Goal: Task Accomplishment & Management: Manage account settings

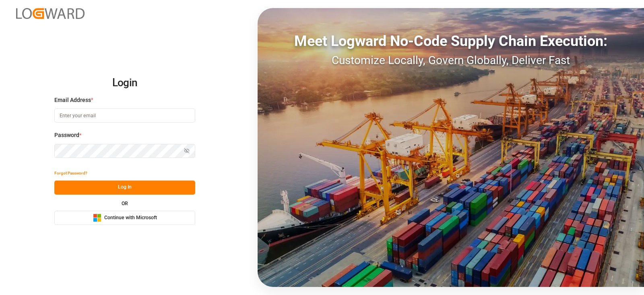
click at [132, 214] on span "Continue with Microsoft" at bounding box center [130, 217] width 53 height 7
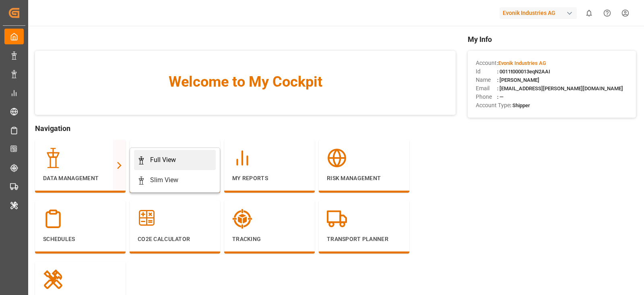
click at [151, 160] on div "Full View" at bounding box center [163, 160] width 26 height 10
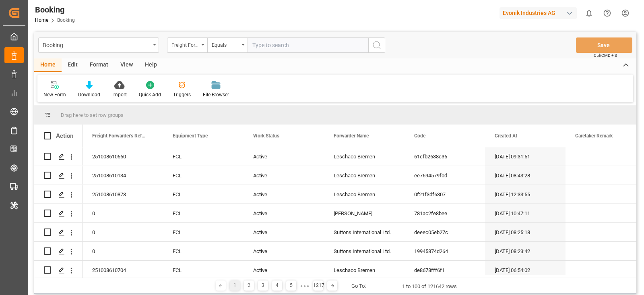
click at [93, 66] on div "Format" at bounding box center [99, 65] width 31 height 14
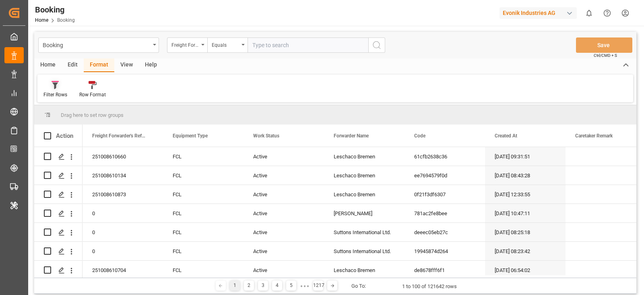
click at [67, 88] on div "Filter Rows" at bounding box center [55, 90] width 36 height 18
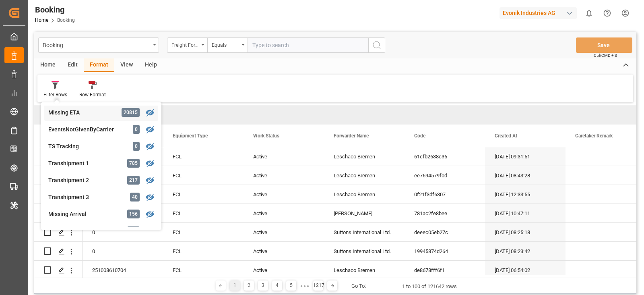
scroll to position [306, 0]
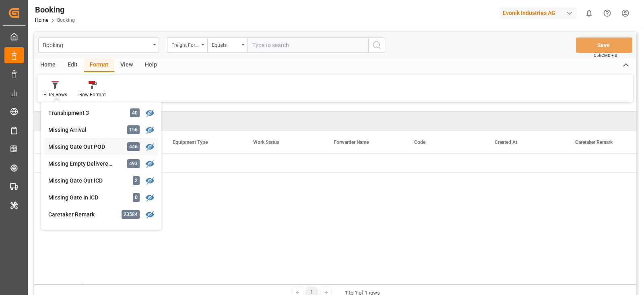
click at [89, 148] on div "Booking Freight Forwarder's Reference No. Equals Save Ctrl/CMD + S Home Edit Fo…" at bounding box center [335, 166] width 602 height 268
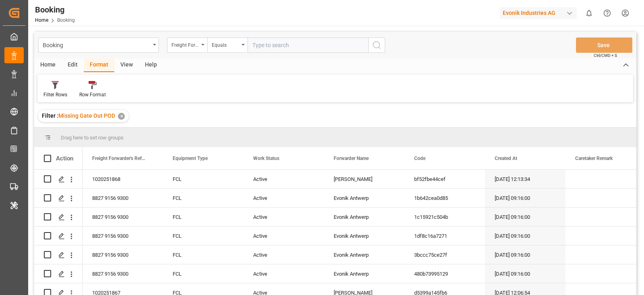
drag, startPoint x: 123, startPoint y: 65, endPoint x: 110, endPoint y: 77, distance: 17.4
click at [123, 65] on div "View" at bounding box center [126, 65] width 25 height 14
click at [57, 85] on div at bounding box center [51, 85] width 16 height 8
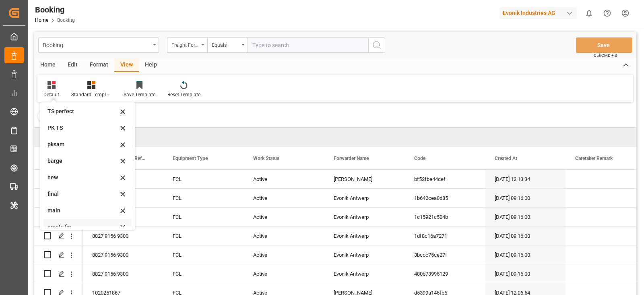
scroll to position [159, 0]
click at [58, 218] on div "empty fin" at bounding box center [83, 218] width 70 height 8
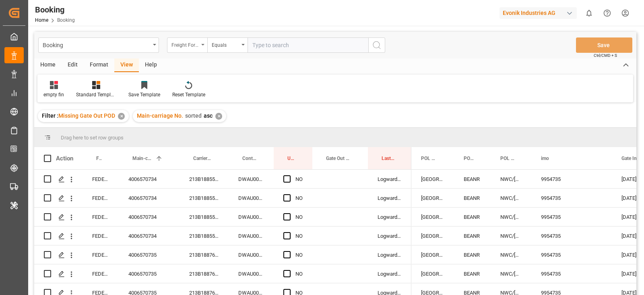
click at [180, 47] on div "Freight Forwarder's Reference No." at bounding box center [185, 43] width 27 height 9
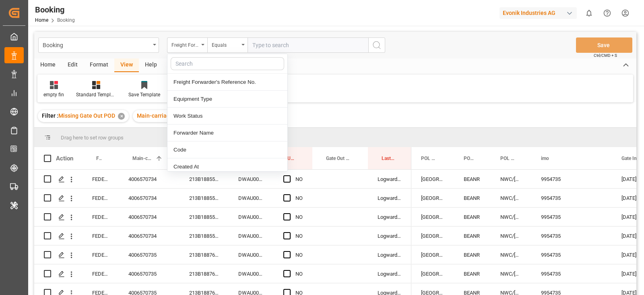
click at [188, 60] on input "text" at bounding box center [228, 63] width 114 height 13
type input "carr"
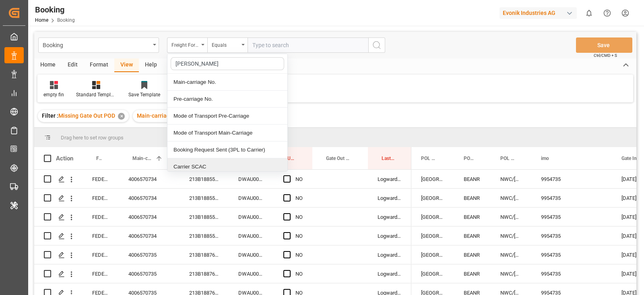
click at [188, 159] on div "Carrier SCAC" at bounding box center [227, 166] width 120 height 17
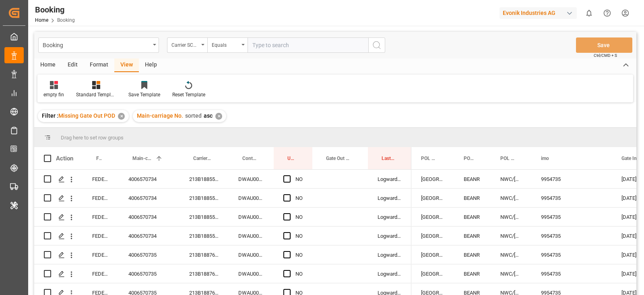
click at [277, 43] on input "text" at bounding box center [308, 44] width 121 height 15
type input "hlcu"
click at [88, 67] on div "Format" at bounding box center [99, 65] width 31 height 14
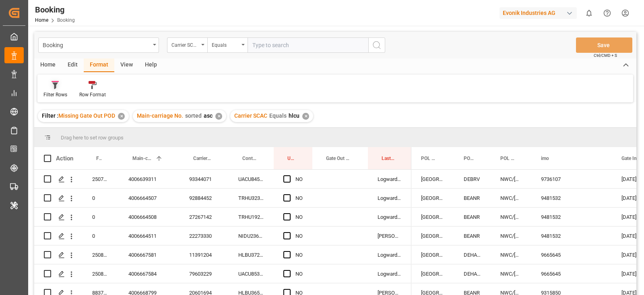
click at [59, 89] on div "Filter Rows" at bounding box center [55, 90] width 36 height 18
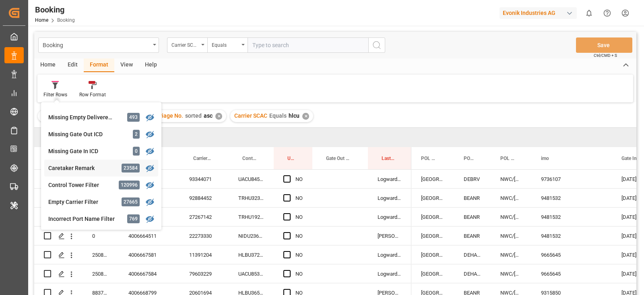
scroll to position [302, 0]
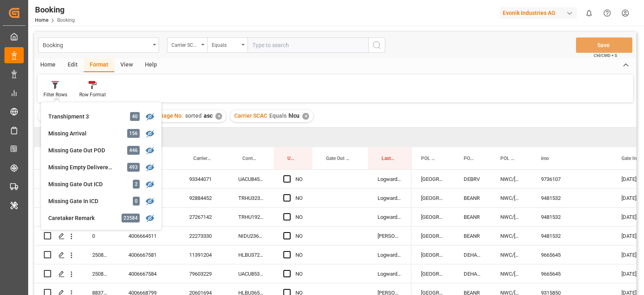
click at [350, 66] on div "Home Edit Format View Help" at bounding box center [335, 65] width 602 height 14
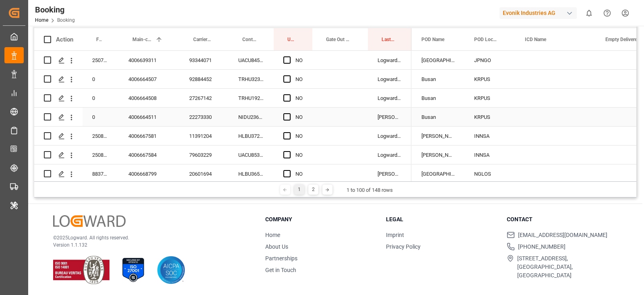
scroll to position [0, 0]
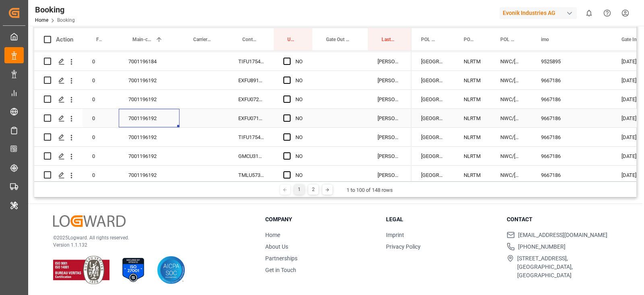
click at [155, 120] on div "7001196192" at bounding box center [149, 118] width 61 height 19
click at [287, 79] on span "Press SPACE to select this row." at bounding box center [286, 80] width 7 height 7
click at [289, 77] on input "Press SPACE to select this row." at bounding box center [289, 77] width 0 height 0
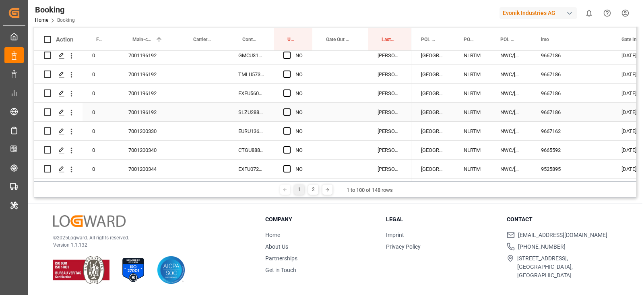
click at [286, 114] on span "Press SPACE to select this row." at bounding box center [286, 111] width 7 height 7
click at [289, 108] on input "Press SPACE to select this row." at bounding box center [289, 108] width 0 height 0
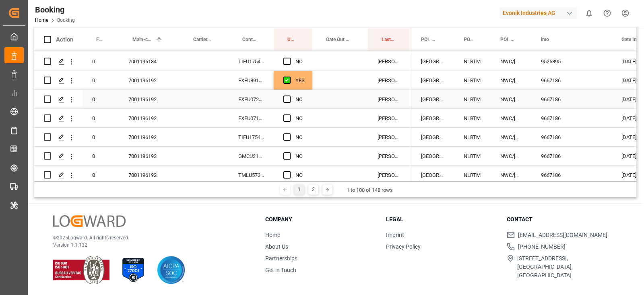
click at [245, 104] on div "EXFU0724217" at bounding box center [251, 99] width 45 height 19
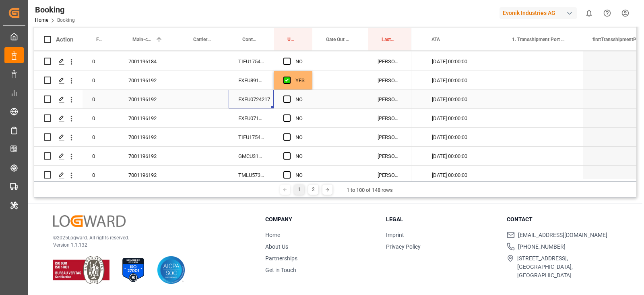
click at [308, 86] on div "YES" at bounding box center [293, 80] width 39 height 19
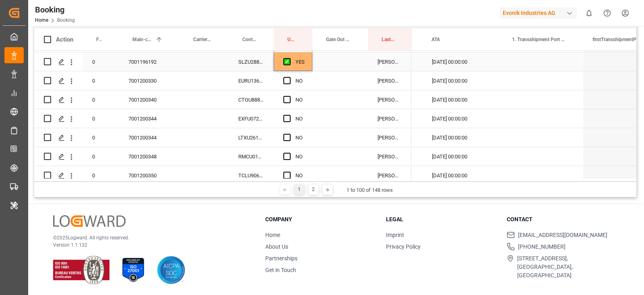
drag, startPoint x: 311, startPoint y: 88, endPoint x: 306, endPoint y: 67, distance: 22.0
click at [162, 136] on div "7001200344" at bounding box center [149, 137] width 61 height 19
click at [261, 120] on div "EXFU0725255" at bounding box center [251, 118] width 45 height 19
click at [288, 124] on div "Press SPACE to select this row." at bounding box center [289, 119] width 12 height 19
click at [287, 141] on div "Press SPACE to select this row." at bounding box center [289, 137] width 12 height 19
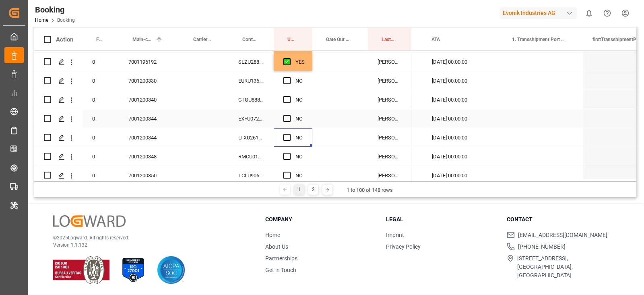
click at [294, 112] on div "Press SPACE to select this row." at bounding box center [289, 119] width 12 height 19
click at [286, 117] on span "Press SPACE to select this row." at bounding box center [286, 118] width 7 height 7
click at [289, 115] on input "Press SPACE to select this row." at bounding box center [289, 115] width 0 height 0
click at [254, 132] on div "LTXU2610087" at bounding box center [251, 137] width 45 height 19
click at [291, 138] on div "Press SPACE to select this row." at bounding box center [289, 137] width 12 height 19
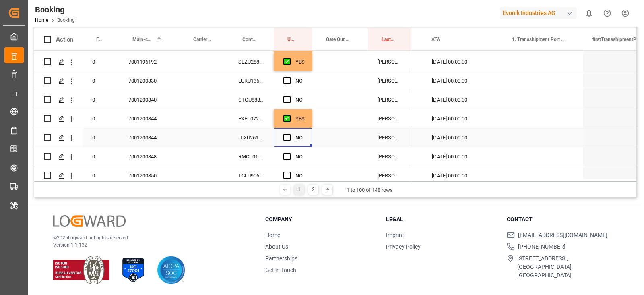
click at [291, 138] on div "Press SPACE to select this row." at bounding box center [289, 137] width 12 height 19
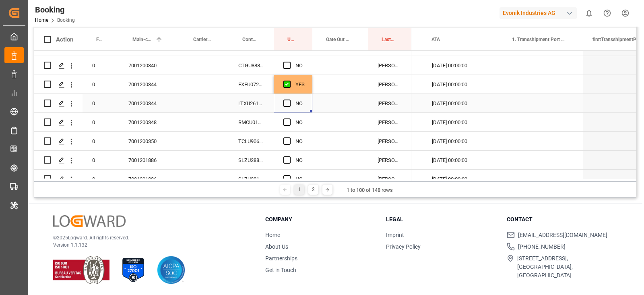
scroll to position [654, 0]
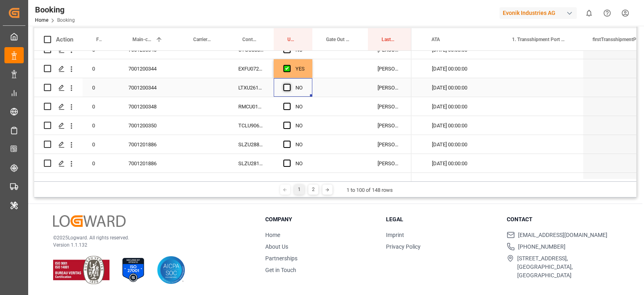
click at [288, 85] on span "Press SPACE to select this row." at bounding box center [286, 87] width 7 height 7
click at [289, 84] on input "Press SPACE to select this row." at bounding box center [289, 84] width 0 height 0
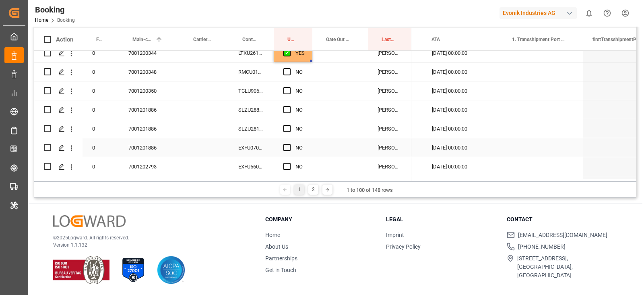
scroll to position [704, 0]
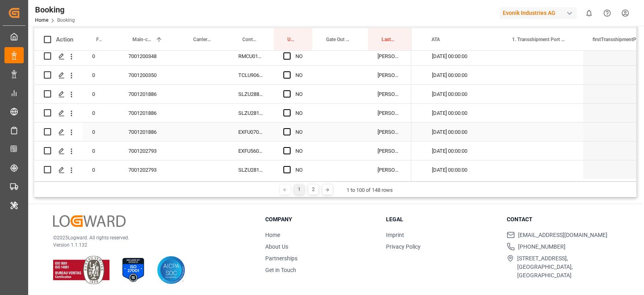
click at [147, 136] on div "7001201886" at bounding box center [149, 131] width 61 height 19
click at [288, 92] on span "Press SPACE to select this row." at bounding box center [286, 93] width 7 height 7
click at [289, 90] on input "Press SPACE to select this row." at bounding box center [289, 90] width 0 height 0
drag, startPoint x: 287, startPoint y: 137, endPoint x: 287, endPoint y: 132, distance: 5.3
click at [287, 136] on div "Press SPACE to select this row." at bounding box center [289, 132] width 12 height 19
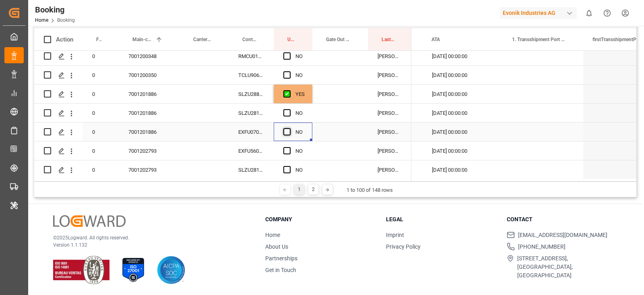
click at [287, 131] on span "Press SPACE to select this row." at bounding box center [286, 131] width 7 height 7
click at [289, 128] on input "Press SPACE to select this row." at bounding box center [289, 128] width 0 height 0
click at [258, 98] on div "SLZU2885904" at bounding box center [251, 94] width 45 height 19
click at [286, 115] on span "Press SPACE to select this row." at bounding box center [286, 112] width 7 height 7
click at [289, 109] on input "Press SPACE to select this row." at bounding box center [289, 109] width 0 height 0
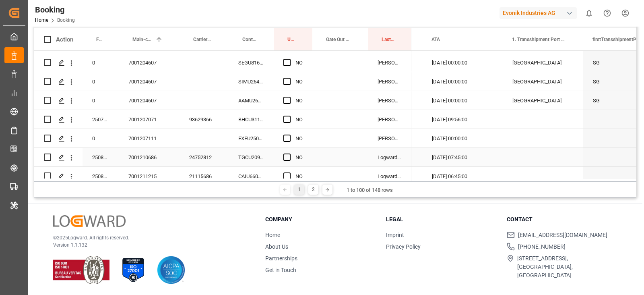
scroll to position [856, 0]
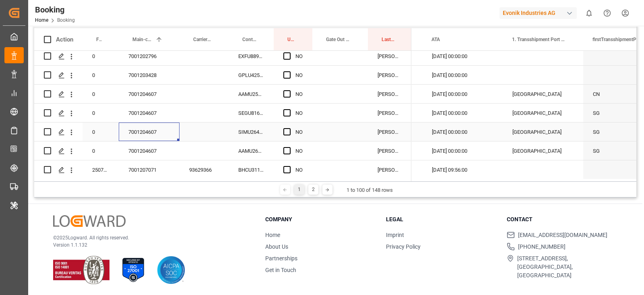
click at [156, 133] on div "7001204607" at bounding box center [149, 131] width 61 height 19
click at [289, 97] on div "Press SPACE to select this row." at bounding box center [289, 94] width 12 height 19
click at [288, 91] on span "Press SPACE to select this row." at bounding box center [286, 93] width 7 height 7
click at [289, 90] on input "Press SPACE to select this row." at bounding box center [289, 90] width 0 height 0
click at [286, 150] on span "Press SPACE to select this row." at bounding box center [286, 150] width 7 height 7
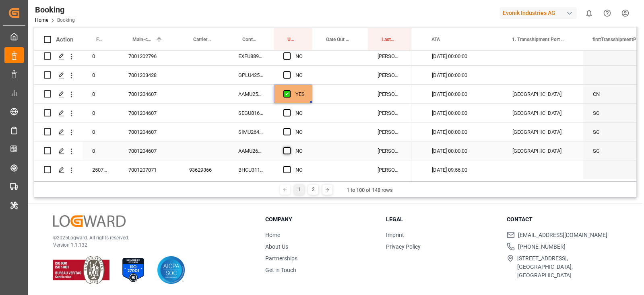
click at [289, 147] on input "Press SPACE to select this row." at bounding box center [289, 147] width 0 height 0
click at [260, 98] on div "AAMU2506736" at bounding box center [251, 94] width 45 height 19
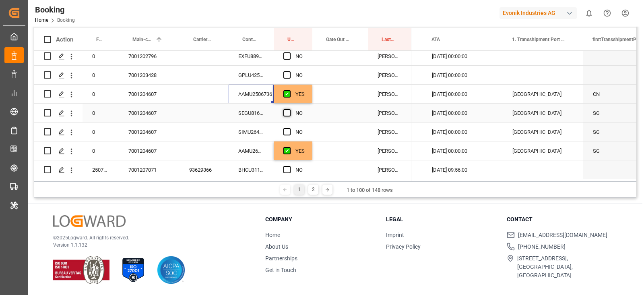
click at [288, 114] on span "Press SPACE to select this row." at bounding box center [286, 112] width 7 height 7
click at [289, 109] on input "Press SPACE to select this row." at bounding box center [289, 109] width 0 height 0
click at [291, 124] on div "Press SPACE to select this row." at bounding box center [289, 132] width 12 height 19
click at [288, 128] on span "Press SPACE to select this row." at bounding box center [286, 131] width 7 height 7
click at [289, 128] on input "Press SPACE to select this row." at bounding box center [289, 128] width 0 height 0
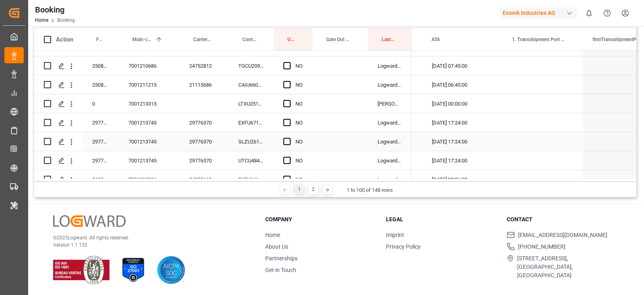
scroll to position [1057, 0]
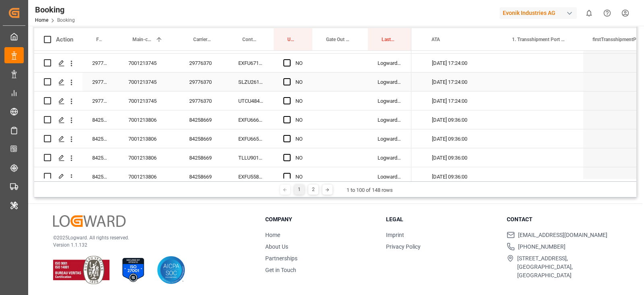
click at [222, 68] on div "29776370" at bounding box center [204, 63] width 49 height 19
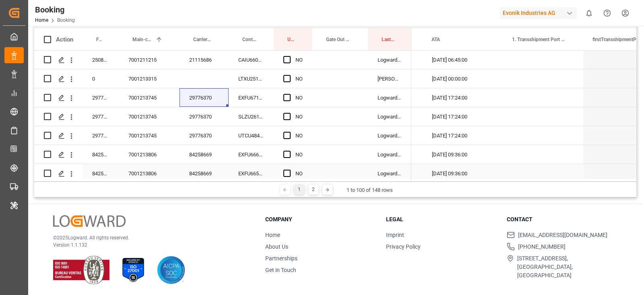
scroll to position [1007, 0]
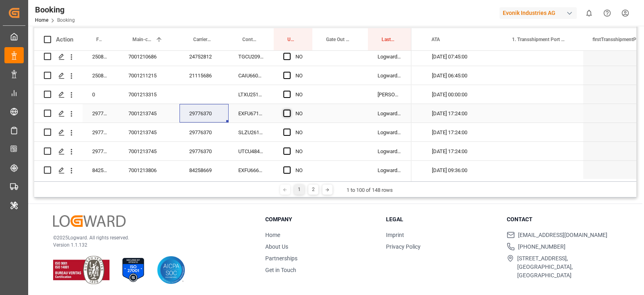
click at [287, 111] on span "Press SPACE to select this row." at bounding box center [286, 113] width 7 height 7
click at [289, 110] on input "Press SPACE to select this row." at bounding box center [289, 110] width 0 height 0
click at [288, 133] on span "Press SPACE to select this row." at bounding box center [286, 131] width 7 height 7
click at [289, 128] on input "Press SPACE to select this row." at bounding box center [289, 128] width 0 height 0
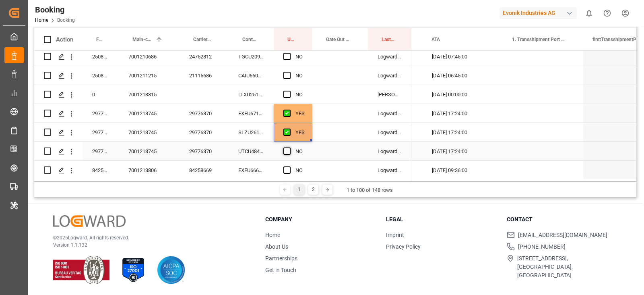
click at [288, 152] on span "Press SPACE to select this row." at bounding box center [286, 150] width 7 height 7
click at [289, 147] on input "Press SPACE to select this row." at bounding box center [289, 147] width 0 height 0
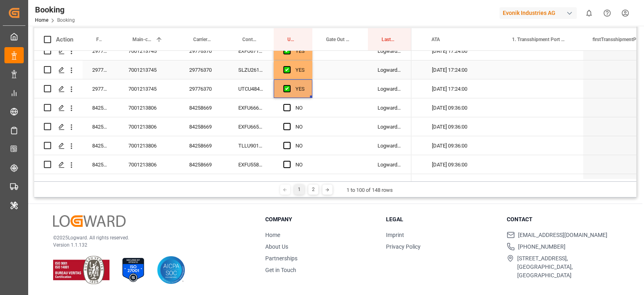
scroll to position [1107, 0]
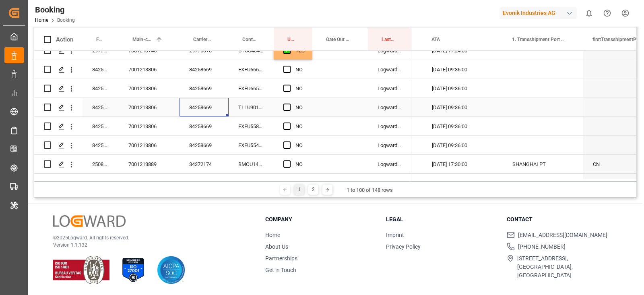
click at [199, 105] on div "84258669" at bounding box center [204, 107] width 49 height 19
click at [287, 144] on span "Press SPACE to select this row." at bounding box center [286, 144] width 7 height 7
click at [289, 141] on input "Press SPACE to select this row." at bounding box center [289, 141] width 0 height 0
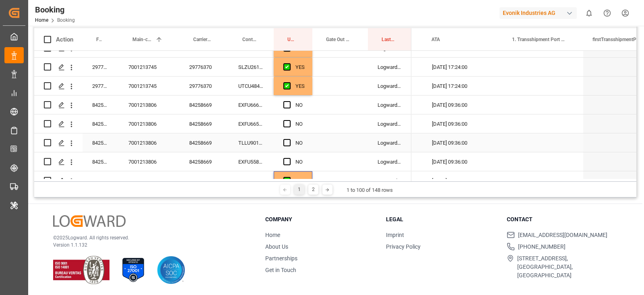
scroll to position [1057, 0]
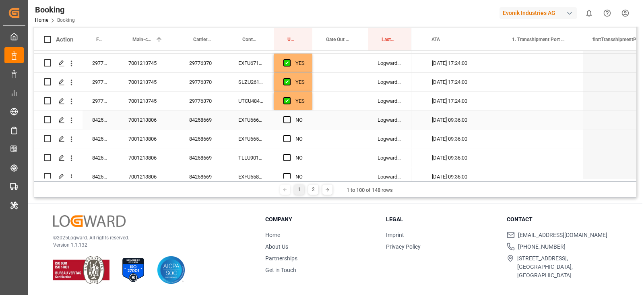
click at [298, 105] on div "YES" at bounding box center [300, 101] width 9 height 19
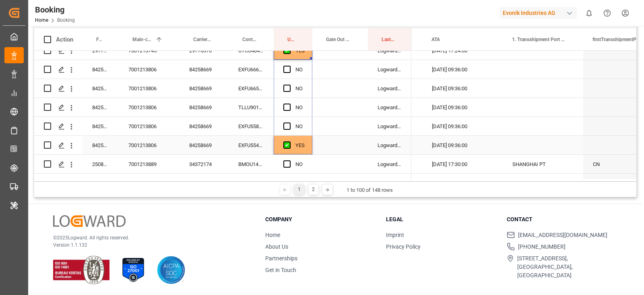
drag, startPoint x: 311, startPoint y: 109, endPoint x: 274, endPoint y: 136, distance: 46.3
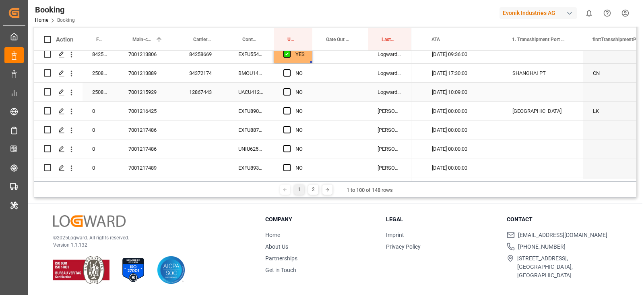
scroll to position [1208, 0]
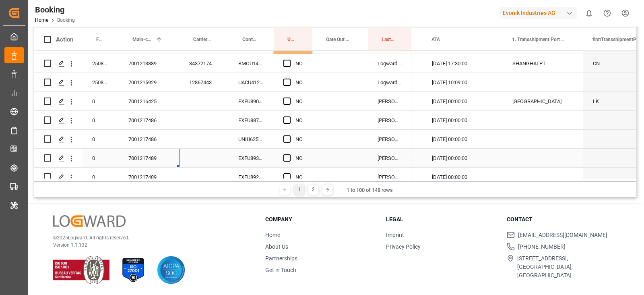
click at [153, 153] on div "7001217489" at bounding box center [149, 158] width 61 height 19
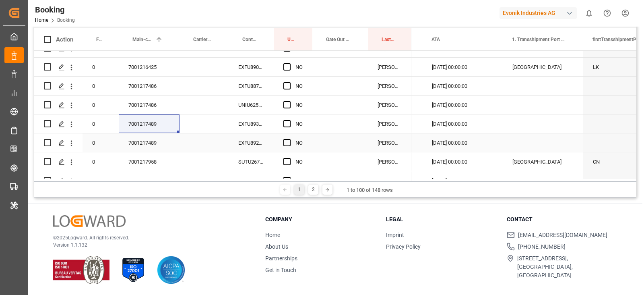
scroll to position [1258, 0]
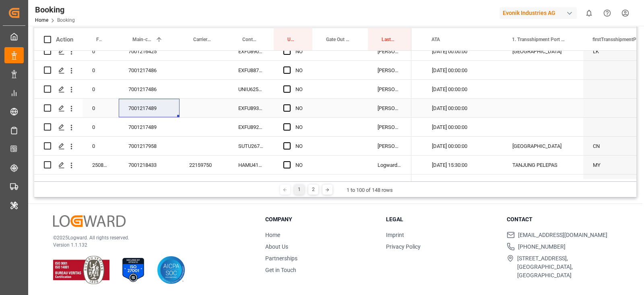
click at [292, 105] on div "Press SPACE to select this row." at bounding box center [289, 108] width 12 height 19
click at [253, 110] on div "EXFU8933640" at bounding box center [251, 108] width 45 height 19
click at [293, 108] on div "Press SPACE to select this row." at bounding box center [289, 108] width 12 height 19
click at [286, 108] on span "Press SPACE to select this row." at bounding box center [286, 107] width 7 height 7
click at [289, 104] on input "Press SPACE to select this row." at bounding box center [289, 104] width 0 height 0
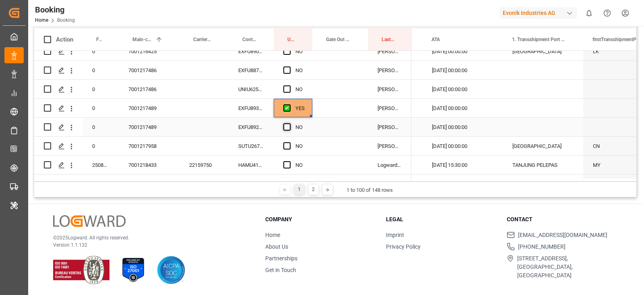
click at [287, 123] on span "Press SPACE to select this row." at bounding box center [286, 126] width 7 height 7
click at [289, 123] on input "Press SPACE to select this row." at bounding box center [289, 123] width 0 height 0
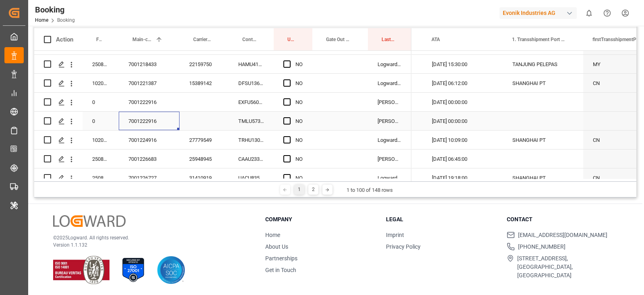
click at [157, 119] on div "7001222916" at bounding box center [149, 121] width 61 height 19
click at [256, 97] on div "EXFU5605885" at bounding box center [251, 102] width 45 height 19
click at [294, 99] on div "Press SPACE to select this row." at bounding box center [289, 102] width 12 height 19
click at [291, 98] on div "Press SPACE to select this row." at bounding box center [289, 102] width 12 height 19
click at [286, 118] on span "Press SPACE to select this row." at bounding box center [286, 120] width 7 height 7
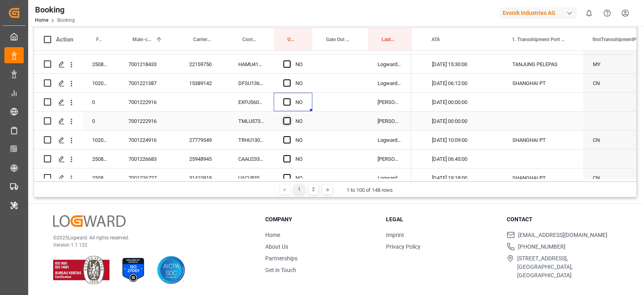
click at [289, 117] on input "Press SPACE to select this row." at bounding box center [289, 117] width 0 height 0
click at [284, 89] on div "Press SPACE to select this row." at bounding box center [289, 83] width 12 height 19
click at [286, 98] on span "Press SPACE to select this row." at bounding box center [286, 101] width 7 height 7
click at [289, 98] on input "Press SPACE to select this row." at bounding box center [289, 98] width 0 height 0
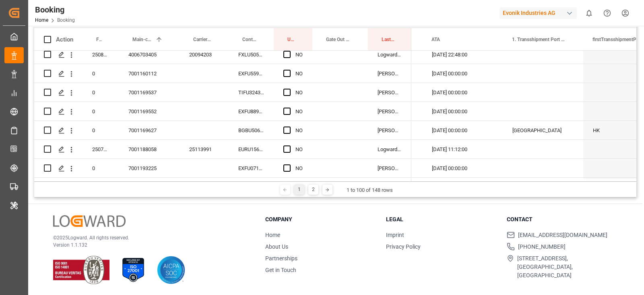
scroll to position [0, 0]
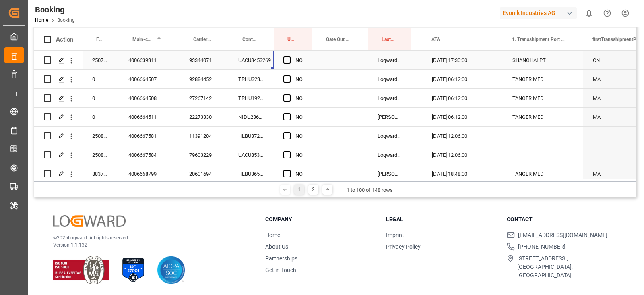
click at [233, 60] on div "UACU8453269" at bounding box center [251, 60] width 45 height 19
click at [289, 58] on span "Press SPACE to select this row." at bounding box center [286, 59] width 7 height 7
click at [289, 56] on input "Press SPACE to select this row." at bounding box center [289, 56] width 0 height 0
click at [256, 77] on div "TRHU3238054" at bounding box center [251, 79] width 45 height 19
click at [293, 76] on div "Press SPACE to select this row." at bounding box center [289, 79] width 12 height 19
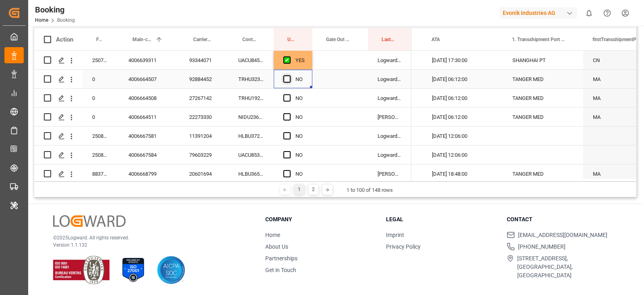
click at [290, 79] on span "Press SPACE to select this row." at bounding box center [286, 78] width 7 height 7
click at [289, 75] on input "Press SPACE to select this row." at bounding box center [289, 75] width 0 height 0
click at [250, 101] on div "TRHU1923336" at bounding box center [251, 98] width 45 height 19
click at [295, 97] on div "Press SPACE to select this row." at bounding box center [289, 98] width 12 height 19
click at [283, 98] on span "Press SPACE to select this row." at bounding box center [286, 97] width 7 height 7
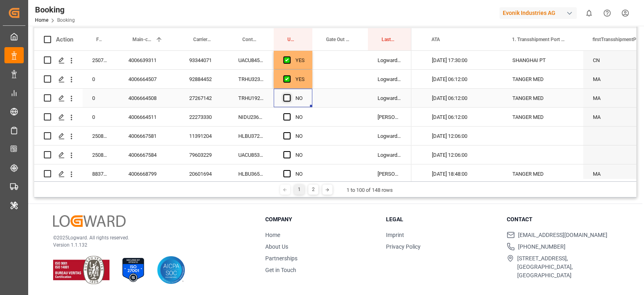
click at [289, 94] on input "Press SPACE to select this row." at bounding box center [289, 94] width 0 height 0
click at [271, 114] on div "NIDU2362226" at bounding box center [251, 117] width 45 height 19
click at [288, 116] on span "Press SPACE to select this row." at bounding box center [286, 116] width 7 height 7
click at [289, 113] on input "Press SPACE to select this row." at bounding box center [289, 113] width 0 height 0
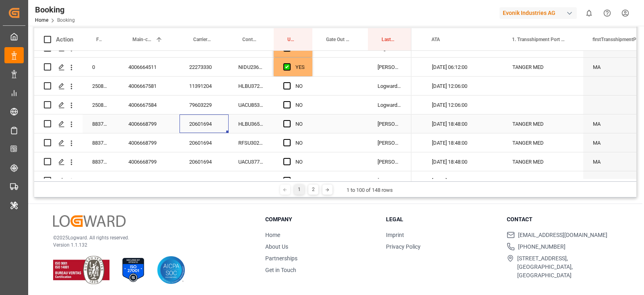
click at [211, 130] on div "20601694" at bounding box center [204, 123] width 49 height 19
click at [287, 122] on span "Press SPACE to select this row." at bounding box center [286, 123] width 7 height 7
click at [289, 120] on input "Press SPACE to select this row." at bounding box center [289, 120] width 0 height 0
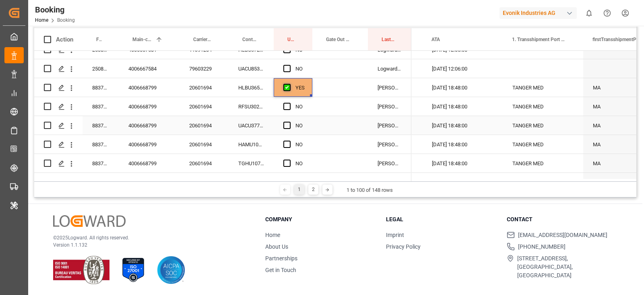
scroll to position [100, 0]
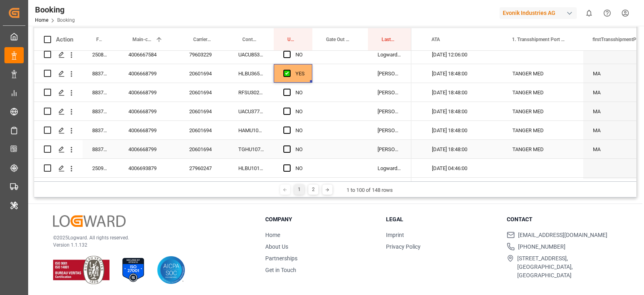
click at [285, 149] on span "Press SPACE to select this row." at bounding box center [286, 148] width 7 height 7
click at [289, 145] on input "Press SPACE to select this row." at bounding box center [289, 145] width 0 height 0
drag, startPoint x: 298, startPoint y: 74, endPoint x: 307, endPoint y: 73, distance: 9.7
click at [298, 74] on div "YES" at bounding box center [300, 73] width 9 height 19
drag, startPoint x: 310, startPoint y: 81, endPoint x: 309, endPoint y: 130, distance: 49.1
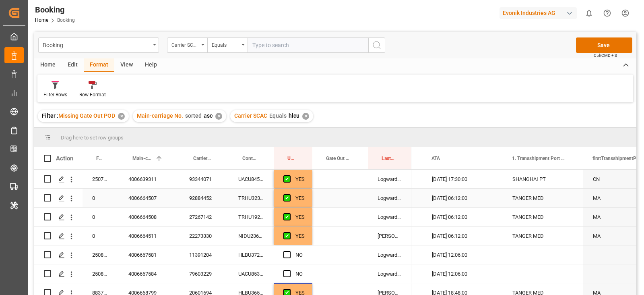
scroll to position [50, 0]
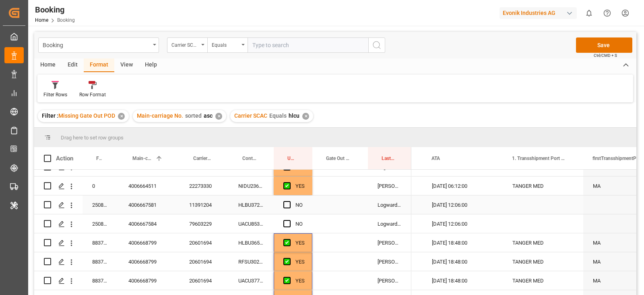
click at [249, 211] on div "HLBU3725382" at bounding box center [251, 204] width 45 height 19
click at [284, 204] on span "Press SPACE to select this row." at bounding box center [286, 204] width 7 height 7
click at [289, 201] on input "Press SPACE to select this row." at bounding box center [289, 201] width 0 height 0
click at [248, 228] on div "UACU8538983" at bounding box center [251, 223] width 45 height 19
click at [291, 222] on div "Press SPACE to select this row." at bounding box center [289, 224] width 12 height 19
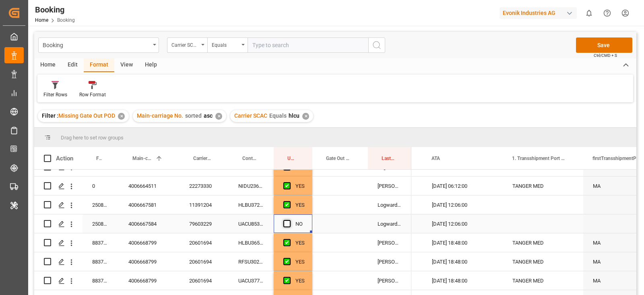
click at [289, 221] on span "Press SPACE to select this row." at bounding box center [286, 223] width 7 height 7
click at [289, 220] on input "Press SPACE to select this row." at bounding box center [289, 220] width 0 height 0
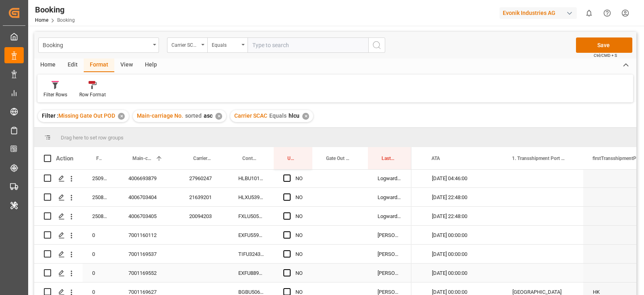
scroll to position [201, 0]
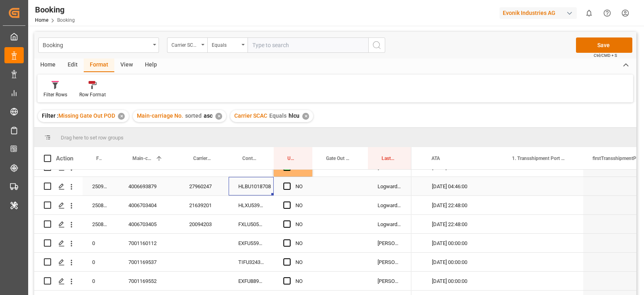
click at [247, 187] on div "HLBU1018708" at bounding box center [251, 186] width 45 height 19
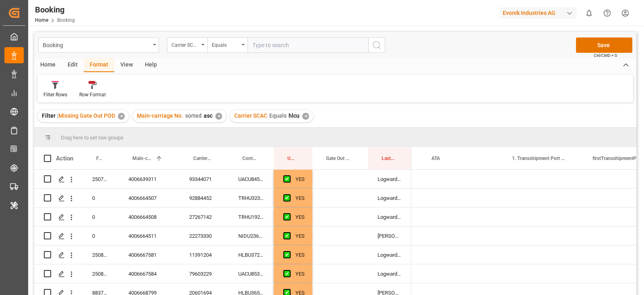
scroll to position [0, 993]
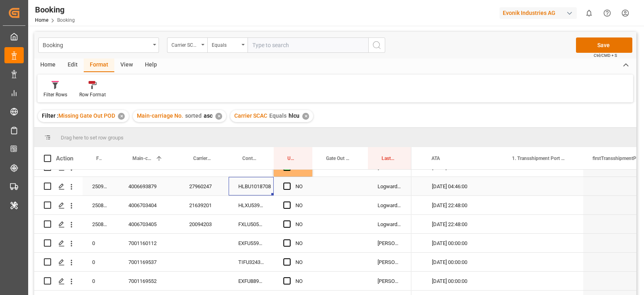
click at [282, 184] on div "NO" at bounding box center [293, 186] width 39 height 19
click at [288, 184] on span "Press SPACE to select this row." at bounding box center [286, 185] width 7 height 7
click at [289, 182] on input "Press SPACE to select this row." at bounding box center [289, 182] width 0 height 0
click at [263, 203] on div "HLXU5390747" at bounding box center [251, 205] width 45 height 19
click at [285, 204] on span "Press SPACE to select this row." at bounding box center [286, 204] width 7 height 7
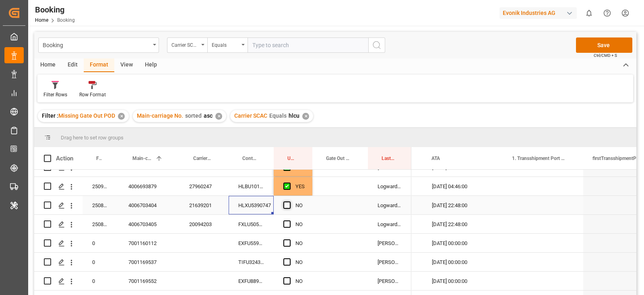
click at [289, 201] on input "Press SPACE to select this row." at bounding box center [289, 201] width 0 height 0
click at [266, 220] on div "FXLU5055851" at bounding box center [251, 224] width 45 height 19
click at [283, 225] on div "NO" at bounding box center [293, 224] width 39 height 19
click at [283, 225] on span "Press SPACE to select this row." at bounding box center [286, 223] width 7 height 7
click at [289, 220] on input "Press SPACE to select this row." at bounding box center [289, 220] width 0 height 0
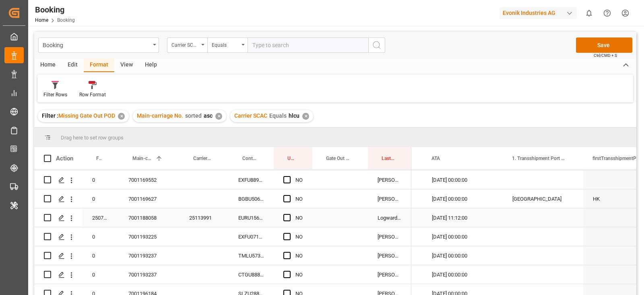
scroll to position [252, 0]
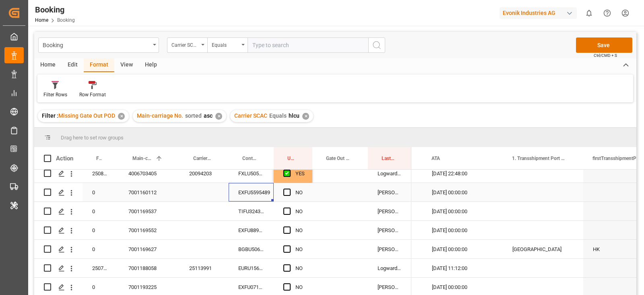
click at [254, 197] on div "EXFU5595489" at bounding box center [251, 192] width 45 height 19
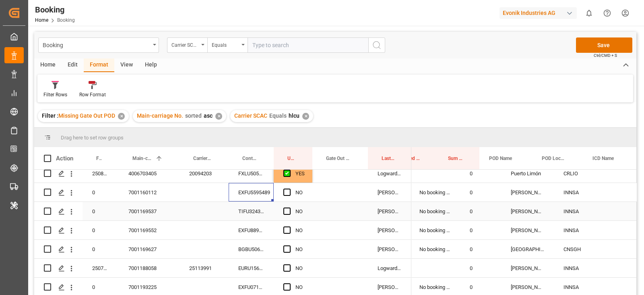
scroll to position [0, 357]
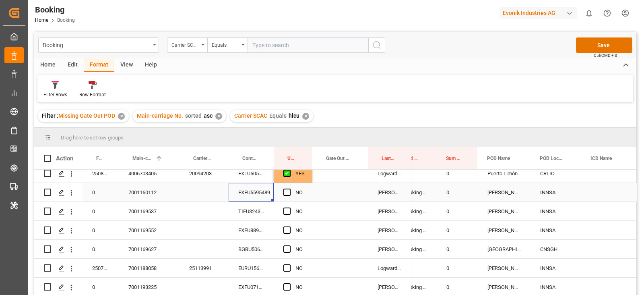
click at [72, 194] on icon "open menu" at bounding box center [71, 192] width 8 height 8
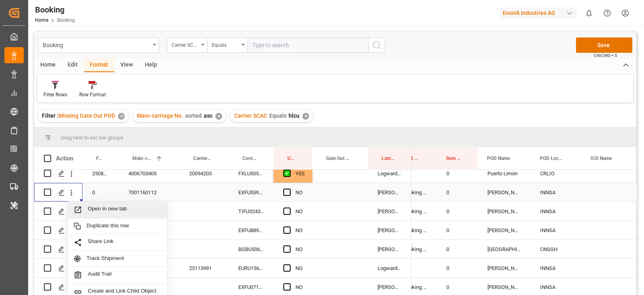
click at [97, 205] on span "Open in new tab" at bounding box center [124, 209] width 73 height 8
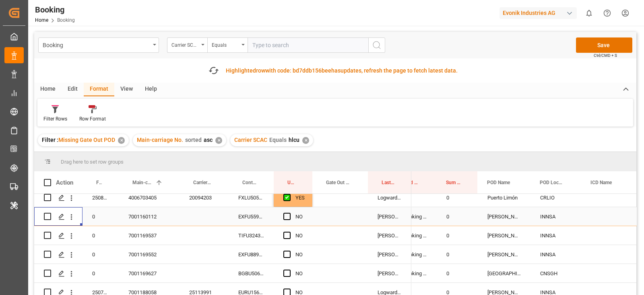
click at [283, 217] on div "NO" at bounding box center [293, 216] width 39 height 19
click at [287, 218] on span "Press SPACE to select this row." at bounding box center [286, 216] width 7 height 7
click at [289, 213] on input "Press SPACE to select this row." at bounding box center [289, 213] width 0 height 0
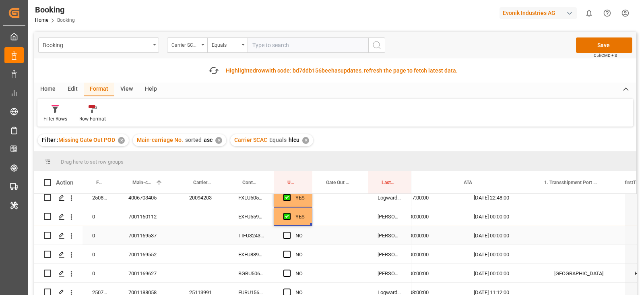
scroll to position [0, 919]
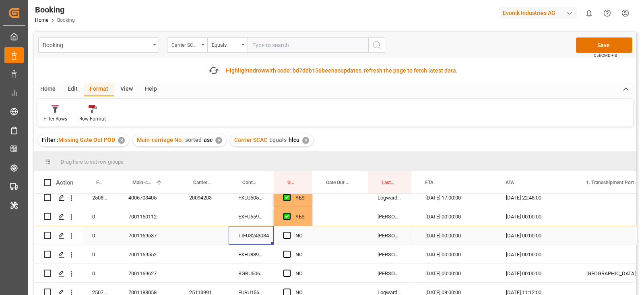
click at [244, 236] on div "TIFU3243034" at bounding box center [251, 235] width 45 height 19
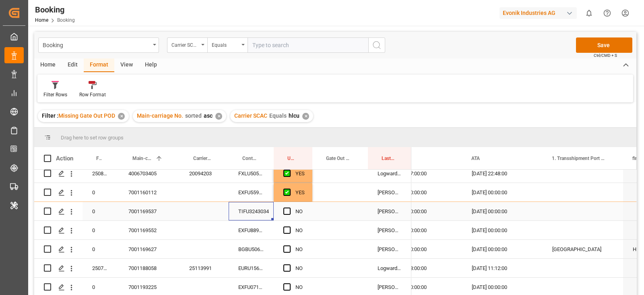
click at [287, 213] on span "Press SPACE to select this row." at bounding box center [286, 210] width 7 height 7
click at [289, 207] on input "Press SPACE to select this row." at bounding box center [289, 207] width 0 height 0
click at [263, 233] on div "EXFU8899171" at bounding box center [251, 230] width 45 height 19
click at [288, 230] on span "Press SPACE to select this row." at bounding box center [286, 229] width 7 height 7
click at [289, 226] on input "Press SPACE to select this row." at bounding box center [289, 226] width 0 height 0
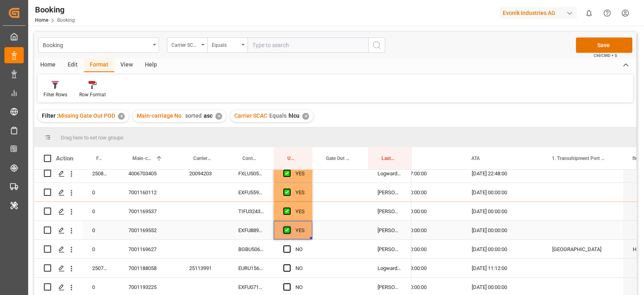
scroll to position [302, 0]
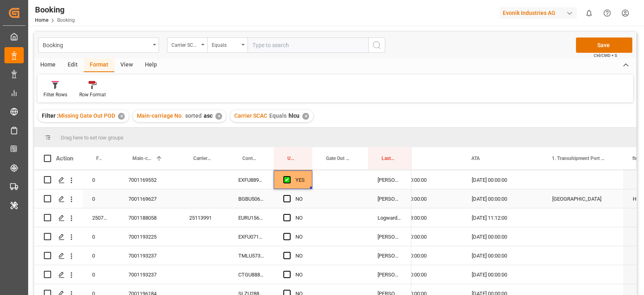
click at [250, 189] on div "BGBU5060823" at bounding box center [251, 198] width 45 height 19
click at [284, 200] on span "Press SPACE to select this row." at bounding box center [286, 198] width 7 height 7
click at [289, 195] on input "Press SPACE to select this row." at bounding box center [289, 195] width 0 height 0
click at [261, 214] on div "EURU1560247" at bounding box center [251, 217] width 45 height 19
click at [288, 218] on span "Press SPACE to select this row." at bounding box center [286, 217] width 7 height 7
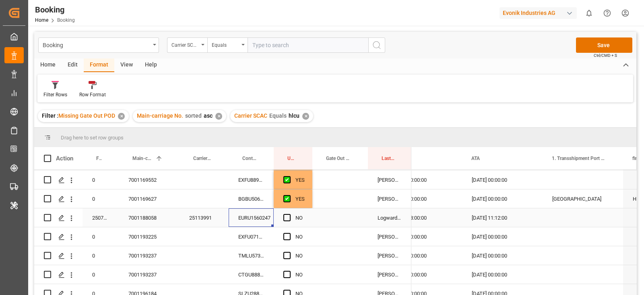
click at [289, 214] on input "Press SPACE to select this row." at bounding box center [289, 214] width 0 height 0
click at [268, 230] on div "EXFU0719925" at bounding box center [251, 236] width 45 height 19
click at [283, 236] on span "Press SPACE to select this row." at bounding box center [286, 236] width 7 height 7
click at [289, 233] on input "Press SPACE to select this row." at bounding box center [289, 233] width 0 height 0
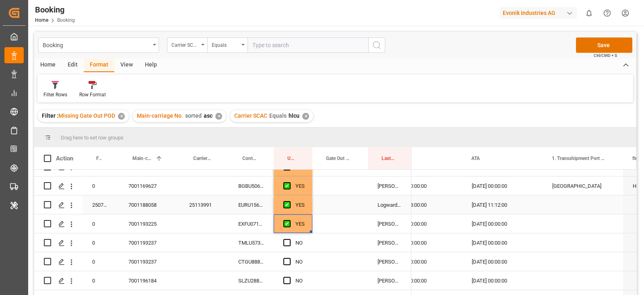
scroll to position [352, 0]
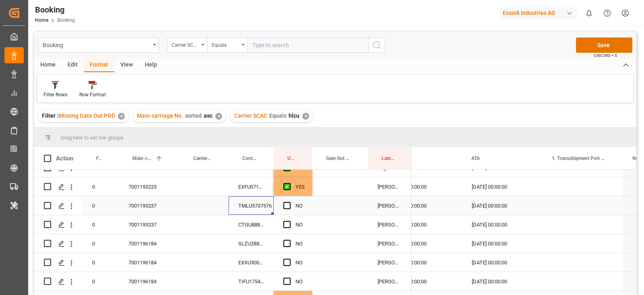
click at [264, 208] on div "TMLU5737576" at bounding box center [251, 205] width 45 height 19
click at [284, 202] on span "Press SPACE to select this row." at bounding box center [286, 205] width 7 height 7
click at [289, 202] on input "Press SPACE to select this row." at bounding box center [289, 202] width 0 height 0
click at [254, 228] on div "CTGU8883033" at bounding box center [251, 224] width 45 height 19
click at [283, 219] on div "Press SPACE to select this row." at bounding box center [289, 224] width 12 height 19
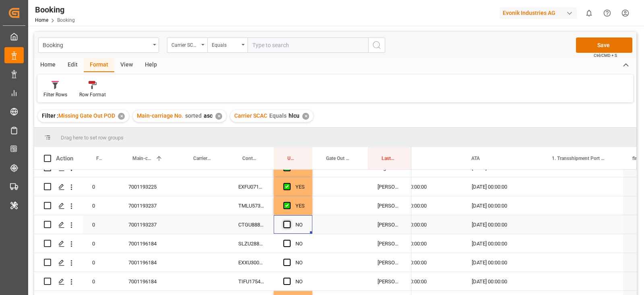
click at [287, 223] on span "Press SPACE to select this row." at bounding box center [286, 224] width 7 height 7
click at [289, 221] on input "Press SPACE to select this row." at bounding box center [289, 221] width 0 height 0
click at [257, 238] on div "SLZU2885720" at bounding box center [251, 243] width 45 height 19
click at [282, 242] on div "NO" at bounding box center [293, 243] width 39 height 19
click at [291, 245] on div "Press SPACE to select this row." at bounding box center [289, 243] width 12 height 19
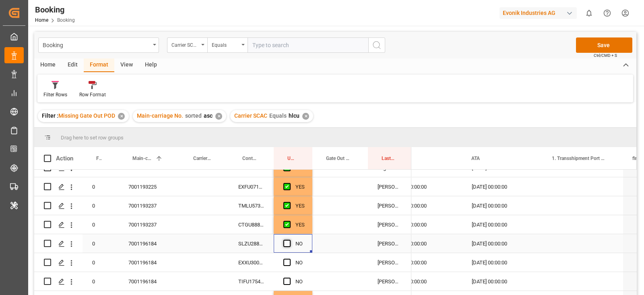
click at [285, 244] on span "Press SPACE to select this row." at bounding box center [286, 243] width 7 height 7
click at [289, 240] on input "Press SPACE to select this row." at bounding box center [289, 240] width 0 height 0
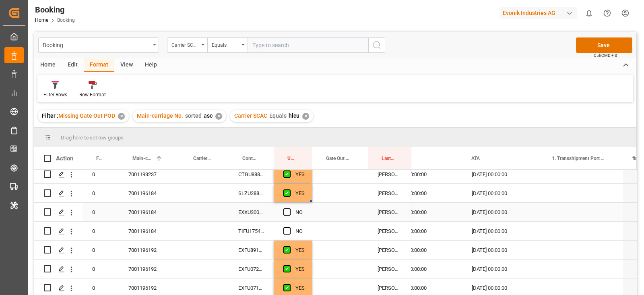
click at [261, 213] on div "EXXU3004321" at bounding box center [251, 212] width 45 height 19
click at [289, 209] on span "Press SPACE to select this row." at bounding box center [286, 211] width 7 height 7
click at [289, 208] on input "Press SPACE to select this row." at bounding box center [289, 208] width 0 height 0
click at [244, 230] on div "TIFU1754077" at bounding box center [251, 230] width 45 height 19
click at [287, 230] on span "Press SPACE to select this row." at bounding box center [286, 230] width 7 height 7
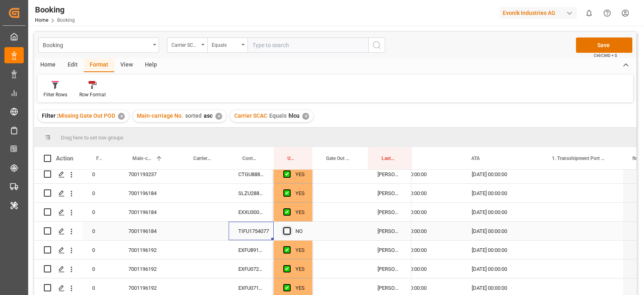
click at [289, 227] on input "Press SPACE to select this row." at bounding box center [289, 227] width 0 height 0
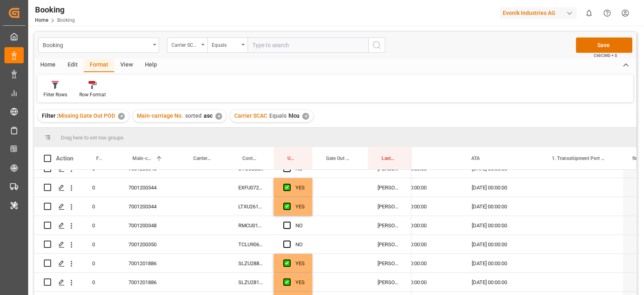
scroll to position [604, 0]
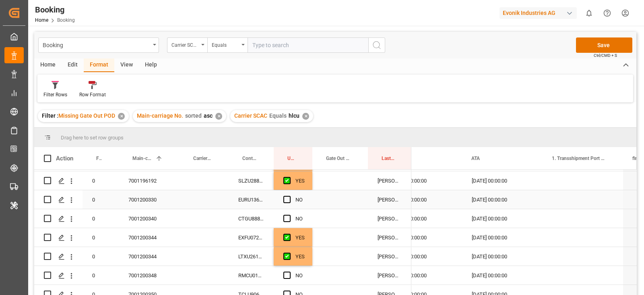
click at [258, 190] on div "EURU1367032" at bounding box center [251, 199] width 45 height 19
drag, startPoint x: 288, startPoint y: 197, endPoint x: 279, endPoint y: 212, distance: 17.5
click at [289, 197] on span "Press SPACE to select this row." at bounding box center [286, 199] width 7 height 7
click at [289, 196] on input "Press SPACE to select this row." at bounding box center [289, 196] width 0 height 0
click at [259, 220] on div "CTGU8883373" at bounding box center [251, 218] width 45 height 19
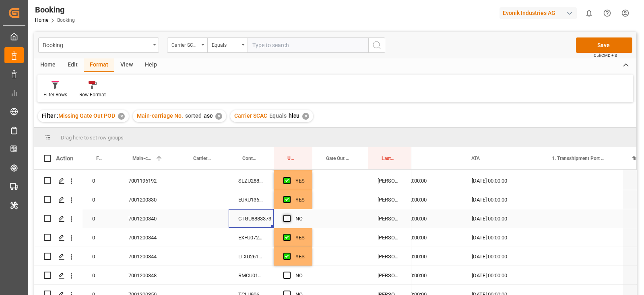
click at [287, 220] on span "Press SPACE to select this row." at bounding box center [286, 218] width 7 height 7
click at [289, 215] on input "Press SPACE to select this row." at bounding box center [289, 215] width 0 height 0
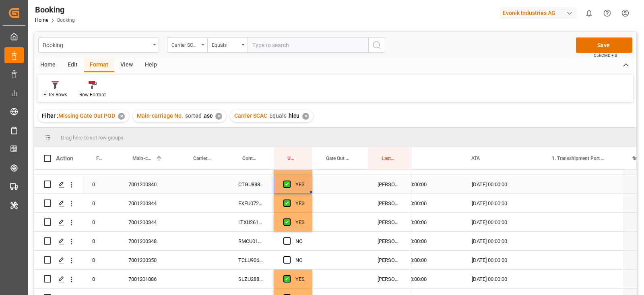
scroll to position [654, 0]
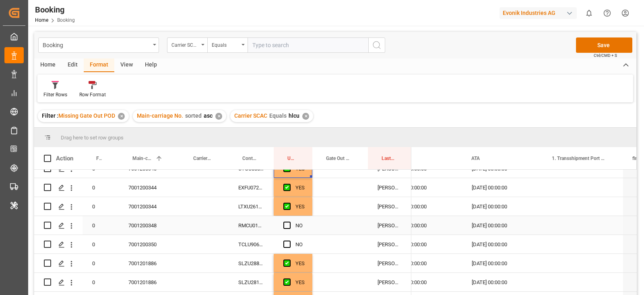
click at [270, 228] on div "RMCU0110862" at bounding box center [251, 225] width 45 height 19
click at [287, 224] on span "Press SPACE to select this row." at bounding box center [286, 224] width 7 height 7
click at [289, 221] on input "Press SPACE to select this row." at bounding box center [289, 221] width 0 height 0
click at [250, 250] on div "TCLU9060225" at bounding box center [251, 244] width 45 height 19
click at [284, 248] on div "Press SPACE to select this row." at bounding box center [289, 244] width 12 height 19
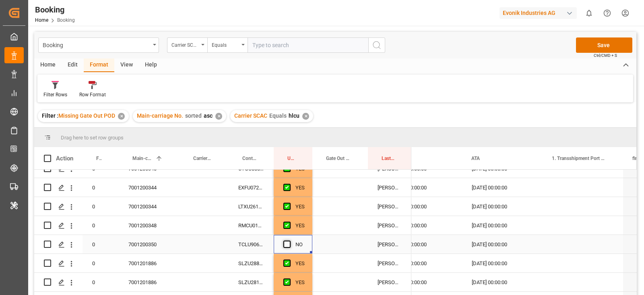
click at [284, 246] on span "Press SPACE to select this row." at bounding box center [286, 243] width 7 height 7
click at [289, 240] on input "Press SPACE to select this row." at bounding box center [289, 240] width 0 height 0
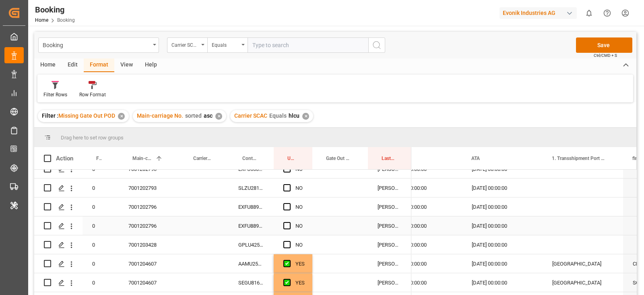
scroll to position [755, 0]
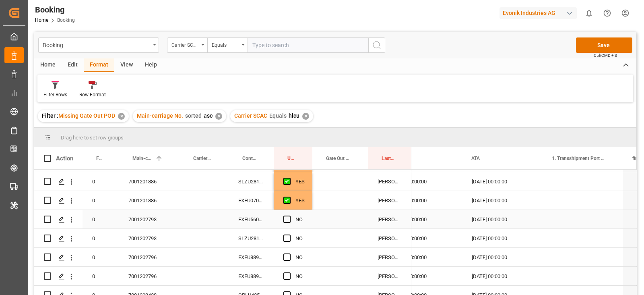
click at [241, 216] on div "EXFU5607907" at bounding box center [251, 219] width 45 height 19
click at [282, 218] on div "NO" at bounding box center [293, 219] width 39 height 19
click at [285, 219] on span "Press SPACE to select this row." at bounding box center [286, 218] width 7 height 7
click at [289, 215] on input "Press SPACE to select this row." at bounding box center [289, 215] width 0 height 0
click at [258, 240] on div "SLZU2819728" at bounding box center [251, 238] width 45 height 19
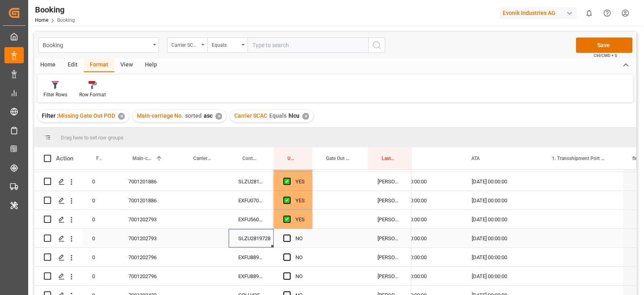
click at [283, 238] on span "Press SPACE to select this row." at bounding box center [286, 237] width 7 height 7
click at [289, 234] on input "Press SPACE to select this row." at bounding box center [289, 234] width 0 height 0
click at [260, 252] on div "EXFU8893168" at bounding box center [251, 257] width 45 height 19
click at [283, 257] on div "NO" at bounding box center [293, 257] width 39 height 19
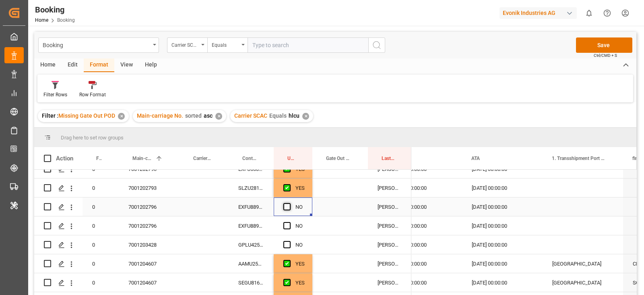
click at [289, 206] on span "Press SPACE to select this row." at bounding box center [286, 206] width 7 height 7
click at [289, 203] on input "Press SPACE to select this row." at bounding box center [289, 203] width 0 height 0
click at [261, 220] on div "EXFU8898703" at bounding box center [251, 225] width 45 height 19
click at [289, 228] on span "Press SPACE to select this row." at bounding box center [286, 225] width 7 height 7
click at [289, 222] on input "Press SPACE to select this row." at bounding box center [289, 222] width 0 height 0
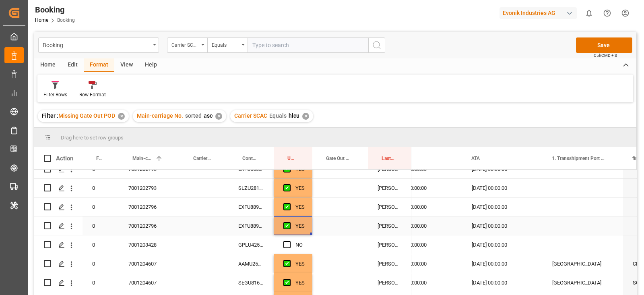
click at [284, 227] on span "Press SPACE to select this row." at bounding box center [286, 225] width 7 height 7
click at [289, 222] on input "Press SPACE to select this row." at bounding box center [289, 222] width 0 height 0
click at [285, 226] on span "Press SPACE to select this row." at bounding box center [286, 225] width 7 height 7
click at [289, 222] on input "Press SPACE to select this row." at bounding box center [289, 222] width 0 height 0
click at [268, 243] on div "GPLU4256100" at bounding box center [251, 244] width 45 height 19
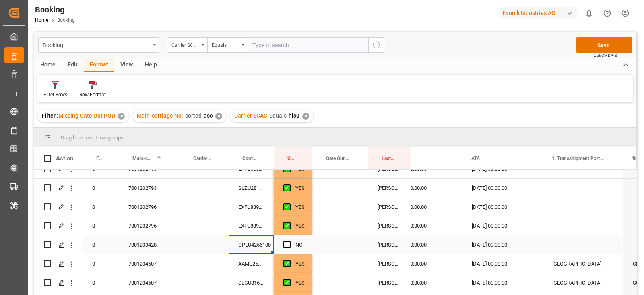
click at [285, 239] on div "Press SPACE to select this row." at bounding box center [289, 245] width 12 height 19
click at [283, 244] on span "Press SPACE to select this row." at bounding box center [286, 244] width 7 height 7
click at [289, 241] on input "Press SPACE to select this row." at bounding box center [289, 241] width 0 height 0
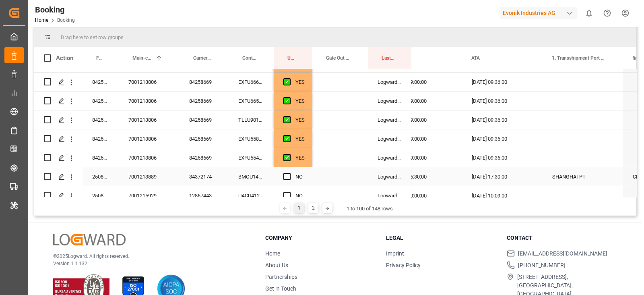
scroll to position [1164, 0]
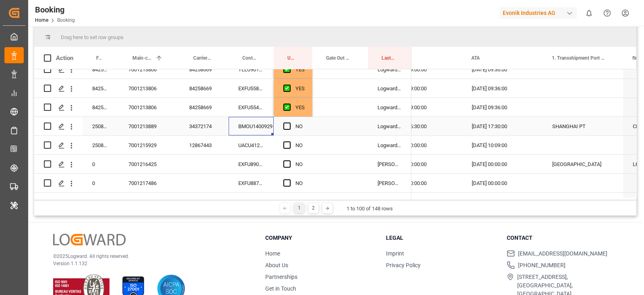
click at [254, 128] on div "BMOU1400929" at bounding box center [251, 126] width 45 height 19
drag, startPoint x: 288, startPoint y: 124, endPoint x: 253, endPoint y: 142, distance: 39.4
click at [287, 124] on span "Press SPACE to select this row." at bounding box center [286, 125] width 7 height 7
click at [289, 122] on input "Press SPACE to select this row." at bounding box center [289, 122] width 0 height 0
click at [252, 142] on div "UACU4127496" at bounding box center [251, 145] width 45 height 19
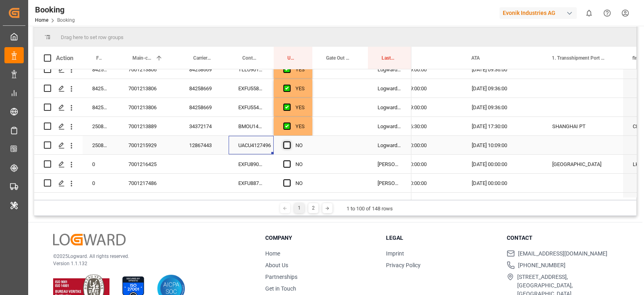
click at [286, 144] on span "Press SPACE to select this row." at bounding box center [286, 144] width 7 height 7
click at [289, 141] on input "Press SPACE to select this row." at bounding box center [289, 141] width 0 height 0
click at [257, 167] on div "EXFU8906455" at bounding box center [251, 164] width 45 height 19
click at [289, 163] on span "Press SPACE to select this row." at bounding box center [286, 163] width 7 height 7
click at [289, 160] on input "Press SPACE to select this row." at bounding box center [289, 160] width 0 height 0
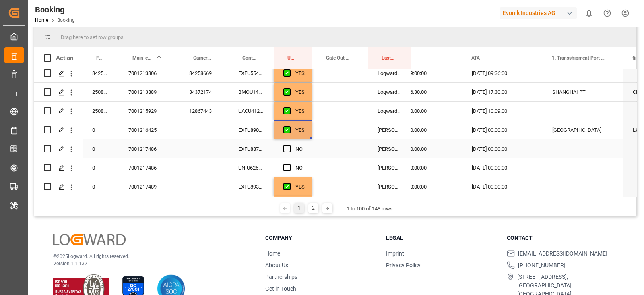
scroll to position [1214, 0]
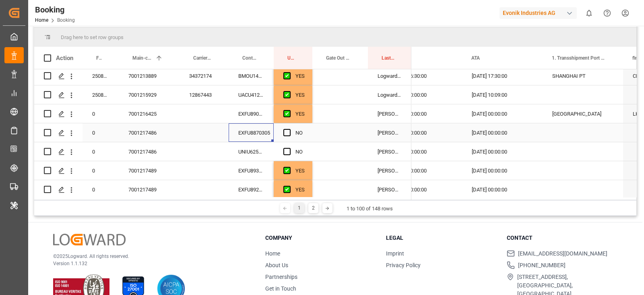
click at [263, 139] on div "EXFU8870305" at bounding box center [251, 132] width 45 height 19
click at [282, 130] on div "NO" at bounding box center [293, 132] width 39 height 19
click at [289, 130] on span "Press SPACE to select this row." at bounding box center [286, 132] width 7 height 7
click at [289, 129] on input "Press SPACE to select this row." at bounding box center [289, 129] width 0 height 0
click at [240, 159] on div "UNIU6253640" at bounding box center [251, 151] width 45 height 19
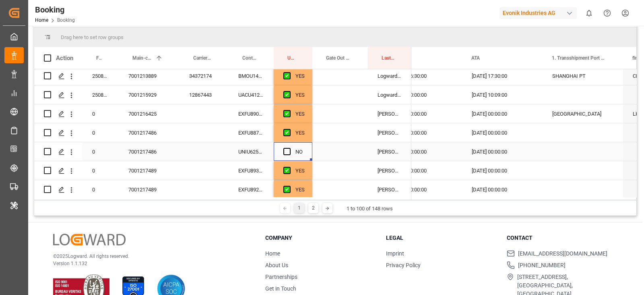
click at [283, 150] on div "NO" at bounding box center [293, 151] width 39 height 19
click at [292, 150] on div "Press SPACE to select this row." at bounding box center [289, 152] width 12 height 19
click at [289, 151] on span "Press SPACE to select this row." at bounding box center [286, 151] width 7 height 7
click at [289, 148] on input "Press SPACE to select this row." at bounding box center [289, 148] width 0 height 0
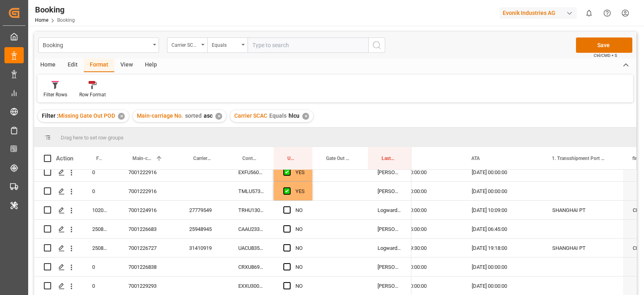
scroll to position [1314, 0]
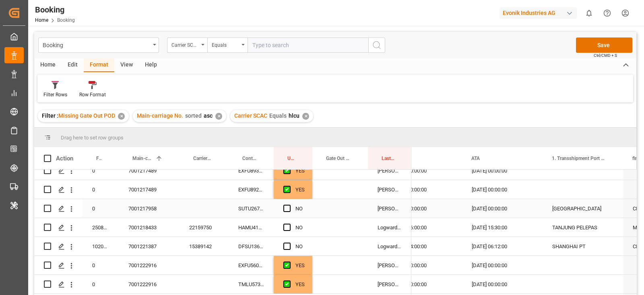
click at [248, 211] on div "SUTU2673927" at bounding box center [251, 208] width 45 height 19
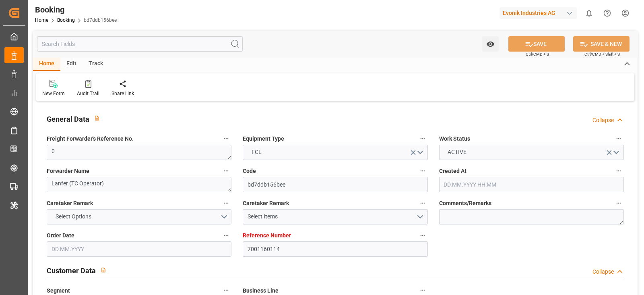
type input "7001160114"
type input "9667162"
type input "Hapag Lloyd"
type input "Hapag Lloyd Aktiengesellschaft"
type input "NLRTM"
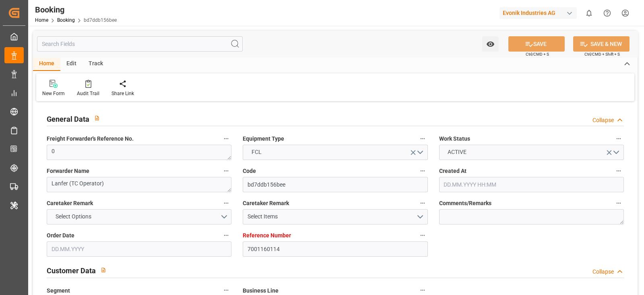
type input "INNSA"
type input "46"
type input "0"
type input "-27"
type input "06.05.2025 09:12"
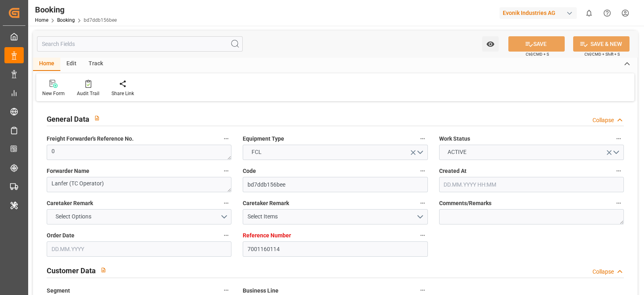
type input "06.05.2025"
type input "07.08.2025"
type input "05.06.2025"
type input "05.06.2025 00:00"
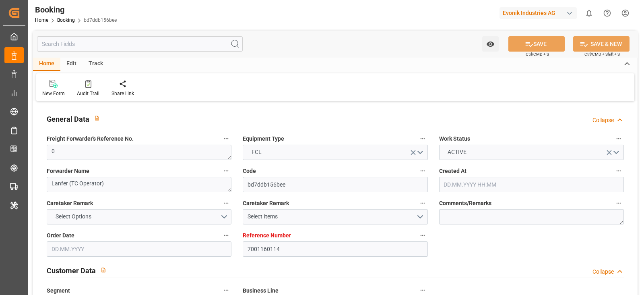
type input "11.07.2025 00:00"
type input "04.07.2025 00:00"
type input "12.07.2025 00:00"
type input "04.07.2025 00:00"
type input "27.08.2025 00:00"
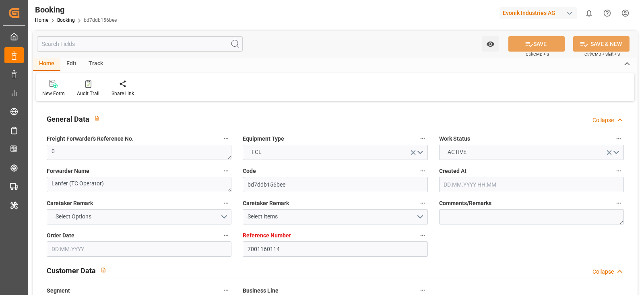
type input "07.08.2025 00:00"
type input "07.08.2025"
type input "27.08.2025 00:00"
type input "02.07.2025"
type input "09.10.2025 09:34"
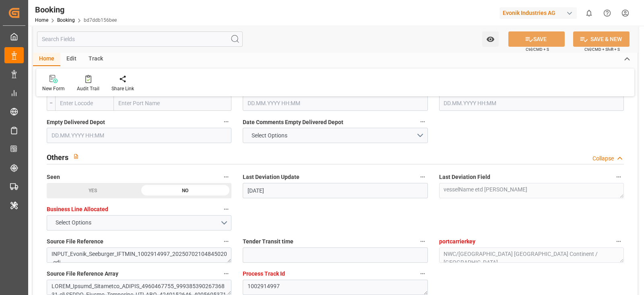
scroll to position [1208, 0]
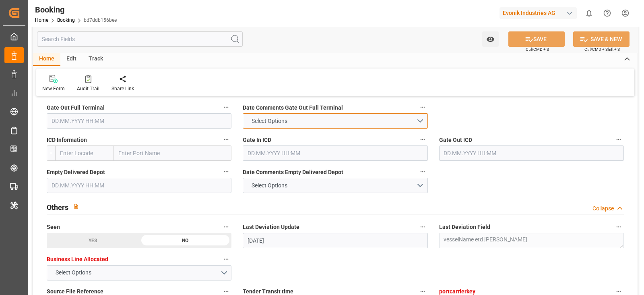
click at [251, 117] on span "Select Options" at bounding box center [270, 121] width 44 height 8
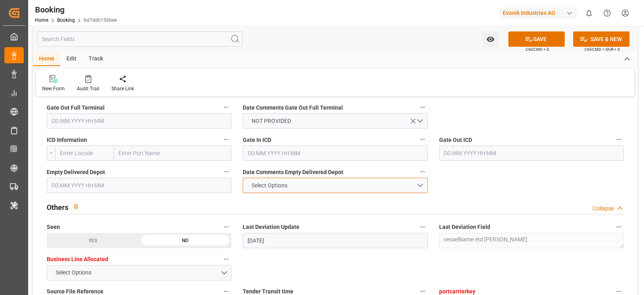
click at [250, 184] on span "Select Options" at bounding box center [270, 185] width 44 height 8
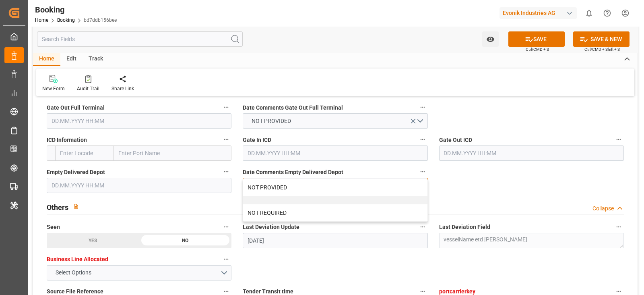
click at [250, 184] on div "NOT PROVIDED" at bounding box center [335, 187] width 184 height 17
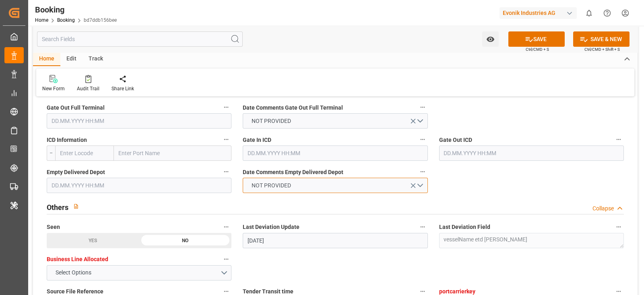
click at [250, 184] on span "NOT PROVIDED" at bounding box center [272, 185] width 48 height 8
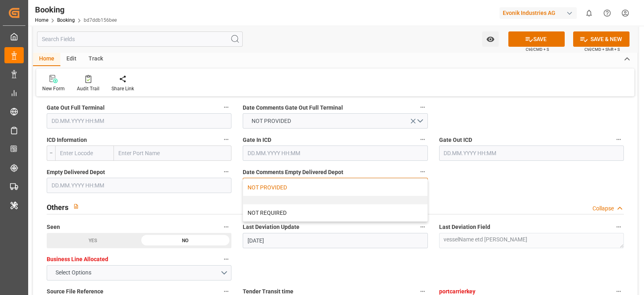
click at [250, 184] on div "NOT PROVIDED" at bounding box center [335, 187] width 184 height 17
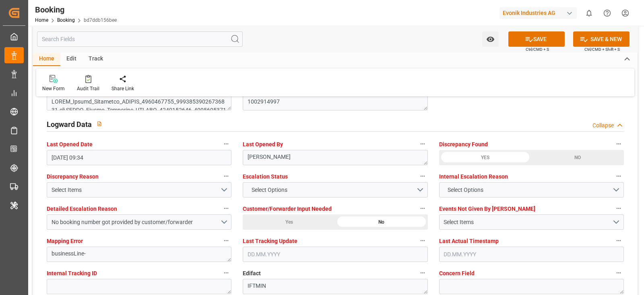
scroll to position [1509, 0]
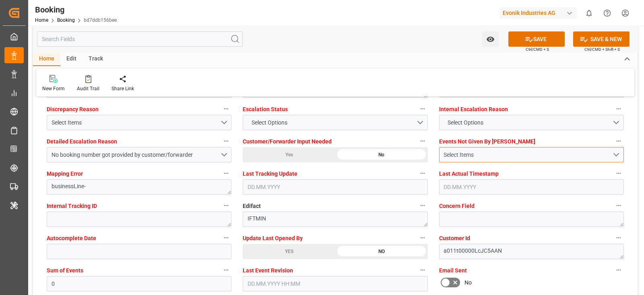
click at [476, 155] on div "Select Items" at bounding box center [528, 155] width 169 height 8
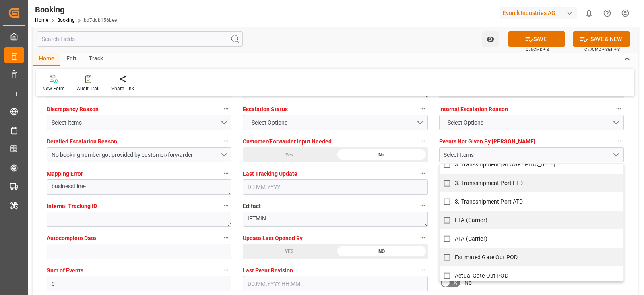
scroll to position [678, 0]
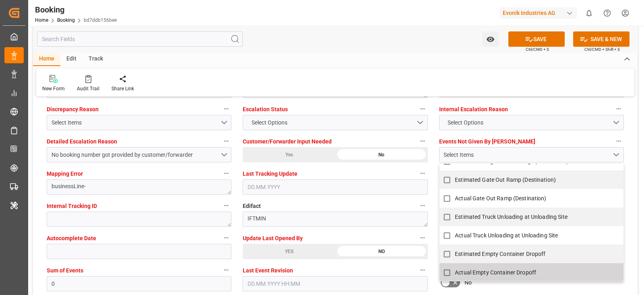
click at [465, 269] on span "Actual Empty Container Dropoff" at bounding box center [495, 272] width 81 height 6
checkbox input "true"
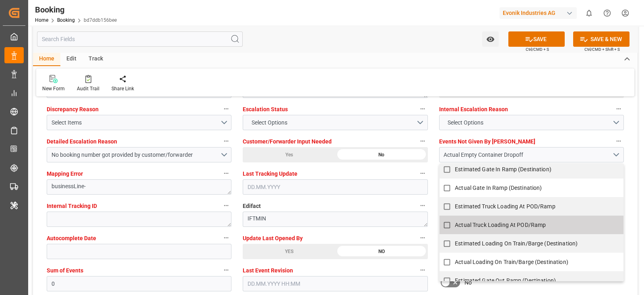
scroll to position [527, 0]
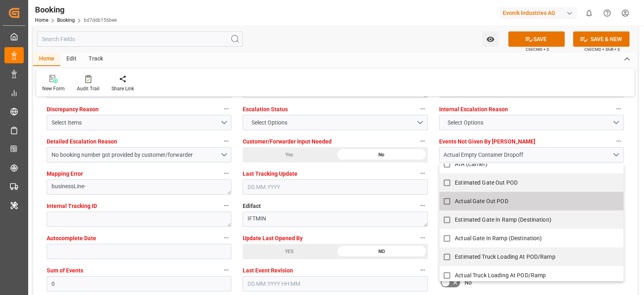
click at [446, 201] on input "Actual Gate Out POD" at bounding box center [447, 201] width 16 height 16
checkbox input "false"
click at [101, 276] on input "0" at bounding box center [139, 283] width 185 height 15
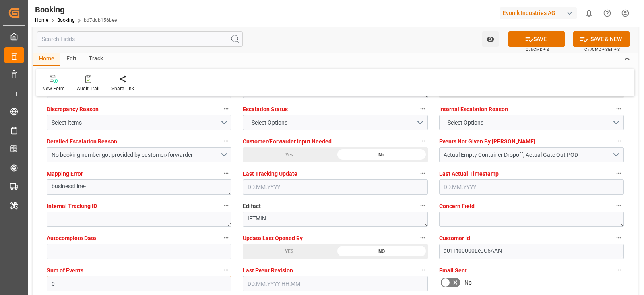
click at [101, 276] on input "0" at bounding box center [139, 283] width 185 height 15
type input "5"
type input "4"
type input "0"
type input "6144"
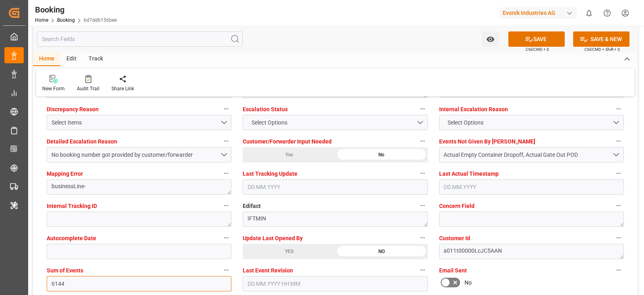
scroll to position [1459, 0]
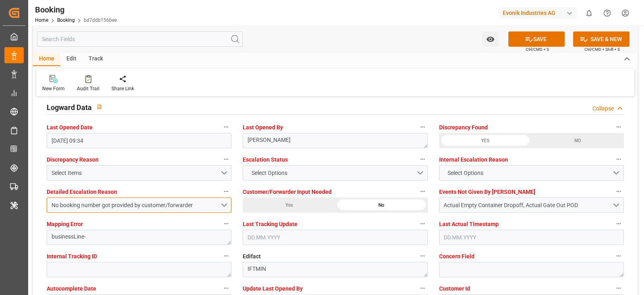
click at [143, 205] on div "No booking number got provided by customer/forwarder" at bounding box center [136, 205] width 169 height 8
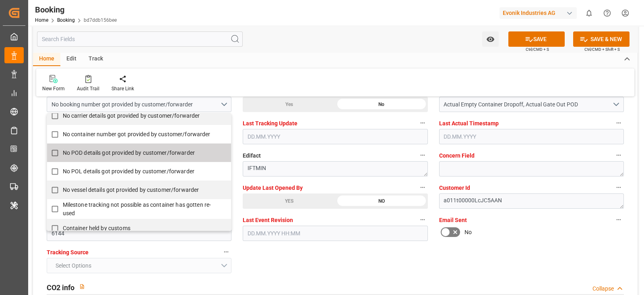
scroll to position [222, 0]
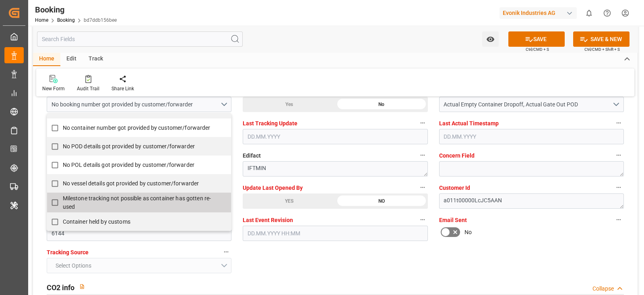
click at [60, 196] on input "Milestone tracking not possible as container has gotten re-used" at bounding box center [55, 202] width 16 height 16
checkbox input "true"
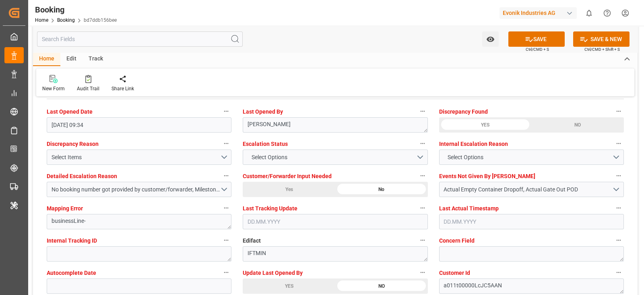
scroll to position [1459, 0]
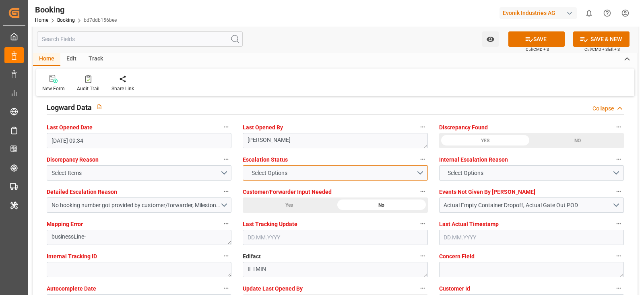
click at [267, 172] on span "Select Options" at bounding box center [270, 173] width 44 height 8
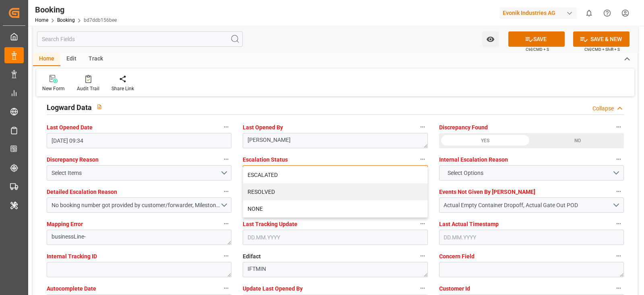
click at [267, 172] on div "ESCALATED" at bounding box center [335, 174] width 184 height 17
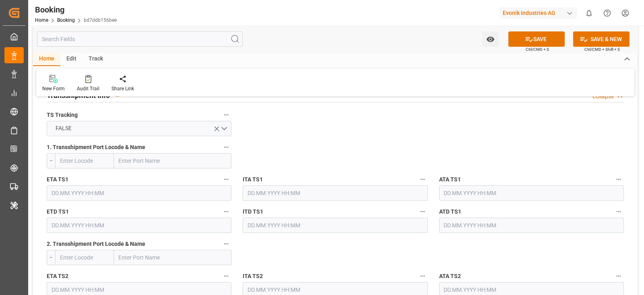
scroll to position [654, 0]
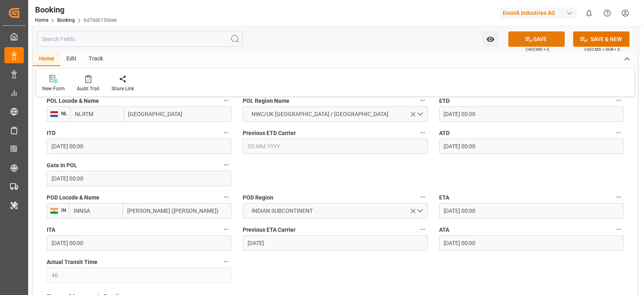
click at [536, 40] on button "SAVE" at bounding box center [537, 38] width 56 height 15
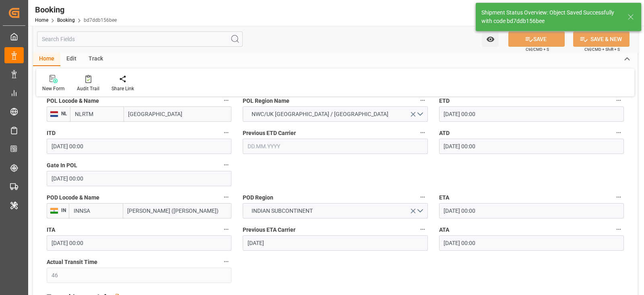
type textarea "Shyam Preethi"
type input "10.10.2025 11:34"
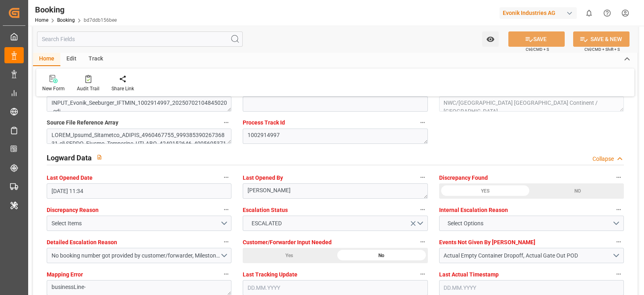
scroll to position [1208, 0]
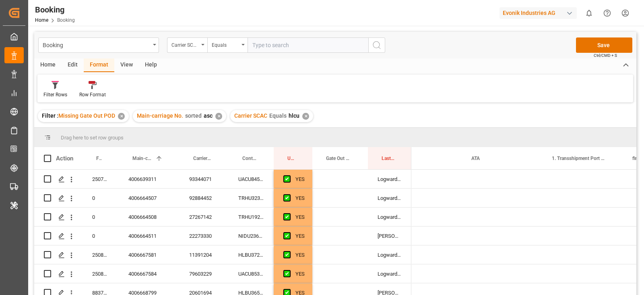
scroll to position [0, 953]
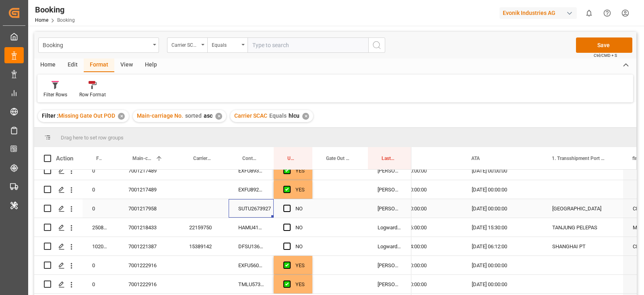
click at [290, 214] on div "Press SPACE to select this row." at bounding box center [289, 208] width 12 height 19
click at [286, 206] on span "Press SPACE to select this row." at bounding box center [286, 208] width 7 height 7
click at [289, 205] on input "Press SPACE to select this row." at bounding box center [289, 205] width 0 height 0
click at [254, 224] on div "HAMU4131699" at bounding box center [251, 227] width 45 height 19
click at [288, 229] on span "Press SPACE to select this row." at bounding box center [286, 226] width 7 height 7
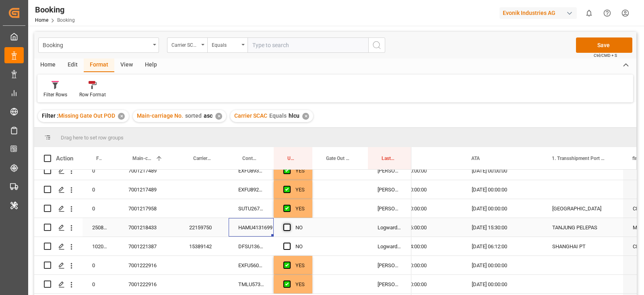
click at [289, 223] on input "Press SPACE to select this row." at bounding box center [289, 223] width 0 height 0
click at [260, 246] on div "DFSU1365080" at bounding box center [251, 246] width 45 height 19
click at [286, 245] on span "Press SPACE to select this row." at bounding box center [286, 245] width 7 height 7
click at [289, 242] on input "Press SPACE to select this row." at bounding box center [289, 242] width 0 height 0
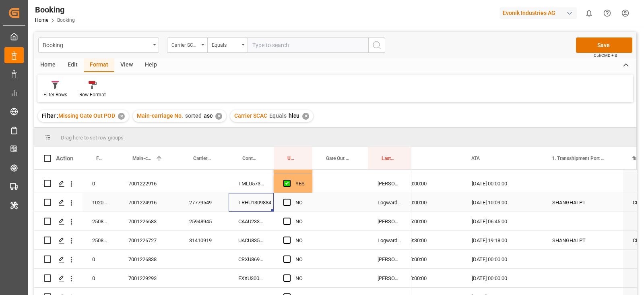
click at [261, 204] on div "TRHU1309884" at bounding box center [251, 202] width 45 height 19
click at [288, 202] on span "Press SPACE to select this row." at bounding box center [286, 202] width 7 height 7
click at [289, 199] on input "Press SPACE to select this row." at bounding box center [289, 199] width 0 height 0
click at [242, 222] on div "CAAU2333041" at bounding box center [251, 221] width 45 height 19
click at [286, 220] on span "Press SPACE to select this row." at bounding box center [286, 220] width 7 height 7
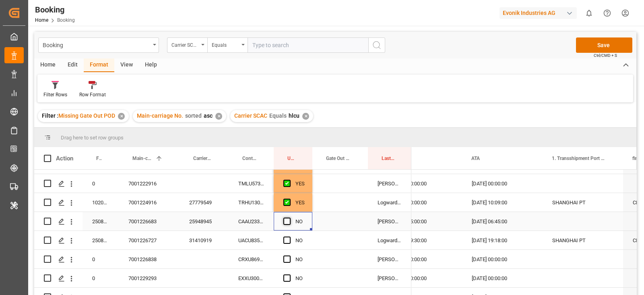
click at [289, 217] on input "Press SPACE to select this row." at bounding box center [289, 217] width 0 height 0
click at [256, 238] on div "UACU8352480" at bounding box center [251, 240] width 45 height 19
click at [287, 240] on span "Press SPACE to select this row." at bounding box center [286, 239] width 7 height 7
click at [289, 236] on input "Press SPACE to select this row." at bounding box center [289, 236] width 0 height 0
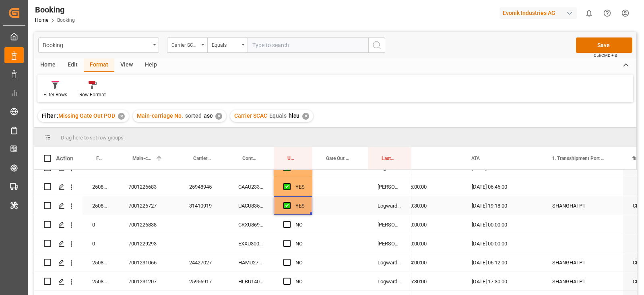
scroll to position [1465, 0]
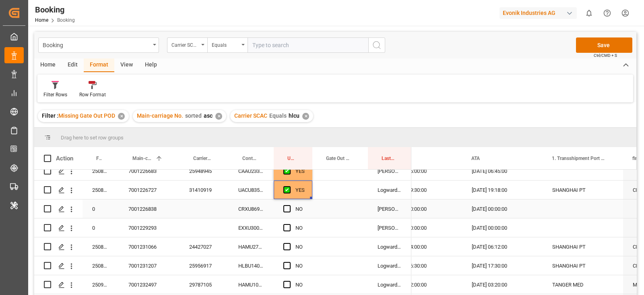
click at [257, 204] on div "CRXU8696207" at bounding box center [251, 208] width 45 height 19
click at [329, 208] on div "Press SPACE to select this row." at bounding box center [340, 208] width 56 height 19
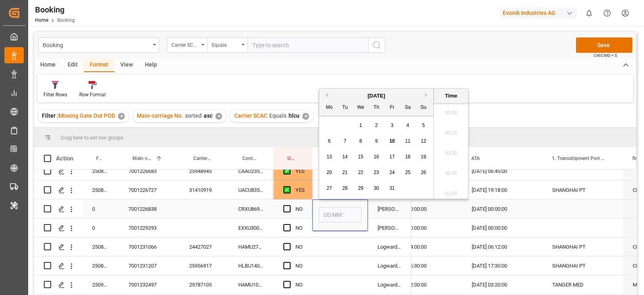
scroll to position [1351, 0]
click at [344, 136] on div "7" at bounding box center [345, 141] width 10 height 10
type input "[DATE] 00:00"
click at [292, 211] on div "Press SPACE to select this row." at bounding box center [289, 209] width 12 height 19
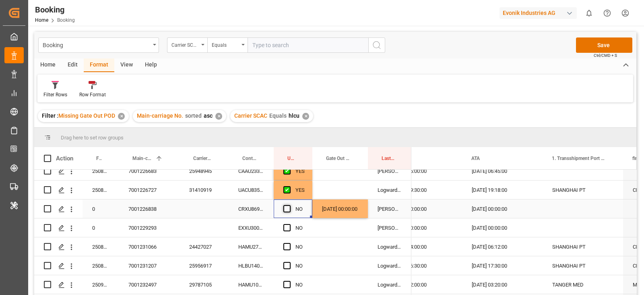
click at [285, 211] on span "Press SPACE to select this row." at bounding box center [286, 208] width 7 height 7
click at [289, 205] on input "Press SPACE to select this row." at bounding box center [289, 205] width 0 height 0
click at [242, 244] on div "HAMU2736741" at bounding box center [251, 246] width 45 height 19
click at [250, 224] on div "EXXU3004168" at bounding box center [251, 227] width 45 height 19
click at [289, 225] on span "Press SPACE to select this row." at bounding box center [286, 227] width 7 height 7
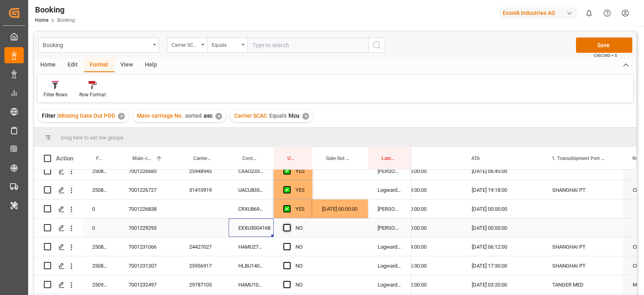
click at [289, 224] on input "Press SPACE to select this row." at bounding box center [289, 224] width 0 height 0
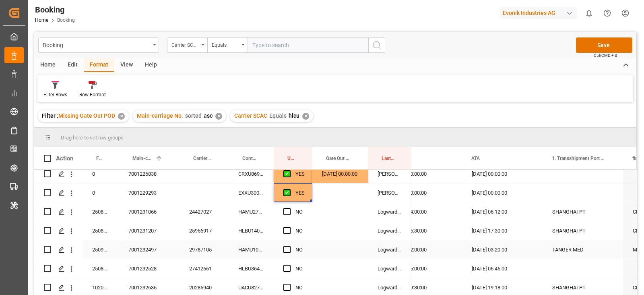
scroll to position [1516, 0]
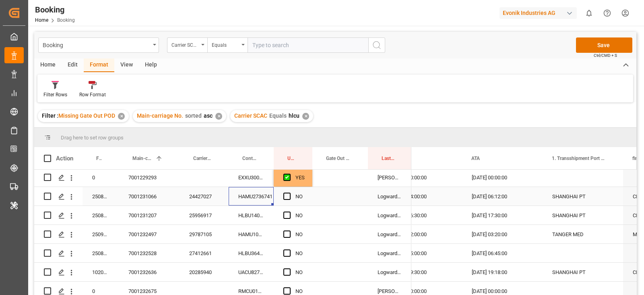
click at [257, 188] on div "HAMU2736741" at bounding box center [251, 196] width 45 height 19
click at [286, 196] on span "Press SPACE to select this row." at bounding box center [286, 195] width 7 height 7
click at [289, 192] on input "Press SPACE to select this row." at bounding box center [289, 192] width 0 height 0
click at [265, 216] on div "HLBU1402230" at bounding box center [251, 215] width 45 height 19
click at [284, 211] on span "Press SPACE to select this row." at bounding box center [286, 214] width 7 height 7
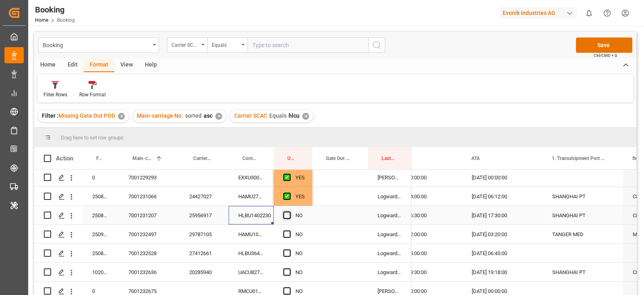
click at [289, 211] on input "Press SPACE to select this row." at bounding box center [289, 211] width 0 height 0
click at [243, 236] on div "HAMU1049150" at bounding box center [251, 234] width 45 height 19
click at [287, 236] on span "Press SPACE to select this row." at bounding box center [286, 233] width 7 height 7
click at [289, 230] on input "Press SPACE to select this row." at bounding box center [289, 230] width 0 height 0
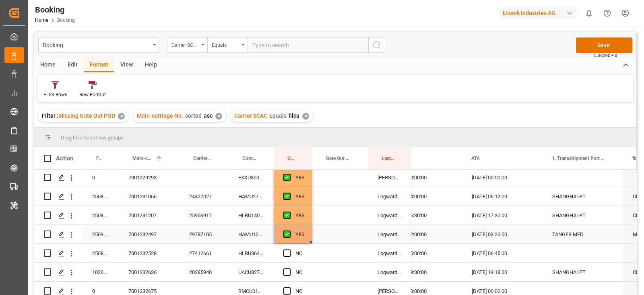
scroll to position [1566, 0]
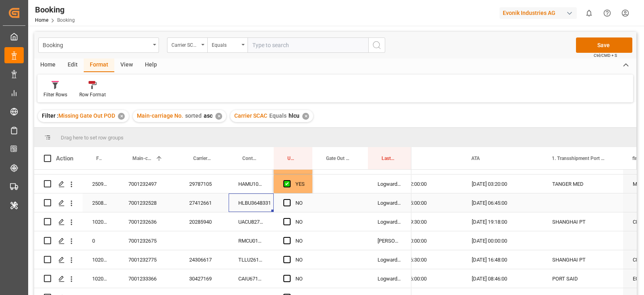
click at [263, 204] on div "HLBU3648331" at bounding box center [251, 202] width 45 height 19
click at [286, 199] on span "Press SPACE to select this row." at bounding box center [286, 202] width 7 height 7
click at [289, 199] on input "Press SPACE to select this row." at bounding box center [289, 199] width 0 height 0
click at [253, 224] on div "UACU8274113" at bounding box center [251, 221] width 45 height 19
click at [284, 221] on span "Press SPACE to select this row." at bounding box center [286, 221] width 7 height 7
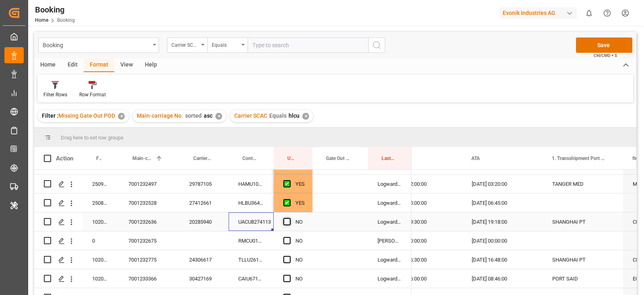
click at [289, 218] on input "Press SPACE to select this row." at bounding box center [289, 218] width 0 height 0
click at [258, 243] on div "RMCU0104828" at bounding box center [251, 240] width 45 height 19
click at [326, 240] on div "Press SPACE to select this row." at bounding box center [340, 240] width 56 height 19
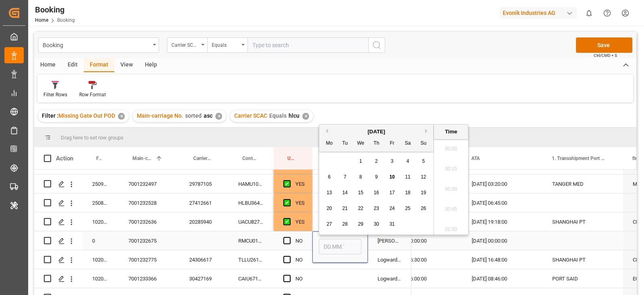
scroll to position [1351, 0]
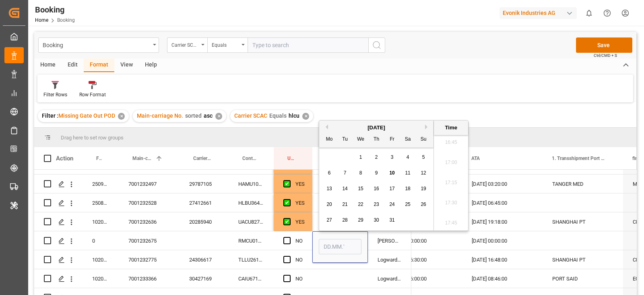
click at [380, 174] on div "9" at bounding box center [377, 173] width 10 height 10
type input "[DATE] 00:00"
click at [225, 231] on div "Press SPACE to select this row." at bounding box center [204, 240] width 49 height 19
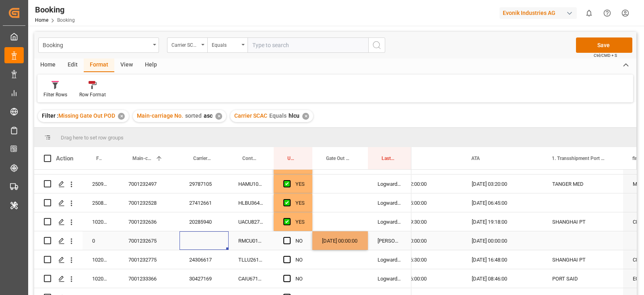
click at [205, 237] on div "Press SPACE to select this row." at bounding box center [204, 240] width 49 height 19
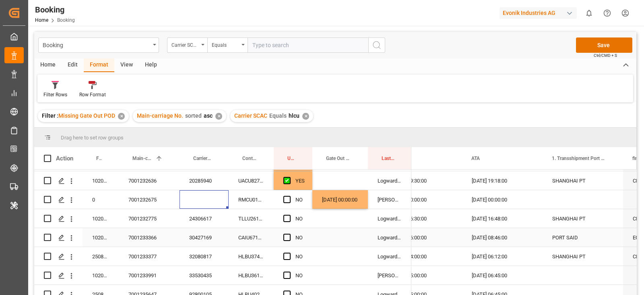
scroll to position [1616, 0]
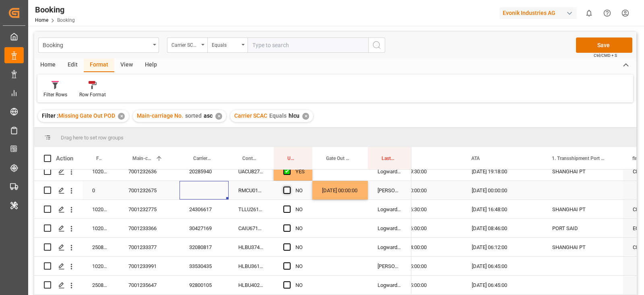
click at [287, 190] on span "Press SPACE to select this row." at bounding box center [286, 189] width 7 height 7
click at [289, 186] on input "Press SPACE to select this row." at bounding box center [289, 186] width 0 height 0
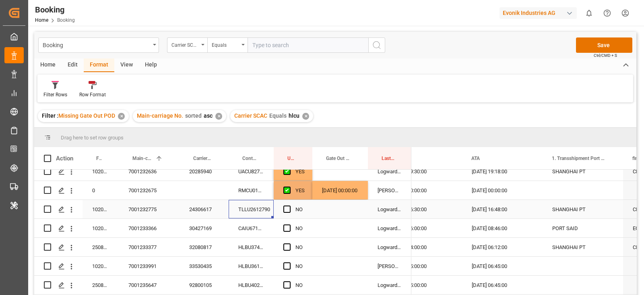
click at [255, 204] on div "TLLU2612790" at bounding box center [251, 209] width 45 height 19
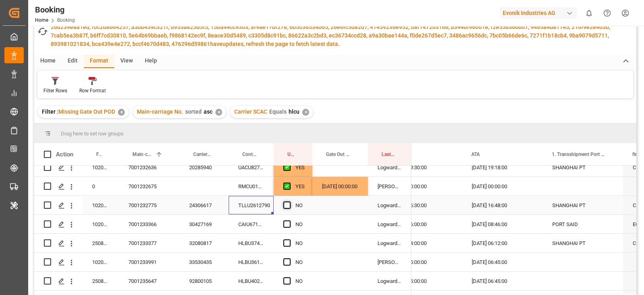
click at [284, 204] on span "Press SPACE to select this row." at bounding box center [286, 204] width 7 height 7
click at [289, 201] on input "Press SPACE to select this row." at bounding box center [289, 201] width 0 height 0
click at [256, 221] on div "CAIU6711076" at bounding box center [251, 224] width 45 height 19
click at [283, 218] on div "Press SPACE to select this row." at bounding box center [289, 224] width 12 height 19
click at [287, 223] on span "Press SPACE to select this row." at bounding box center [286, 223] width 7 height 7
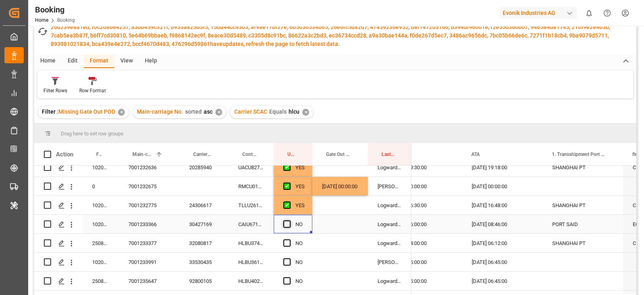
click at [289, 220] on input "Press SPACE to select this row." at bounding box center [289, 220] width 0 height 0
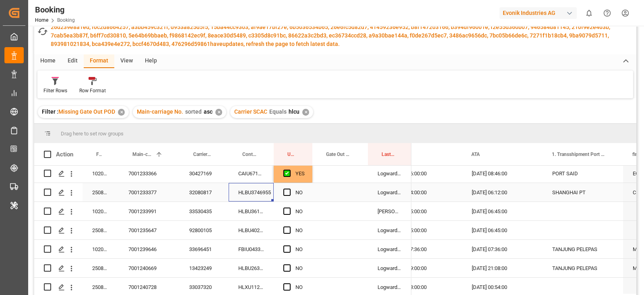
click at [246, 199] on div "HLBU3746955" at bounding box center [251, 192] width 45 height 19
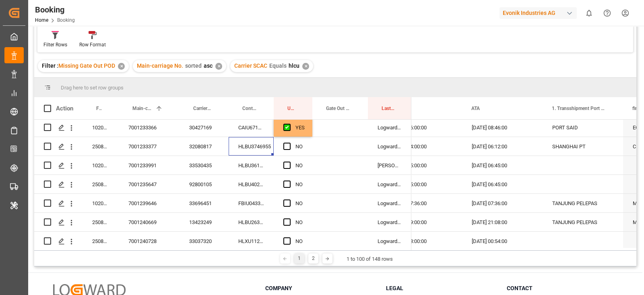
scroll to position [4, 0]
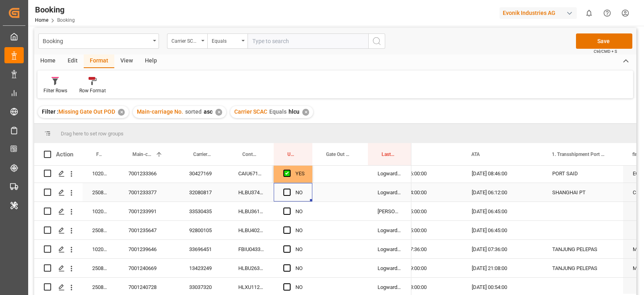
click at [287, 196] on div "Press SPACE to select this row." at bounding box center [289, 192] width 12 height 19
click at [284, 192] on span "Press SPACE to select this row." at bounding box center [286, 191] width 7 height 7
click at [289, 188] on input "Press SPACE to select this row." at bounding box center [289, 188] width 0 height 0
click at [258, 209] on div "HLBU3619668" at bounding box center [251, 211] width 45 height 19
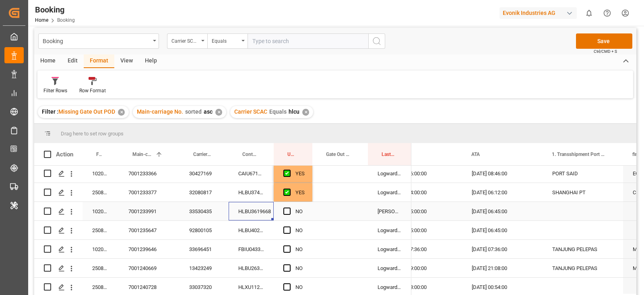
click at [336, 208] on div "Press SPACE to select this row." at bounding box center [340, 211] width 56 height 19
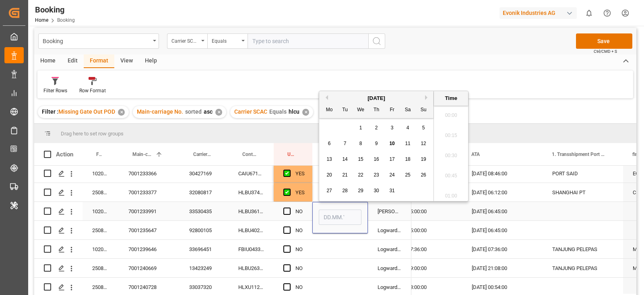
scroll to position [1351, 0]
click at [391, 140] on div "10" at bounding box center [392, 144] width 10 height 10
type input "10.10.2025 00:00"
click at [287, 214] on div "Press SPACE to select this row." at bounding box center [289, 211] width 12 height 19
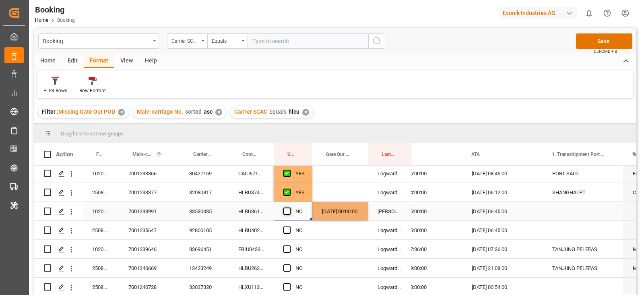
click at [287, 212] on span "Press SPACE to select this row." at bounding box center [286, 210] width 7 height 7
click at [289, 207] on input "Press SPACE to select this row." at bounding box center [289, 207] width 0 height 0
click at [239, 234] on div "HLBU4023360" at bounding box center [251, 230] width 45 height 19
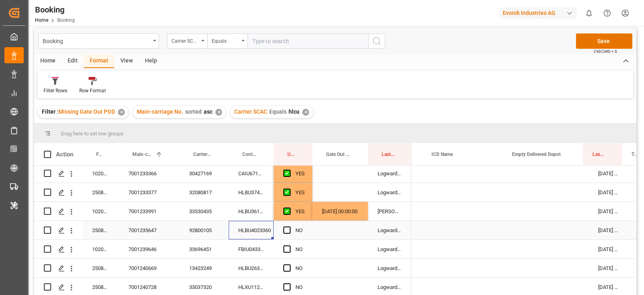
scroll to position [0, 0]
click at [574, 227] on div "Press SPACE to select this row." at bounding box center [551, 230] width 81 height 19
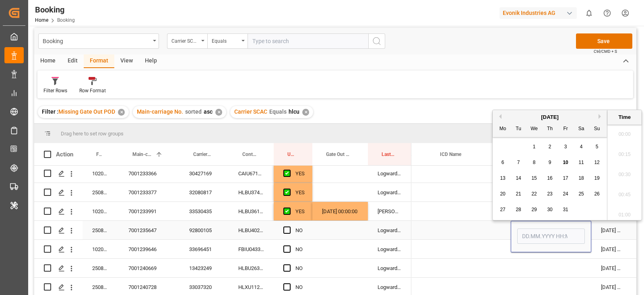
scroll to position [1351, 0]
click at [563, 162] on span "10" at bounding box center [565, 162] width 5 height 6
type input "10.10.2025 00:00"
click at [477, 214] on div "Press SPACE to select this row." at bounding box center [470, 211] width 81 height 19
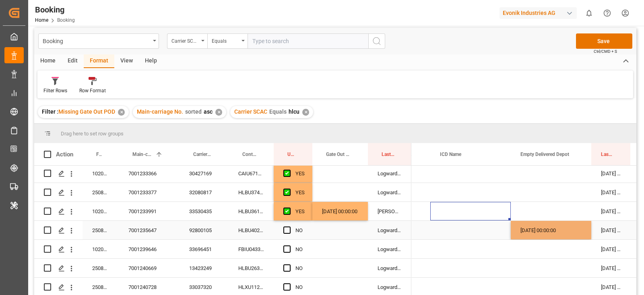
click at [462, 227] on div "Press SPACE to select this row." at bounding box center [470, 230] width 81 height 19
click at [321, 233] on div "Press SPACE to select this row." at bounding box center [340, 230] width 56 height 19
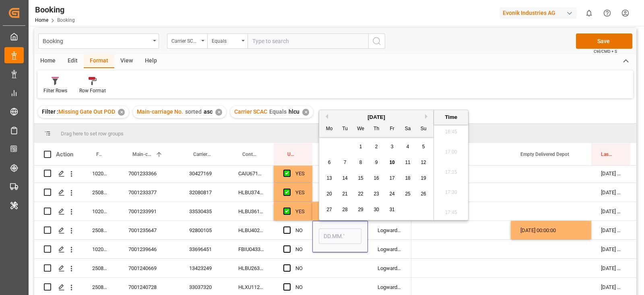
click at [393, 164] on span "10" at bounding box center [391, 162] width 5 height 6
type input "10.10.2025 00:00"
click at [283, 227] on span "Press SPACE to select this row." at bounding box center [286, 229] width 7 height 7
click at [289, 226] on input "Press SPACE to select this row." at bounding box center [289, 226] width 0 height 0
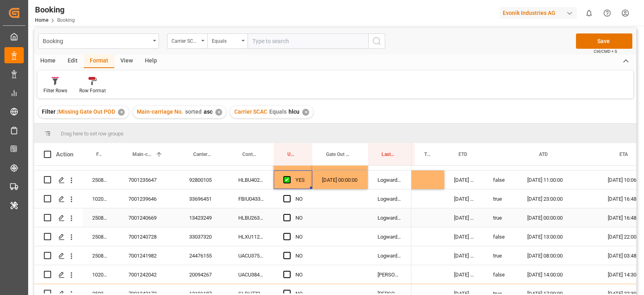
scroll to position [0, 786]
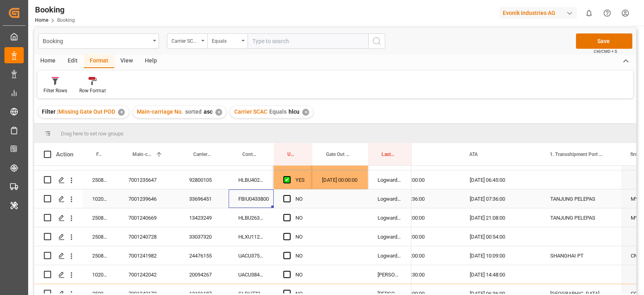
click at [254, 202] on div "FBIU0433800" at bounding box center [251, 198] width 45 height 19
click at [288, 200] on span "Press SPACE to select this row." at bounding box center [286, 198] width 7 height 7
click at [289, 195] on input "Press SPACE to select this row." at bounding box center [289, 195] width 0 height 0
click at [234, 226] on div "HLBU2630600" at bounding box center [251, 217] width 45 height 19
click at [284, 219] on span "Press SPACE to select this row." at bounding box center [286, 217] width 7 height 7
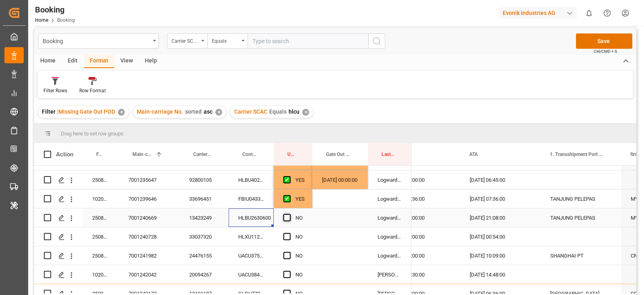
click at [289, 214] on input "Press SPACE to select this row." at bounding box center [289, 214] width 0 height 0
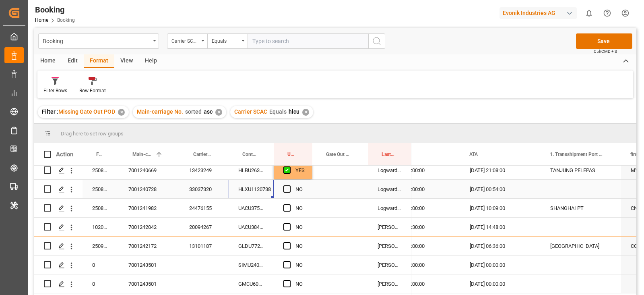
click at [244, 185] on div "HLXU1120738" at bounding box center [251, 189] width 45 height 19
click at [285, 188] on span "Press SPACE to select this row." at bounding box center [286, 188] width 7 height 7
click at [289, 185] on input "Press SPACE to select this row." at bounding box center [289, 185] width 0 height 0
click at [265, 208] on div "UACU3754830" at bounding box center [251, 208] width 45 height 19
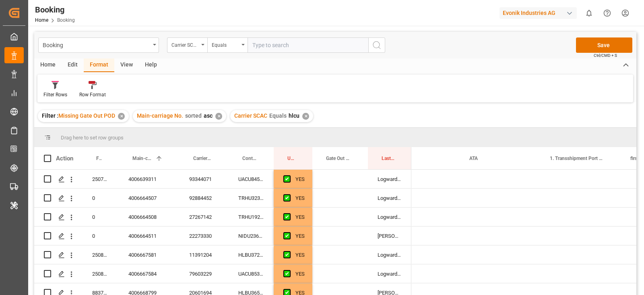
scroll to position [0, 955]
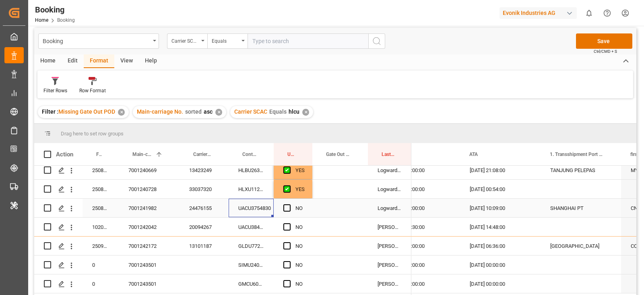
click at [282, 199] on div "NO" at bounding box center [293, 208] width 39 height 19
click at [283, 204] on span "Press SPACE to select this row." at bounding box center [286, 207] width 7 height 7
click at [289, 204] on input "Press SPACE to select this row." at bounding box center [289, 204] width 0 height 0
click at [263, 217] on div "UACU3843726" at bounding box center [251, 226] width 45 height 19
click at [290, 223] on span "Press SPACE to select this row." at bounding box center [286, 226] width 7 height 7
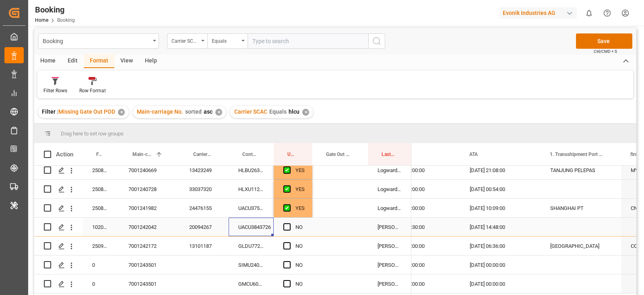
click at [289, 223] on input "Press SPACE to select this row." at bounding box center [289, 223] width 0 height 0
click at [258, 242] on div "GLDU7725387" at bounding box center [251, 245] width 45 height 19
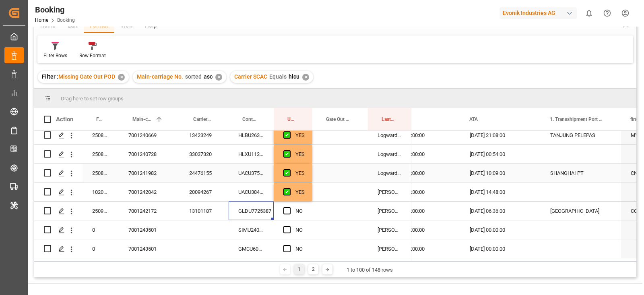
scroll to position [54, 0]
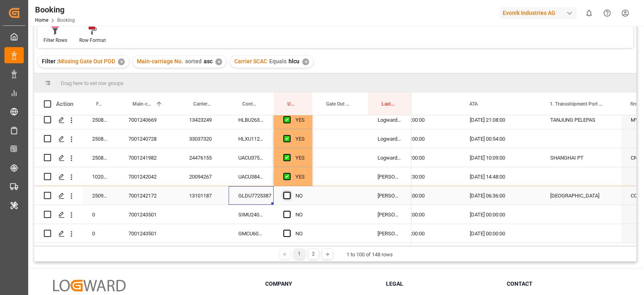
click at [290, 194] on span "Press SPACE to select this row." at bounding box center [286, 195] width 7 height 7
click at [289, 192] on input "Press SPACE to select this row." at bounding box center [289, 192] width 0 height 0
click at [288, 192] on span "Press SPACE to select this row." at bounding box center [286, 195] width 7 height 7
click at [289, 192] on input "Press SPACE to select this row." at bounding box center [289, 192] width 0 height 0
click at [262, 206] on div "SIMU2400820" at bounding box center [251, 214] width 45 height 19
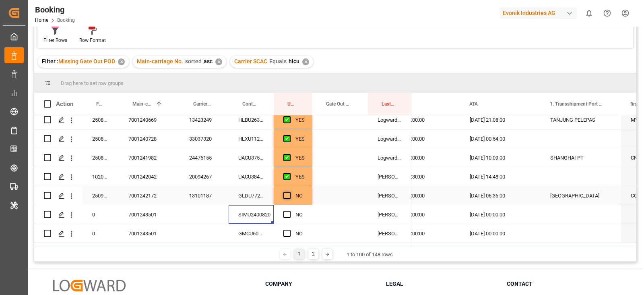
click at [289, 192] on span "Press SPACE to select this row." at bounding box center [286, 195] width 7 height 7
click at [289, 192] on input "Press SPACE to select this row." at bounding box center [289, 192] width 0 height 0
click at [268, 210] on div "SIMU2400820" at bounding box center [251, 214] width 45 height 19
click at [285, 211] on span "Press SPACE to select this row." at bounding box center [286, 214] width 7 height 7
click at [289, 211] on input "Press SPACE to select this row." at bounding box center [289, 211] width 0 height 0
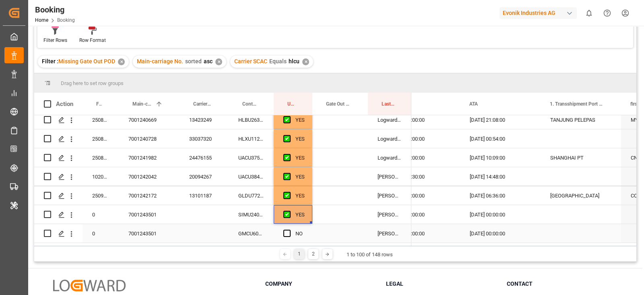
click at [235, 234] on div "GMCU6063509" at bounding box center [251, 233] width 45 height 19
click at [283, 224] on div "Press SPACE to select this row." at bounding box center [289, 233] width 12 height 19
click at [284, 230] on span "Press SPACE to select this row." at bounding box center [286, 233] width 7 height 7
click at [289, 230] on input "Press SPACE to select this row." at bounding box center [289, 230] width 0 height 0
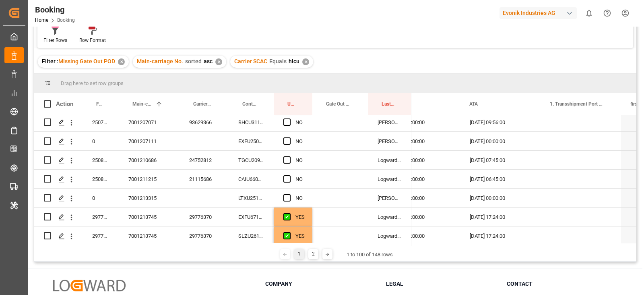
scroll to position [912, 0]
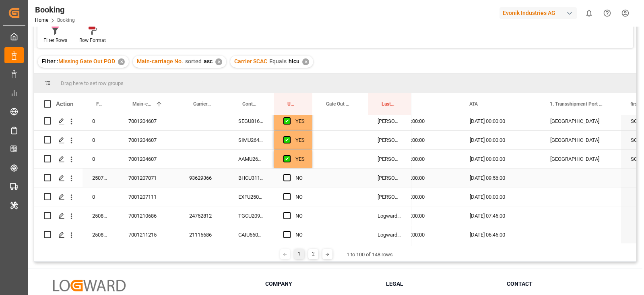
click at [251, 166] on div "AAMU2629237" at bounding box center [251, 158] width 45 height 19
click at [246, 180] on div "BHCU3112332" at bounding box center [251, 177] width 45 height 19
click at [287, 172] on div "Press SPACE to select this row." at bounding box center [289, 178] width 12 height 19
click at [287, 176] on span "Press SPACE to select this row." at bounding box center [286, 177] width 7 height 7
click at [289, 174] on input "Press SPACE to select this row." at bounding box center [289, 174] width 0 height 0
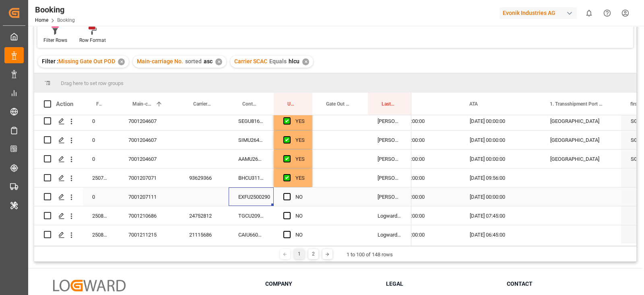
click at [267, 192] on div "EXFU2500290" at bounding box center [251, 196] width 45 height 19
click at [286, 198] on span "Press SPACE to select this row." at bounding box center [286, 196] width 7 height 7
click at [289, 193] on input "Press SPACE to select this row." at bounding box center [289, 193] width 0 height 0
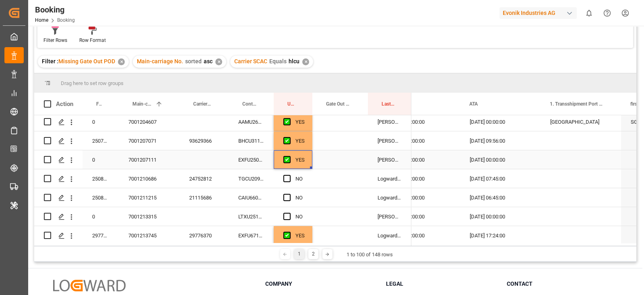
scroll to position [962, 0]
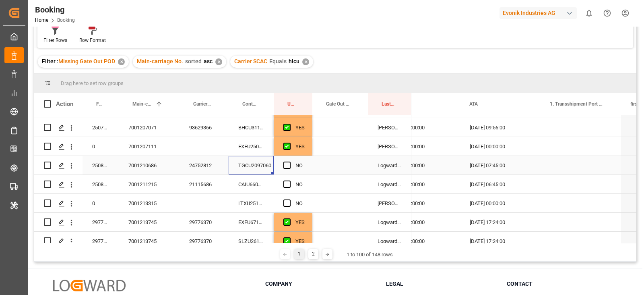
click at [254, 168] on div "TGCU2097060" at bounding box center [251, 165] width 45 height 19
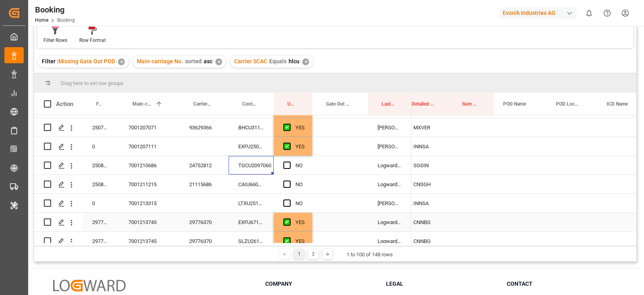
scroll to position [0, 328]
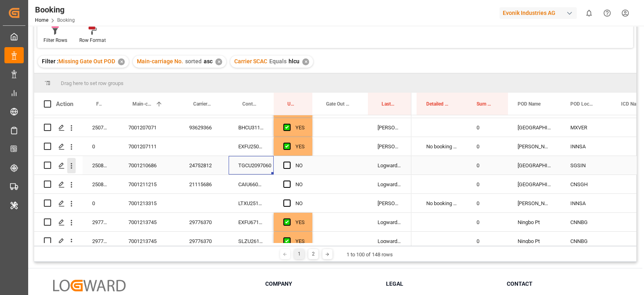
click at [68, 165] on icon "open menu" at bounding box center [71, 165] width 8 height 8
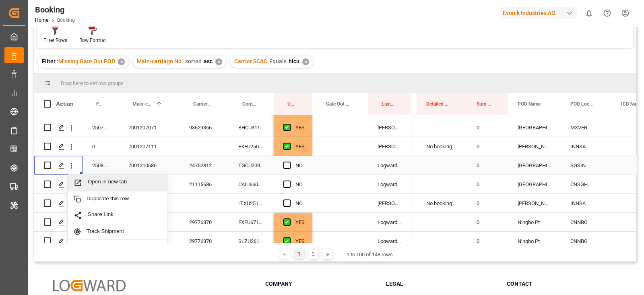
click at [91, 178] on span "Open in new tab" at bounding box center [124, 182] width 73 height 8
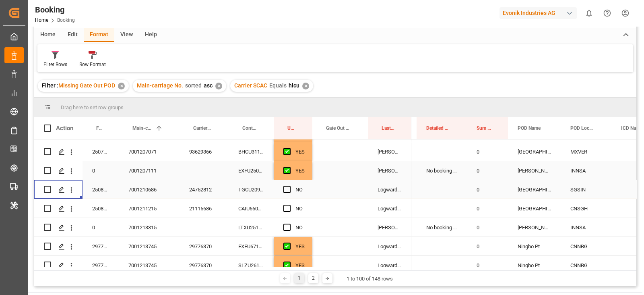
scroll to position [79, 0]
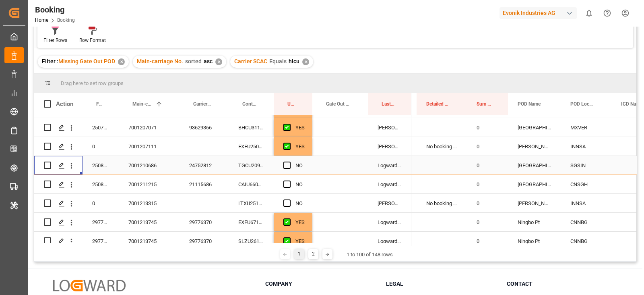
click at [280, 163] on div "NO" at bounding box center [293, 165] width 39 height 19
click at [286, 168] on span "Press SPACE to select this row." at bounding box center [286, 164] width 7 height 7
click at [289, 161] on input "Press SPACE to select this row." at bounding box center [289, 161] width 0 height 0
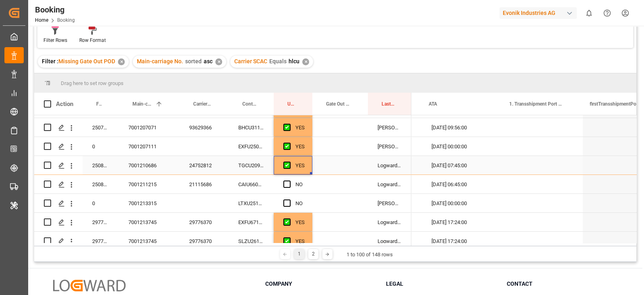
scroll to position [0, 0]
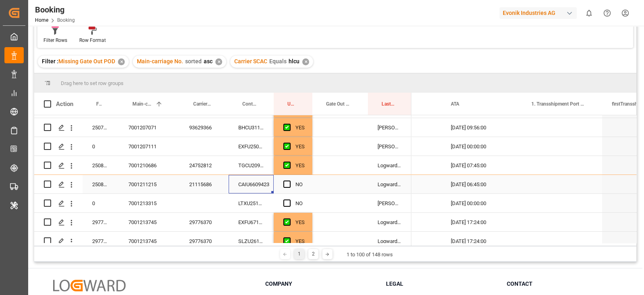
click at [242, 184] on div "CAIU6609423" at bounding box center [251, 184] width 45 height 19
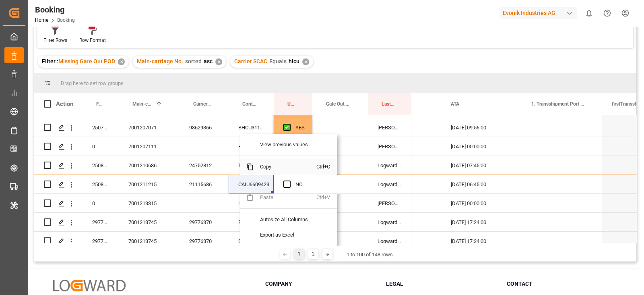
click at [257, 168] on span "Copy" at bounding box center [285, 166] width 63 height 15
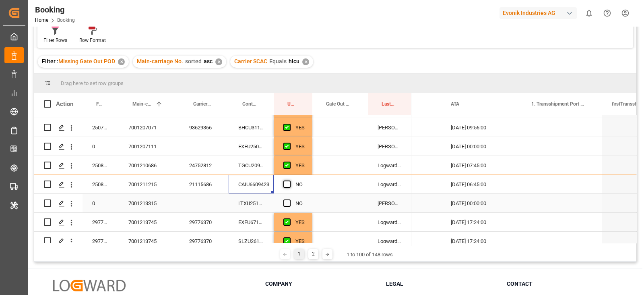
click at [284, 179] on div "Press SPACE to select this row." at bounding box center [289, 184] width 12 height 19
click at [286, 182] on span "Press SPACE to select this row." at bounding box center [286, 183] width 7 height 7
click at [289, 180] on input "Press SPACE to select this row." at bounding box center [289, 180] width 0 height 0
click at [248, 197] on div "LTXU2511654" at bounding box center [251, 203] width 45 height 19
click at [283, 203] on span "Press SPACE to select this row." at bounding box center [286, 202] width 7 height 7
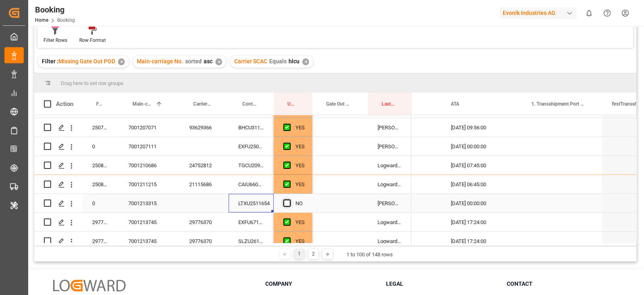
click at [289, 199] on input "Press SPACE to select this row." at bounding box center [289, 199] width 0 height 0
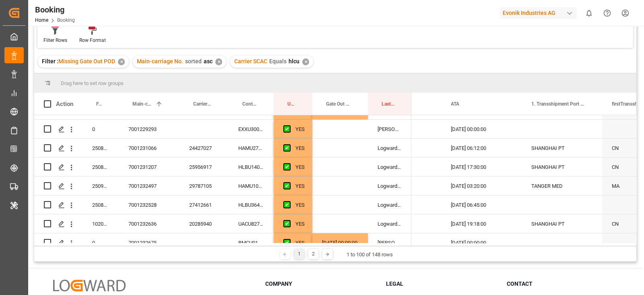
scroll to position [1768, 0]
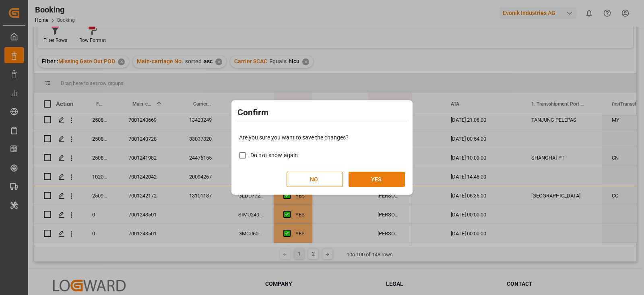
click at [372, 177] on button "YES" at bounding box center [377, 179] width 56 height 15
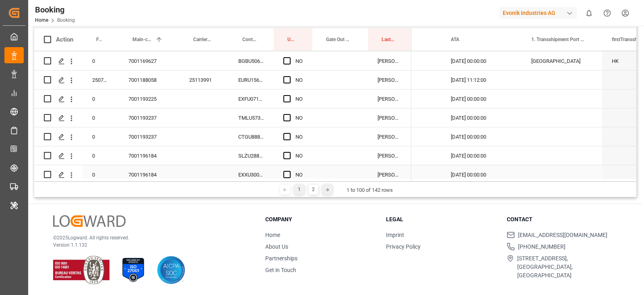
scroll to position [604, 0]
click at [310, 190] on div "2" at bounding box center [313, 189] width 10 height 10
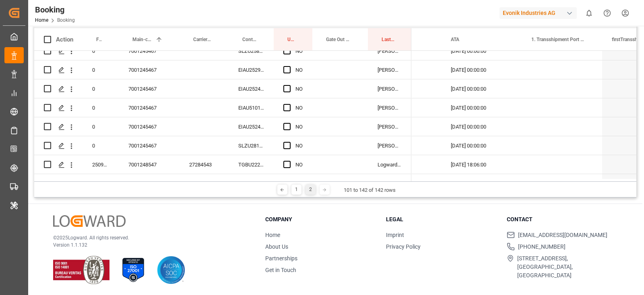
scroll to position [0, 0]
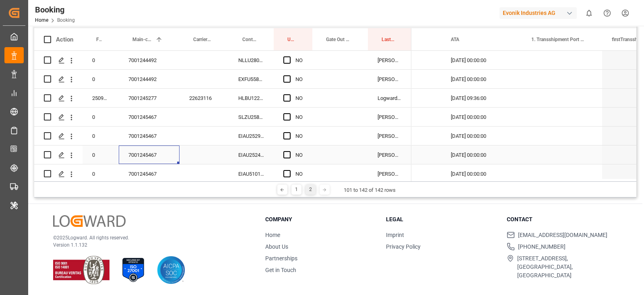
click at [157, 147] on div "7001245467" at bounding box center [149, 154] width 61 height 19
click at [287, 114] on span "Press SPACE to select this row." at bounding box center [286, 116] width 7 height 7
click at [289, 113] on input "Press SPACE to select this row." at bounding box center [289, 113] width 0 height 0
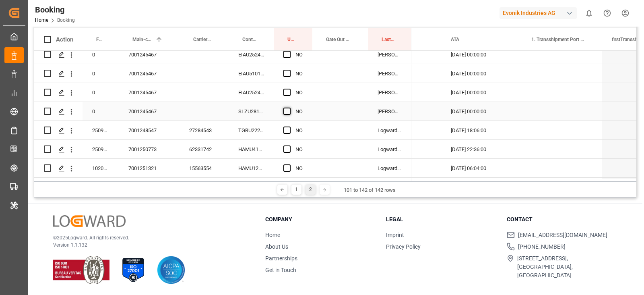
click at [286, 112] on span "Press SPACE to select this row." at bounding box center [286, 111] width 7 height 7
click at [289, 108] on input "Press SPACE to select this row." at bounding box center [289, 108] width 0 height 0
click at [251, 97] on div "EIAU2524262" at bounding box center [251, 92] width 45 height 19
click at [308, 119] on div "YES" at bounding box center [293, 111] width 39 height 19
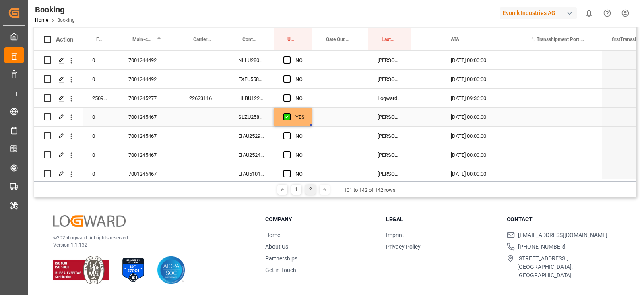
click at [307, 116] on div "YES" at bounding box center [293, 117] width 39 height 19
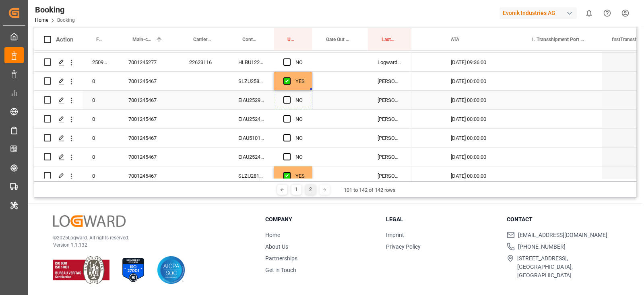
scroll to position [100, 0]
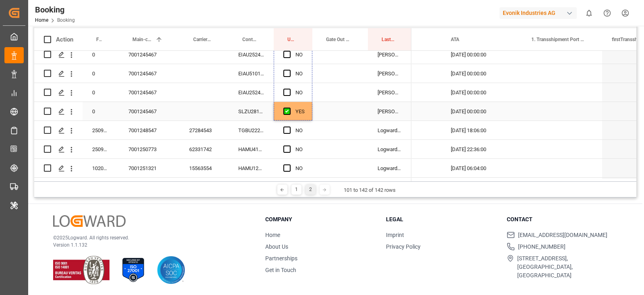
drag, startPoint x: 311, startPoint y: 125, endPoint x: 296, endPoint y: 114, distance: 18.4
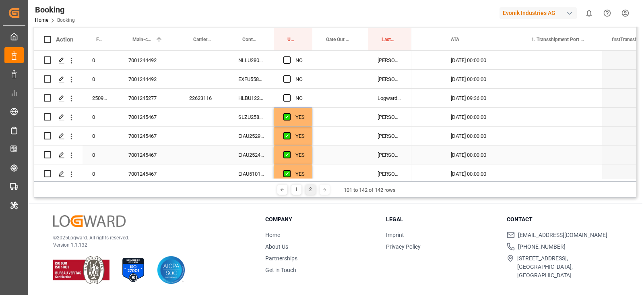
scroll to position [68, 0]
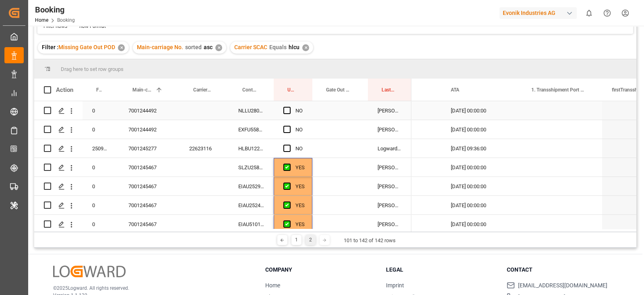
click at [250, 119] on div "NLLU2802794" at bounding box center [251, 110] width 45 height 19
click at [286, 110] on span "Press SPACE to select this row." at bounding box center [286, 110] width 7 height 7
click at [289, 107] on input "Press SPACE to select this row." at bounding box center [289, 107] width 0 height 0
click at [264, 133] on div "EXFU5586300" at bounding box center [251, 129] width 45 height 19
click at [285, 127] on span "Press SPACE to select this row." at bounding box center [286, 129] width 7 height 7
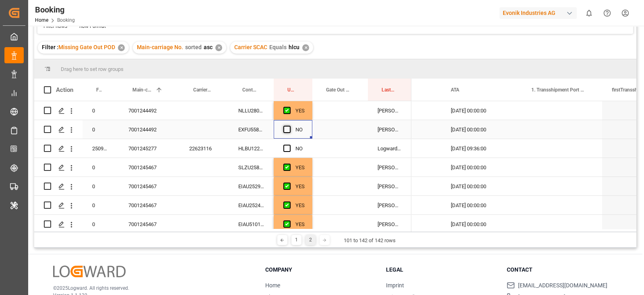
click at [289, 126] on input "Press SPACE to select this row." at bounding box center [289, 126] width 0 height 0
click at [257, 146] on div "HLBU1223889" at bounding box center [251, 148] width 45 height 19
click at [281, 145] on div "NO" at bounding box center [293, 148] width 39 height 19
click at [290, 147] on span "Press SPACE to select this row." at bounding box center [286, 148] width 7 height 7
click at [289, 145] on input "Press SPACE to select this row." at bounding box center [289, 145] width 0 height 0
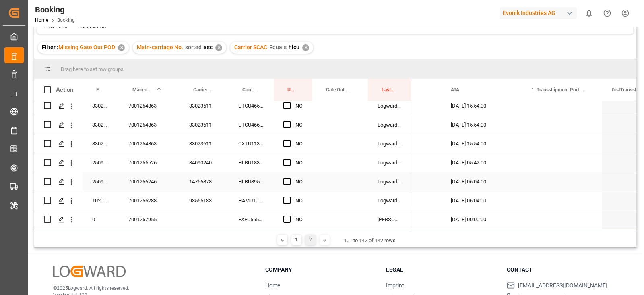
scroll to position [477, 0]
click at [211, 134] on div "33023611" at bounding box center [204, 125] width 49 height 19
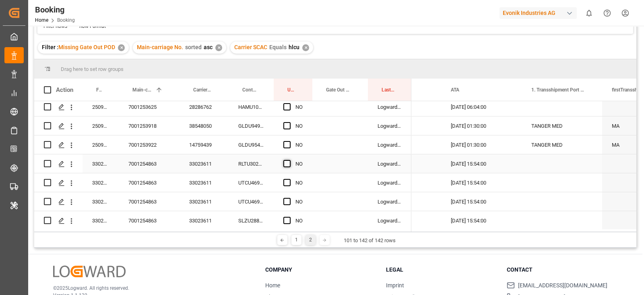
click at [287, 163] on span "Press SPACE to select this row." at bounding box center [286, 163] width 7 height 7
click at [289, 160] on input "Press SPACE to select this row." at bounding box center [289, 160] width 0 height 0
click at [288, 122] on span "Press SPACE to select this row." at bounding box center [286, 125] width 7 height 7
click at [289, 122] on input "Press SPACE to select this row." at bounding box center [289, 122] width 0 height 0
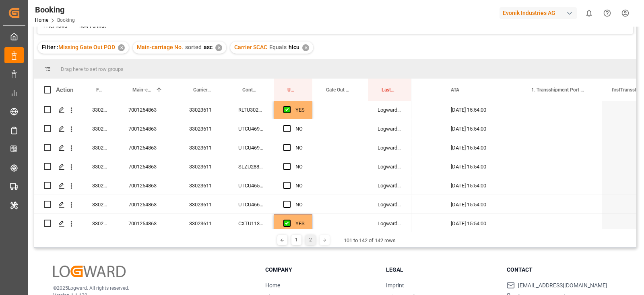
scroll to position [395, 0]
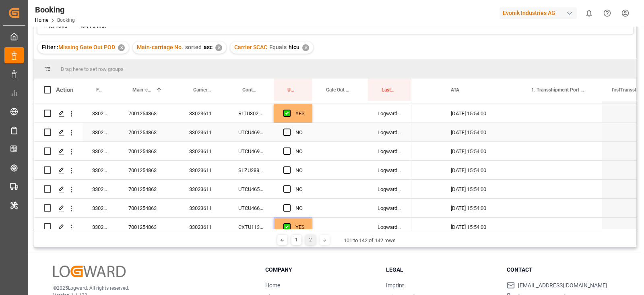
click at [305, 120] on div "YES" at bounding box center [293, 113] width 39 height 19
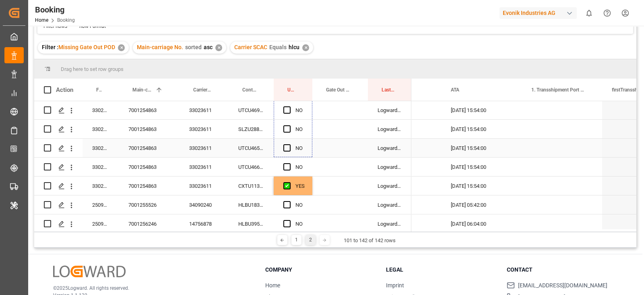
scroll to position [445, 0]
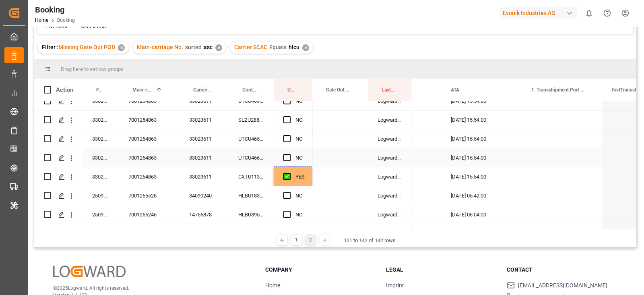
drag, startPoint x: 311, startPoint y: 122, endPoint x: 302, endPoint y: 159, distance: 38.7
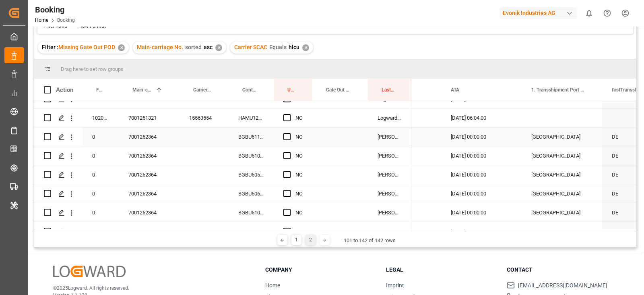
scroll to position [294, 0]
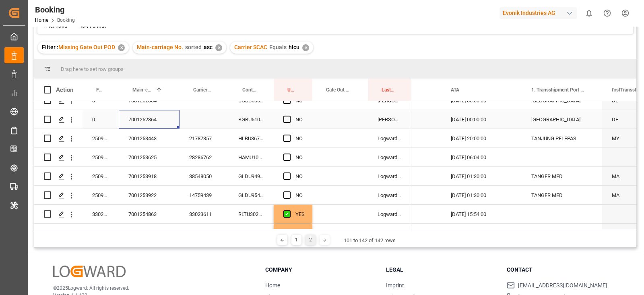
click at [157, 124] on div "7001252364" at bounding box center [149, 119] width 61 height 19
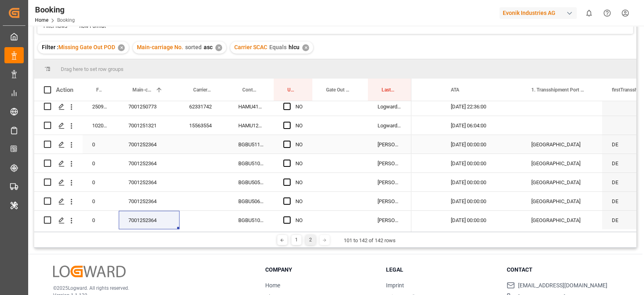
click at [280, 146] on div "NO" at bounding box center [293, 144] width 39 height 19
click at [288, 141] on span "Press SPACE to select this row." at bounding box center [286, 144] width 7 height 7
click at [289, 141] on input "Press SPACE to select this row." at bounding box center [289, 141] width 0 height 0
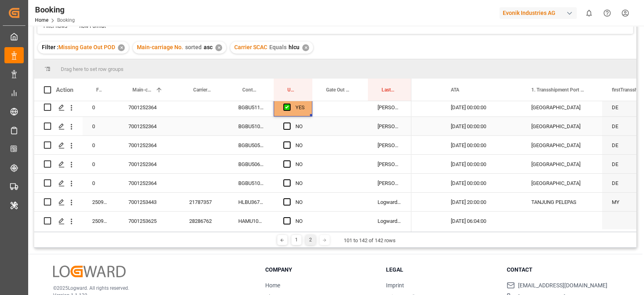
scroll to position [244, 0]
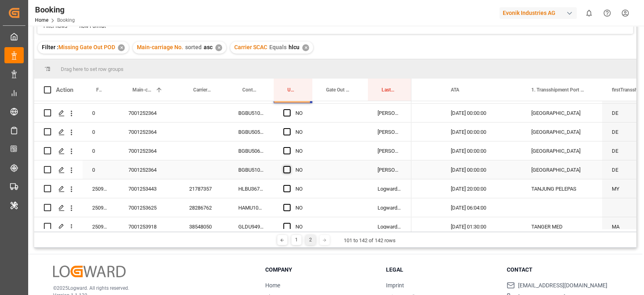
click at [286, 170] on span "Press SPACE to select this row." at bounding box center [286, 169] width 7 height 7
click at [289, 166] on input "Press SPACE to select this row." at bounding box center [289, 166] width 0 height 0
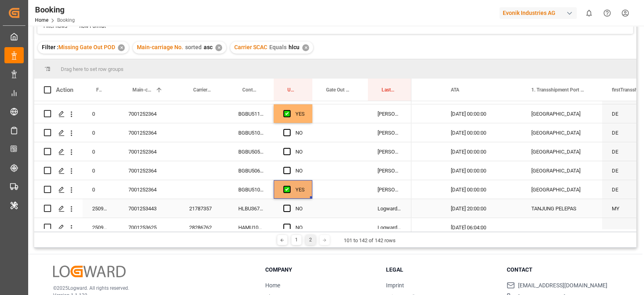
scroll to position [193, 0]
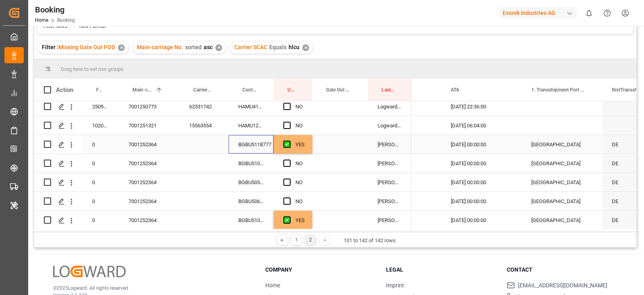
click at [265, 143] on div "BGBU5118777" at bounding box center [251, 144] width 45 height 19
click at [340, 146] on div "Press SPACE to select this row." at bounding box center [340, 144] width 56 height 19
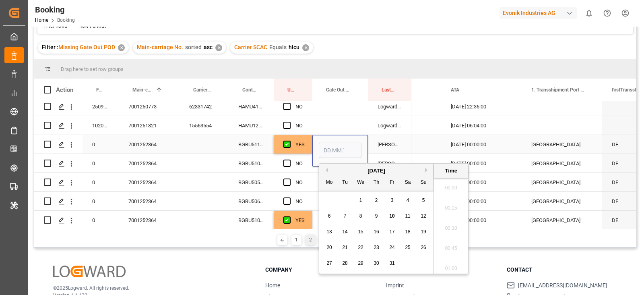
scroll to position [1351, 0]
click at [362, 216] on span "8" at bounding box center [361, 216] width 3 height 6
type input "08.10.2025 00:00"
click at [349, 131] on div "Press SPACE to select this row." at bounding box center [340, 125] width 56 height 19
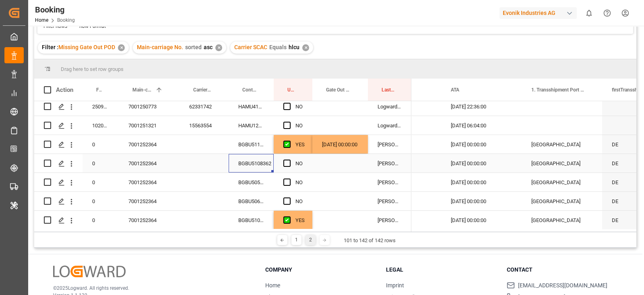
click at [253, 166] on div "BGBU5108362" at bounding box center [251, 163] width 45 height 19
click at [351, 149] on div "08.10.2025 00:00:00" at bounding box center [340, 144] width 56 height 19
click at [364, 151] on div "08.10.2025 00:00:00" at bounding box center [340, 144] width 56 height 19
click at [286, 162] on span "Press SPACE to select this row." at bounding box center [286, 162] width 7 height 7
click at [289, 159] on input "Press SPACE to select this row." at bounding box center [289, 159] width 0 height 0
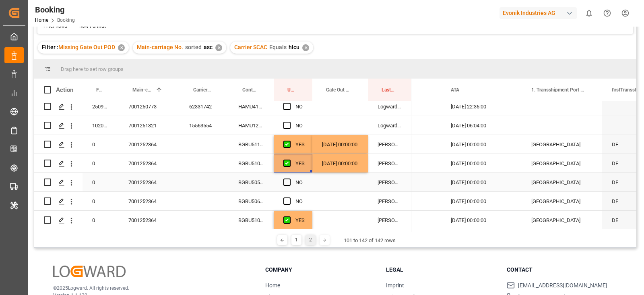
click at [249, 178] on div "BGBU5056253" at bounding box center [251, 182] width 45 height 19
click at [338, 182] on div "Press SPACE to select this row." at bounding box center [340, 182] width 56 height 19
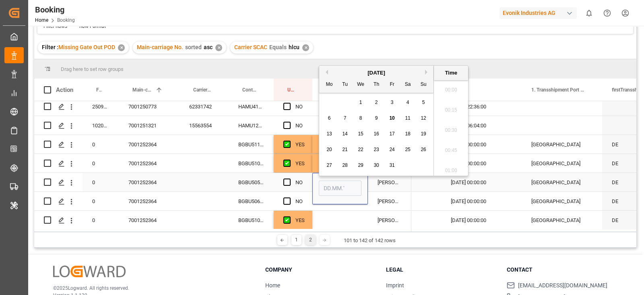
scroll to position [1371, 0]
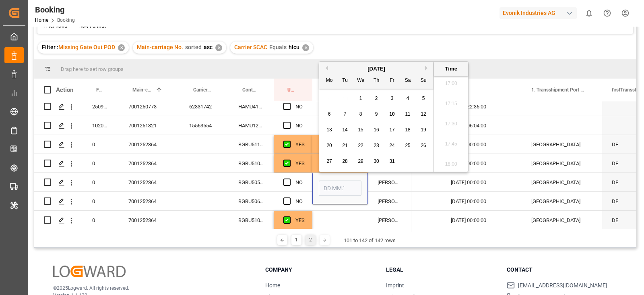
click at [378, 116] on div "9" at bounding box center [377, 115] width 10 height 10
type input "09.10.2025 00:00"
click at [288, 177] on div "Press SPACE to select this row." at bounding box center [289, 182] width 12 height 19
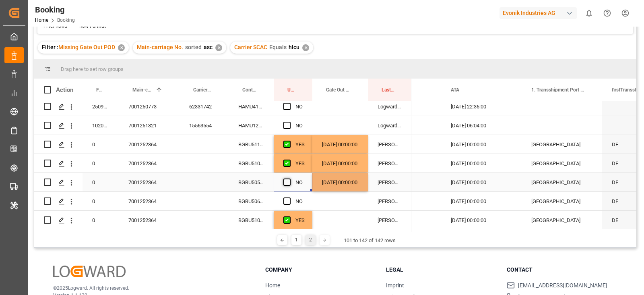
click at [286, 179] on span "Press SPACE to select this row." at bounding box center [286, 181] width 7 height 7
click at [289, 178] on input "Press SPACE to select this row." at bounding box center [289, 178] width 0 height 0
click at [263, 198] on div "BGBU5068378" at bounding box center [251, 201] width 45 height 19
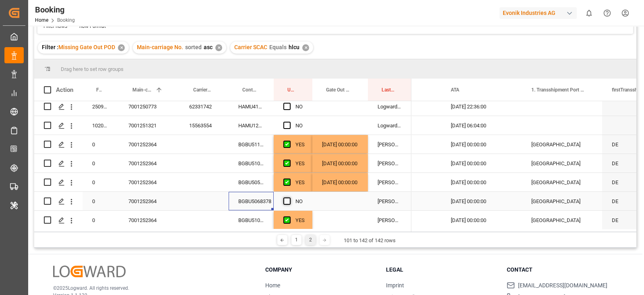
click at [289, 206] on div "Press SPACE to select this row." at bounding box center [289, 201] width 12 height 19
click at [288, 203] on span "Press SPACE to select this row." at bounding box center [286, 200] width 7 height 7
click at [289, 197] on input "Press SPACE to select this row." at bounding box center [289, 197] width 0 height 0
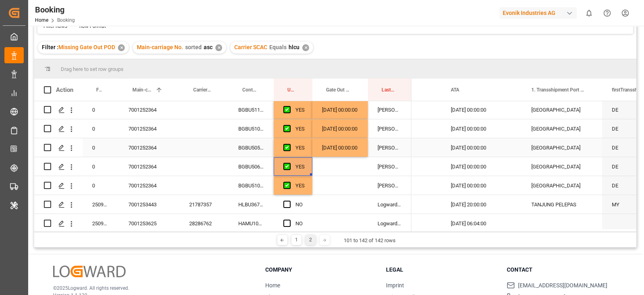
scroll to position [244, 0]
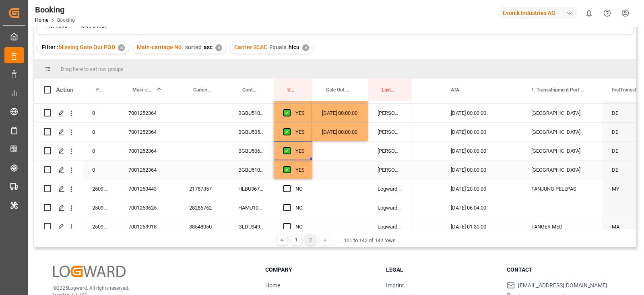
click at [263, 173] on div "BGBU5106797" at bounding box center [251, 169] width 45 height 19
click at [343, 174] on div "Press SPACE to select this row." at bounding box center [340, 169] width 56 height 19
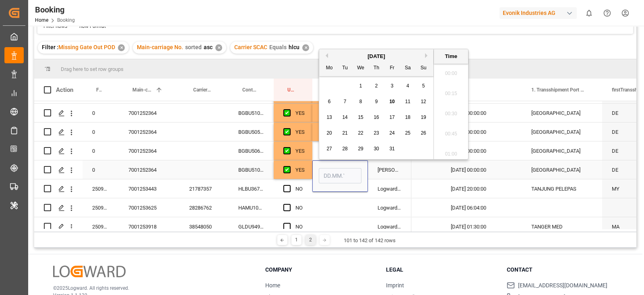
scroll to position [1371, 0]
click at [361, 107] on div "6 7 8 9 10 11 12" at bounding box center [377, 102] width 110 height 16
click at [361, 106] on div "8" at bounding box center [361, 102] width 10 height 10
type input "08.10.2025 00:00"
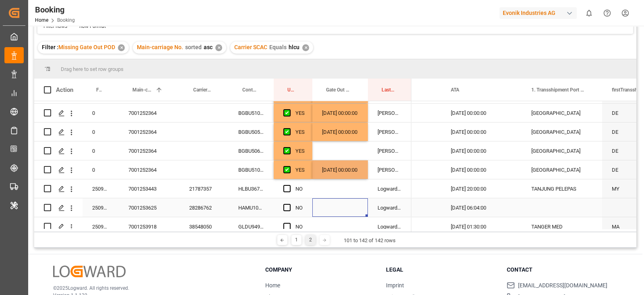
click at [336, 206] on div "Press SPACE to select this row." at bounding box center [340, 207] width 56 height 19
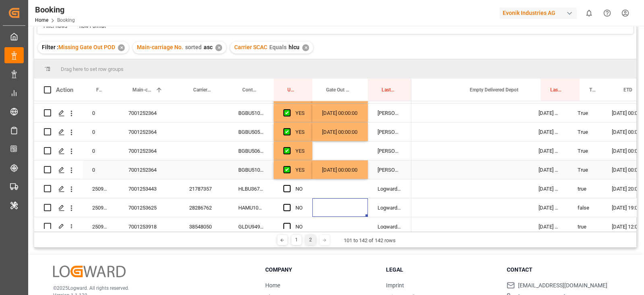
scroll to position [0, 572]
click at [473, 170] on div "Press SPACE to select this row." at bounding box center [488, 169] width 81 height 19
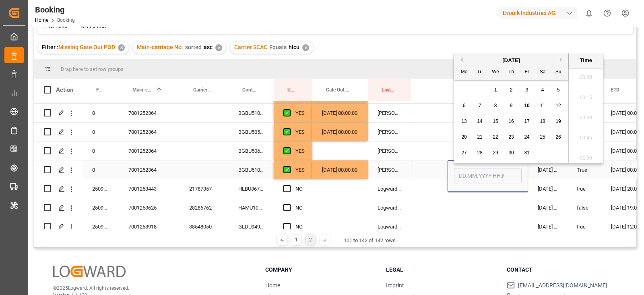
scroll to position [1371, 0]
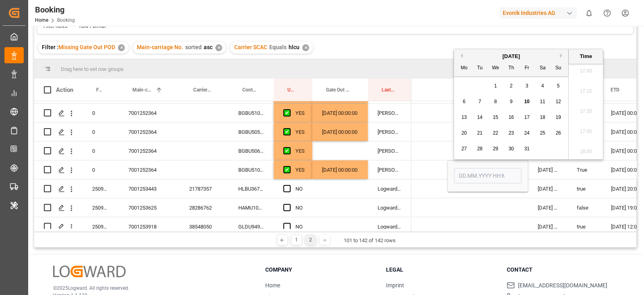
click at [507, 103] on div "9" at bounding box center [512, 102] width 10 height 10
type input "09.10.2025 00:00"
click at [447, 158] on div "Press SPACE to select this row." at bounding box center [407, 150] width 81 height 19
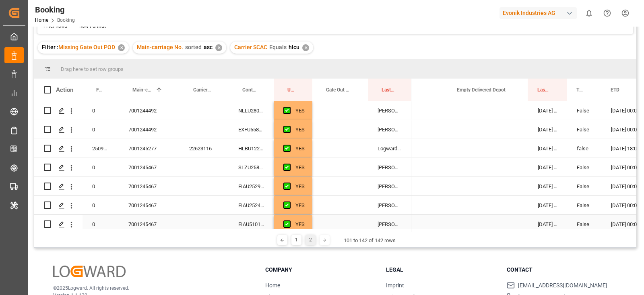
scroll to position [0, 0]
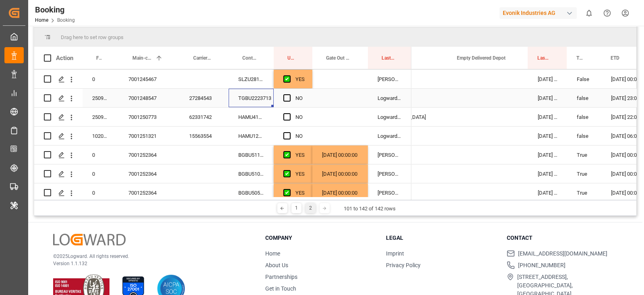
click at [248, 98] on div "TGBU2223713" at bounding box center [251, 98] width 45 height 19
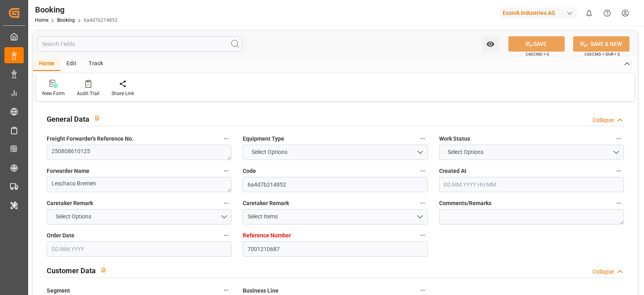
type input "7001210687"
type input "9321536"
type input "Hapag [PERSON_NAME]"
type input "Hapag Lloyd Aktiengesellschaft"
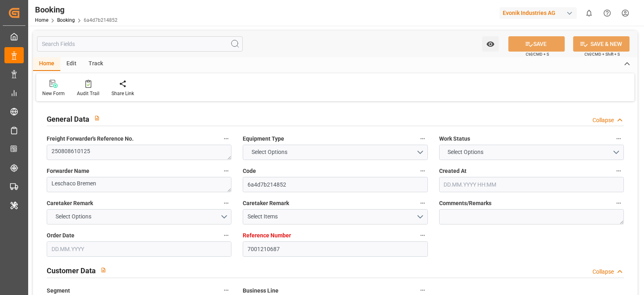
type input "NLRTM"
type input "SGSIN"
type input "35"
type input "0"
type input "NLRTM"
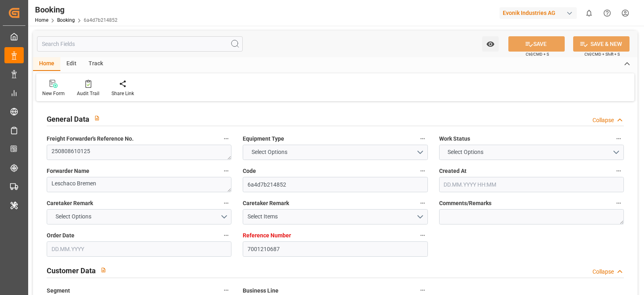
type input "SGSIN"
type input "9321536"
type input "[DATE] 06:51"
type input "[DATE]"
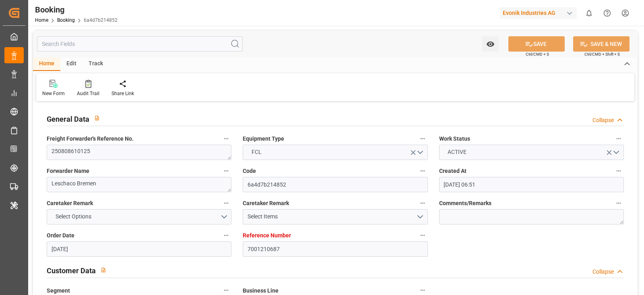
type input "[DATE]"
type input "[DATE] 08:00"
type input "[DATE] 00:00"
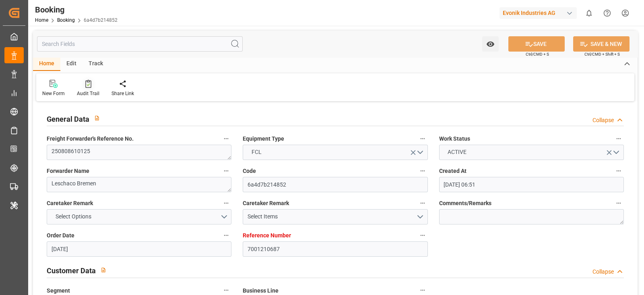
type input "[DATE] 03:48"
type input "[DATE] 07:41"
type input "[DATE] 10:00"
type input "[DATE] 00:00"
type input "[DATE] 07:45"
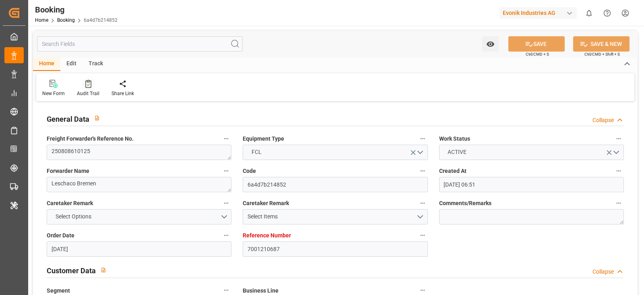
type input "[DATE]"
type input "[DATE] 08:52"
type input "[DATE]"
type input "[DATE] 15:47"
type input "[DATE] 21:57"
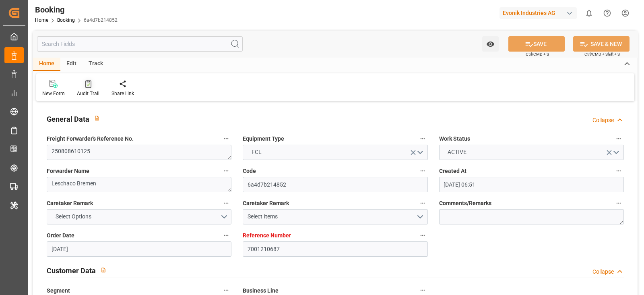
type input "[DATE] 05:55"
type input "[DATE] 04:00"
type input "[DATE] 05:11"
type input "[DATE] 10:00"
type input "[DATE] 06:52"
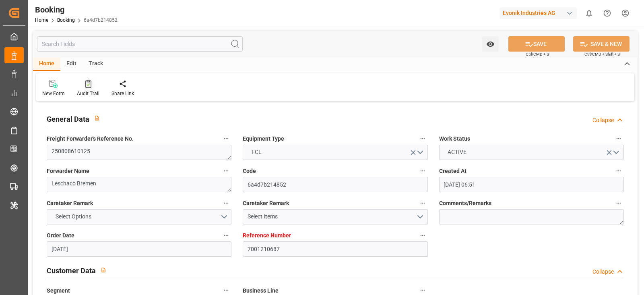
type input "[DATE] 20:12"
type input "[DATE] 06:54"
type input "[DATE] 13:04"
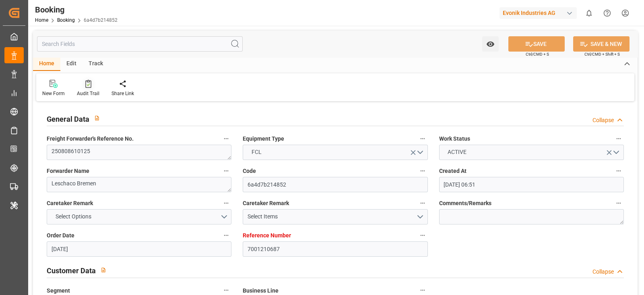
click at [86, 81] on icon at bounding box center [88, 84] width 6 height 8
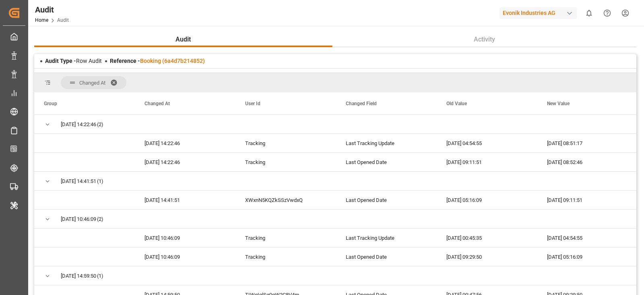
click at [163, 64] on div "Reference - Booking (6a4d7b214852)" at bounding box center [157, 61] width 95 height 8
click at [167, 55] on div "Audit Type - Row Audit Reference - Booking (6a4d7b214852)" at bounding box center [335, 61] width 602 height 14
click at [171, 61] on link "Booking (6a4d7b214852)" at bounding box center [172, 61] width 65 height 6
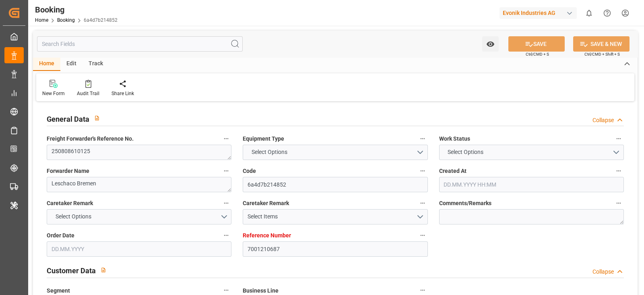
type textarea "250808610125"
type textarea "Leschaco Bremen"
type input "6a4d7b214852"
type input "7001210687"
type textarea "AT-SE"
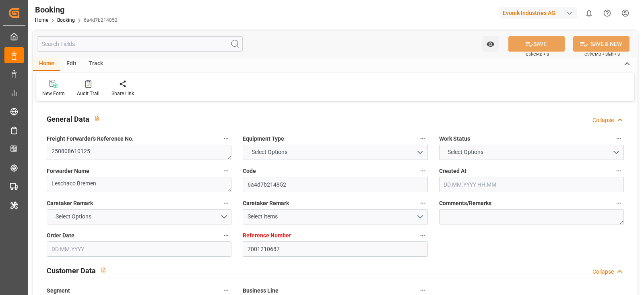
type input "7001210686"
type textarea "[EMAIL_ADDRESS][DOMAIN_NAME]"
type textarea "CIF"
type textarea "[GEOGRAPHIC_DATA]"
type textarea "Wesseling"
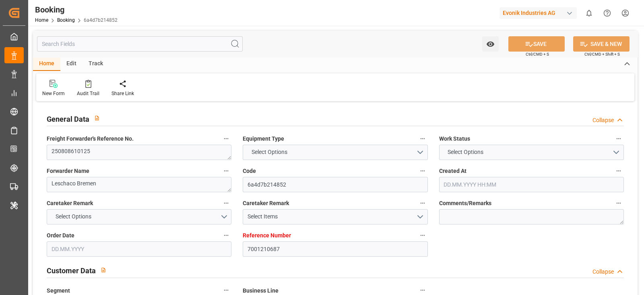
type textarea "TGCU2097060"
type input "[PERSON_NAME]"
type input "HLCU"
type textarea "24752812"
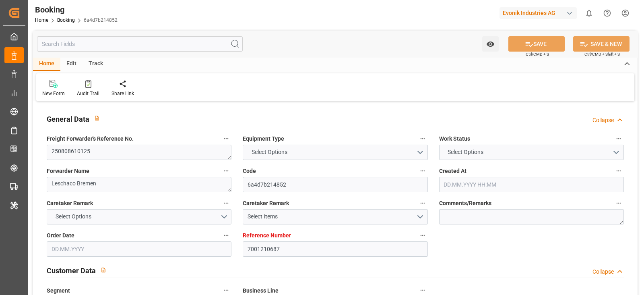
type input "[GEOGRAPHIC_DATA]"
type textarea "vesselName etd [PERSON_NAME]"
type textarea "INPUT_Evonik_Seeburger_IFTMIN_1003047315_20250813093507808.edi"
type textarea "NWC/[GEOGRAPHIC_DATA] [GEOGRAPHIC_DATA] Continent / [GEOGRAPHIC_DATA]-SE"
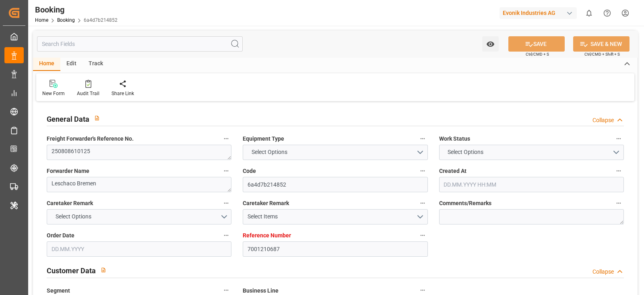
type textarea "INPUT_Evonik_Seeburger_IFTMIN_1002914465_20250702084818725.edi,INPUT_Evonik_See…"
type textarea "1003047315"
type textarea "Logward System"
type textarea "businessDivision-businessLine-"
type textarea "IFTSTA"
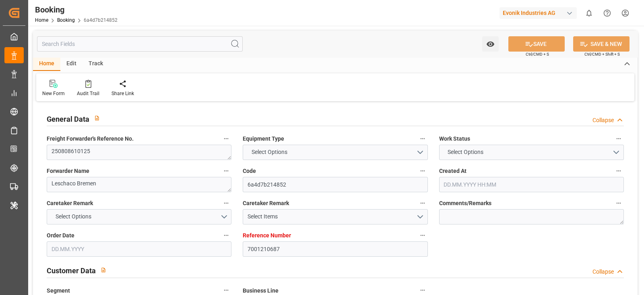
type textarea "a011t00000LcJC5AAN"
type textarea "No"
type input "[GEOGRAPHIC_DATA]"
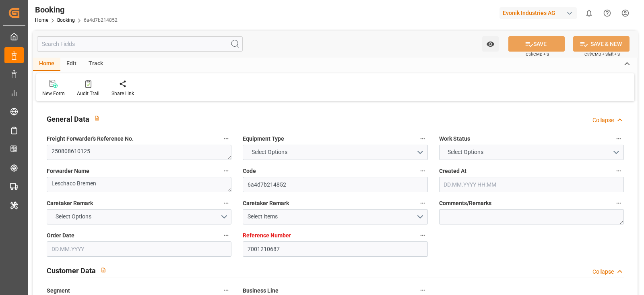
type input "DE"
type input "TRUCK"
type input "[GEOGRAPHIC_DATA]"
type input "DE"
type input "BARGE"
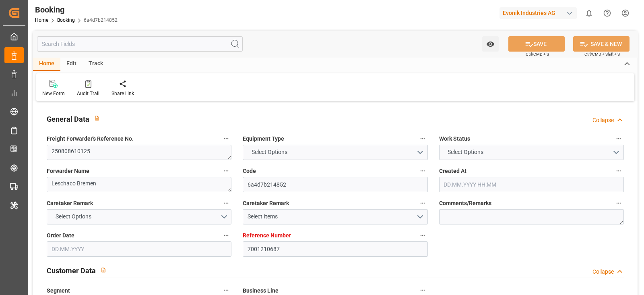
type input "533E"
type input "VESSEL"
type input "[PERSON_NAME]"
type input "TRUCK"
type input "7001210687"
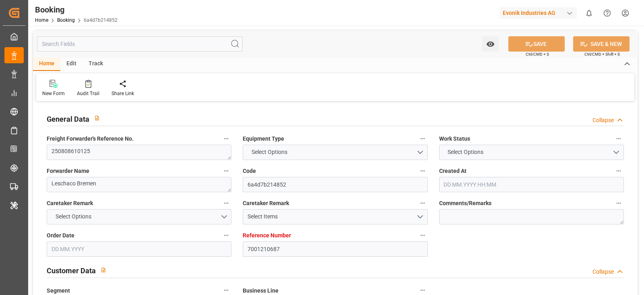
type input "9321536"
type input "Hapag [PERSON_NAME]"
type input "Hapag Lloyd Aktiengesellschaft"
type input "NLRTM"
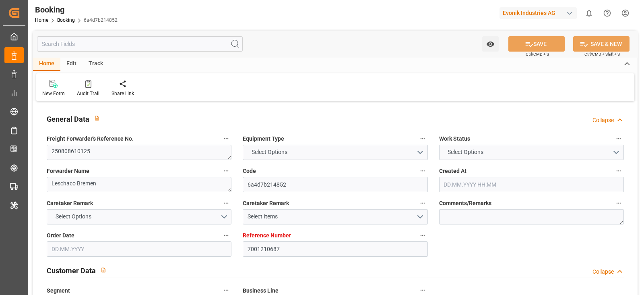
type input "SGSIN"
type input "35"
type input "0"
type input "NLRTM"
type input "SGSIN"
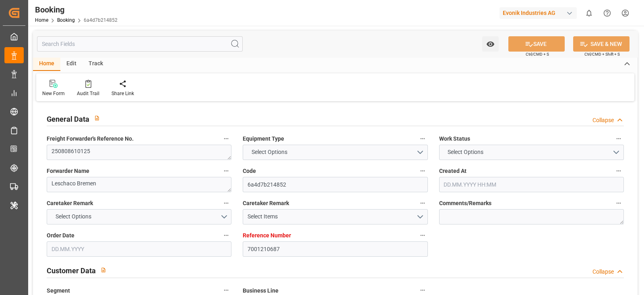
type input "9321536"
type input "[DATE] 06:51"
type input "[DATE]"
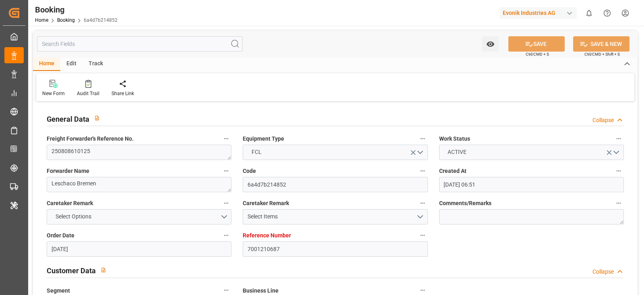
type input "[DATE]"
type input "[DATE] 08:00"
type input "[DATE] 00:00"
type input "[DATE] 03:48"
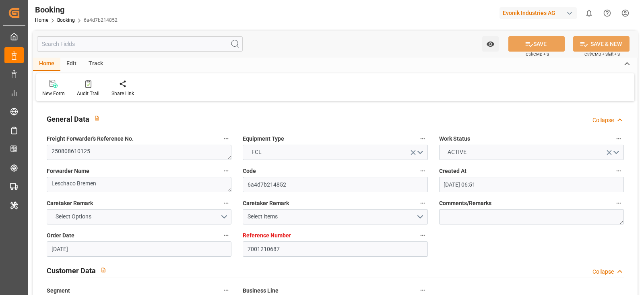
type input "[DATE] 07:41"
type input "[DATE] 10:00"
type input "[DATE] 00:00"
type input "[DATE] 07:45"
type input "[DATE]"
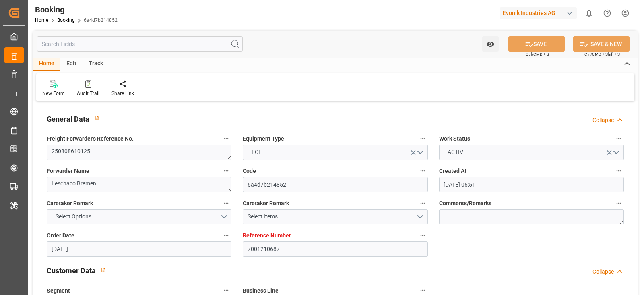
type input "[DATE] 08:52"
type input "[DATE]"
type input "[DATE] 15:47"
type input "[DATE] 21:57"
type input "[DATE] 05:55"
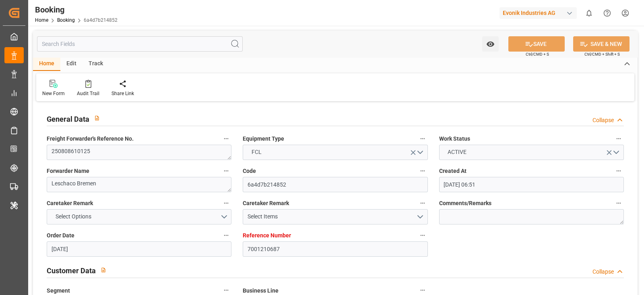
type input "[DATE] 04:00"
type input "[DATE] 05:11"
type input "[DATE] 10:00"
type input "[DATE] 06:52"
type input "[DATE] 20:12"
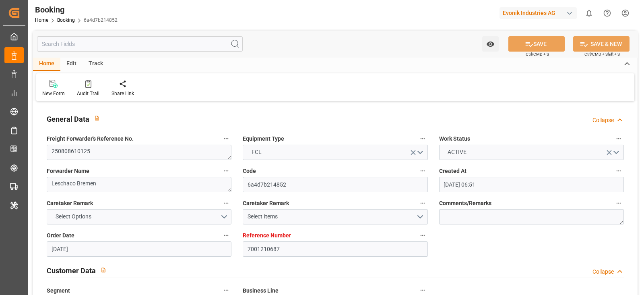
type input "[DATE] 06:54"
type input "[DATE] 13:04"
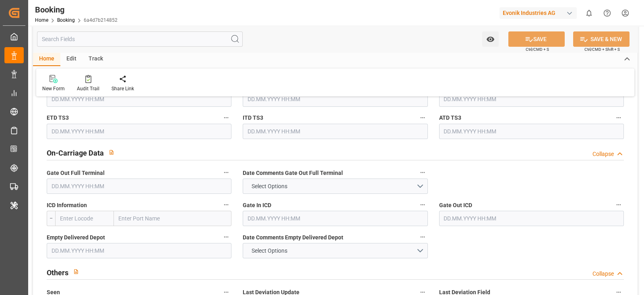
scroll to position [1107, 0]
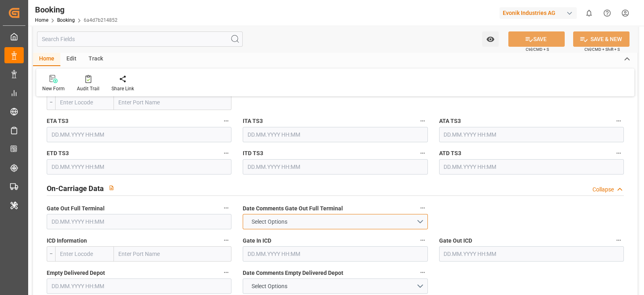
click at [267, 214] on button "Select Options" at bounding box center [335, 221] width 185 height 15
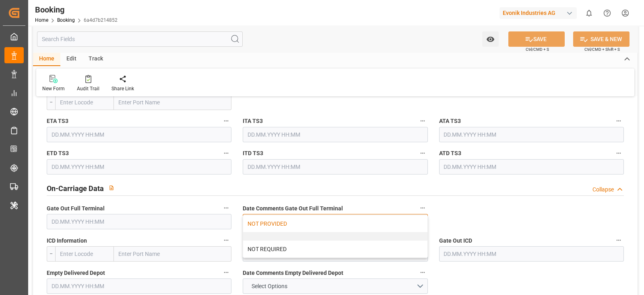
click at [267, 220] on div "NOT PROVIDED" at bounding box center [335, 223] width 184 height 17
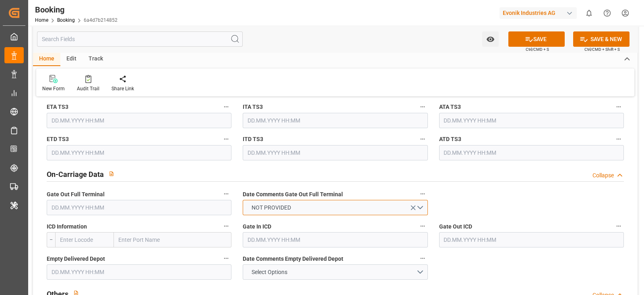
scroll to position [1158, 0]
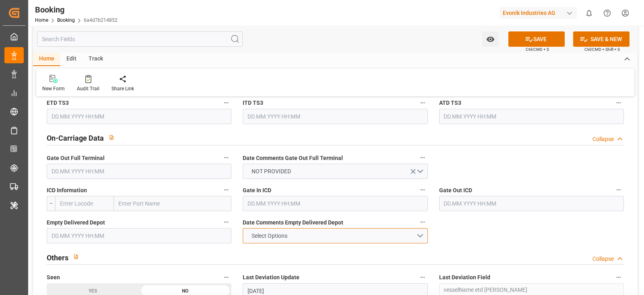
click at [264, 232] on span "Select Options" at bounding box center [270, 236] width 44 height 8
click at [264, 231] on div "Select Options" at bounding box center [335, 235] width 185 height 15
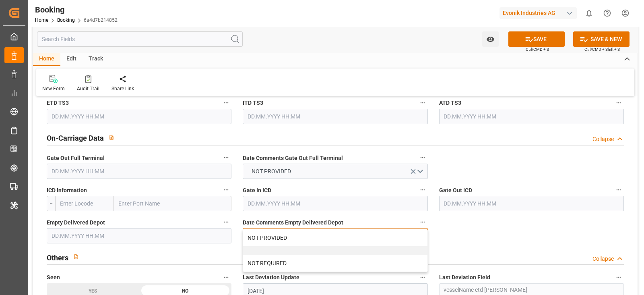
click at [264, 231] on div "NOT PROVIDED" at bounding box center [335, 237] width 184 height 17
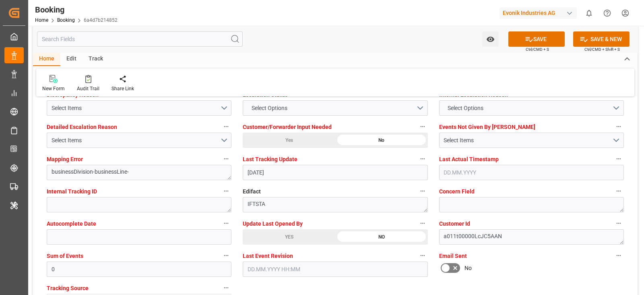
scroll to position [1560, 0]
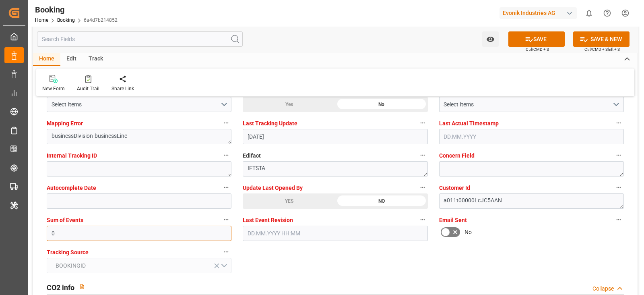
click at [85, 228] on input "0" at bounding box center [139, 232] width 185 height 15
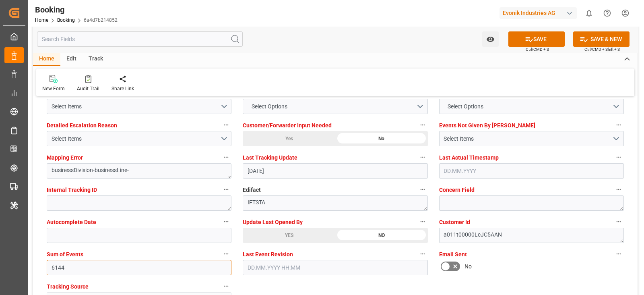
scroll to position [1509, 0]
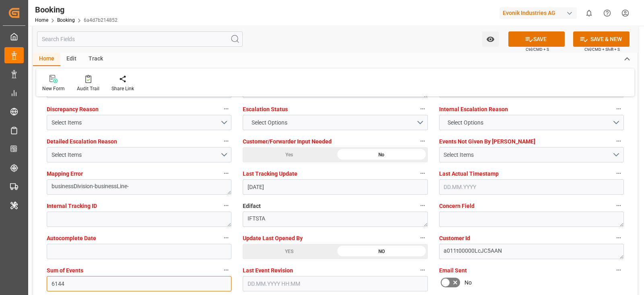
type input "6144"
click at [487, 152] on div "Select Items" at bounding box center [528, 155] width 169 height 8
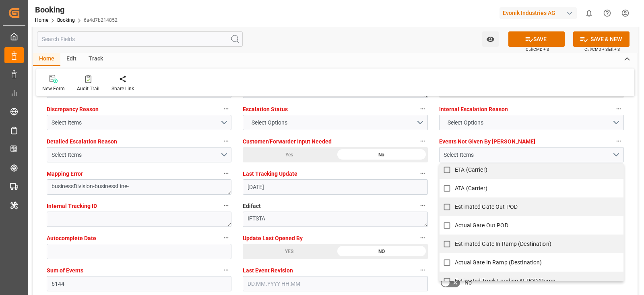
scroll to position [678, 0]
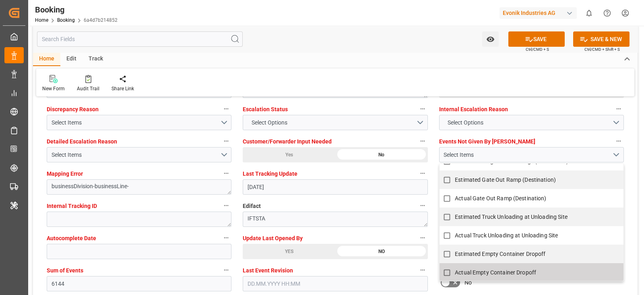
click at [445, 270] on input "Actual Empty Container Dropoff" at bounding box center [447, 273] width 16 height 16
checkbox input "true"
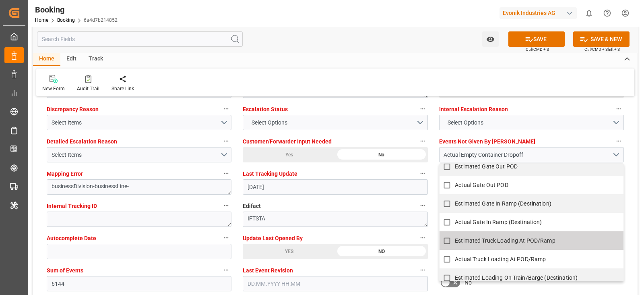
scroll to position [527, 0]
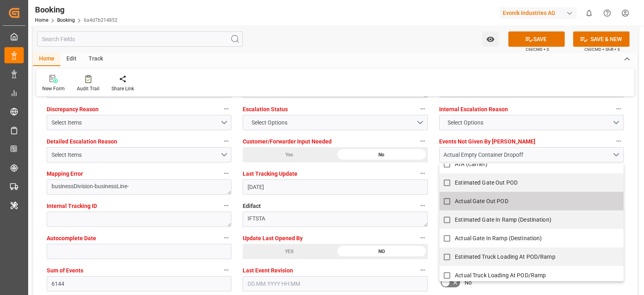
click at [448, 200] on input "Actual Gate Out POD" at bounding box center [447, 201] width 16 height 16
checkbox input "false"
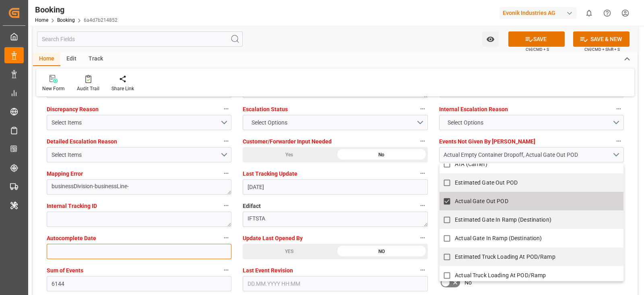
click at [161, 244] on input "text" at bounding box center [139, 251] width 185 height 15
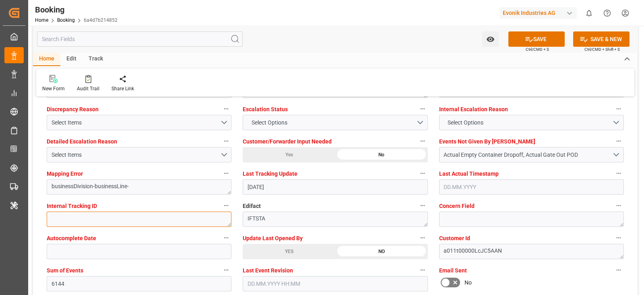
click at [158, 218] on textarea at bounding box center [139, 218] width 185 height 15
click at [131, 154] on div "Select Items" at bounding box center [136, 155] width 169 height 8
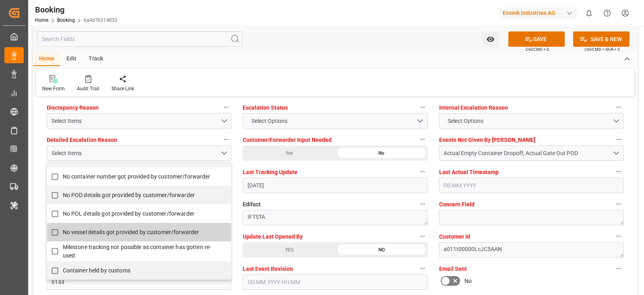
scroll to position [1509, 0]
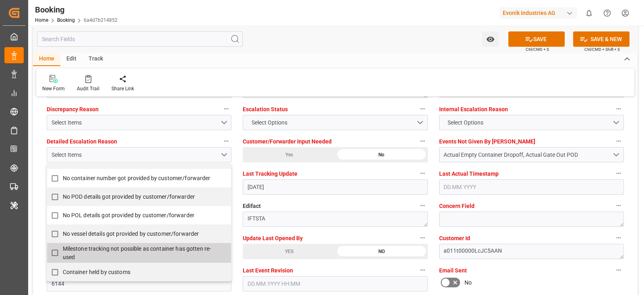
click at [83, 249] on span "Milestone tracking not possible as container has gotten re-used" at bounding box center [137, 252] width 149 height 15
checkbox input "true"
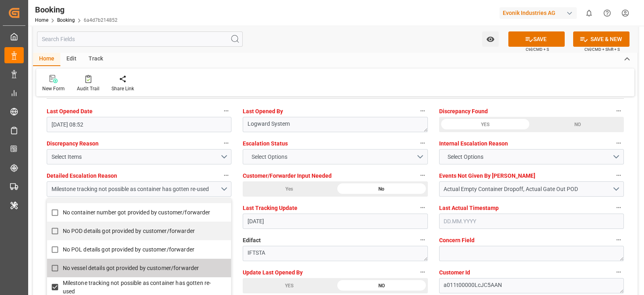
scroll to position [1459, 0]
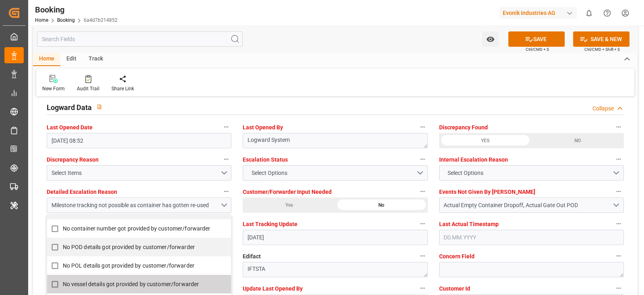
click at [340, 186] on label "Customer/Forwarder Input Needed" at bounding box center [335, 191] width 185 height 11
click at [418, 186] on button "Customer/Forwarder Input Needed" at bounding box center [423, 191] width 10 height 10
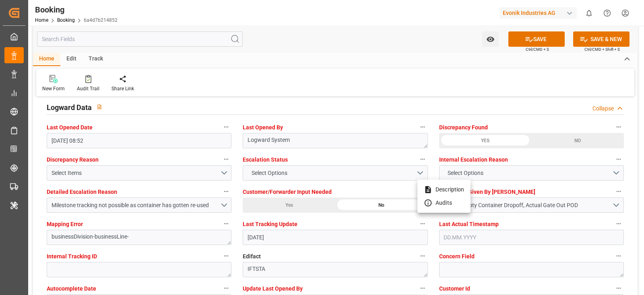
click at [341, 176] on div at bounding box center [322, 147] width 644 height 295
click at [341, 176] on body "Created by potrace 1.15, written by [PERSON_NAME] [DATE]-[DATE] Created by potr…" at bounding box center [322, 147] width 644 height 295
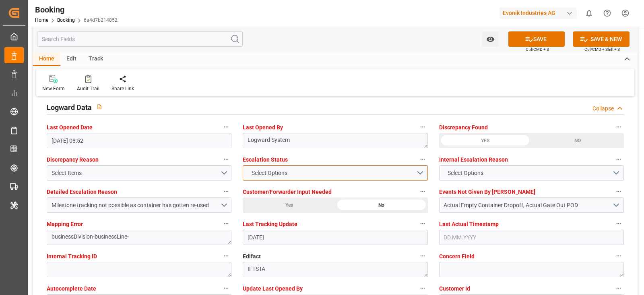
click at [341, 176] on button "Select Options" at bounding box center [335, 172] width 185 height 15
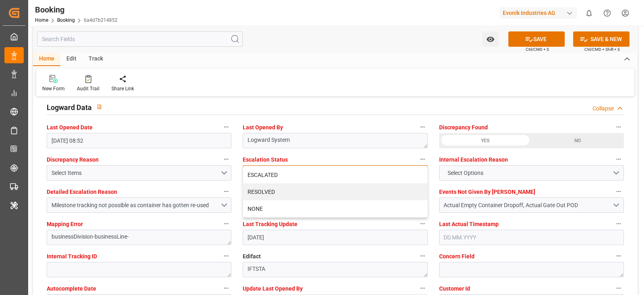
click at [341, 176] on div "ESCALATED" at bounding box center [335, 174] width 184 height 17
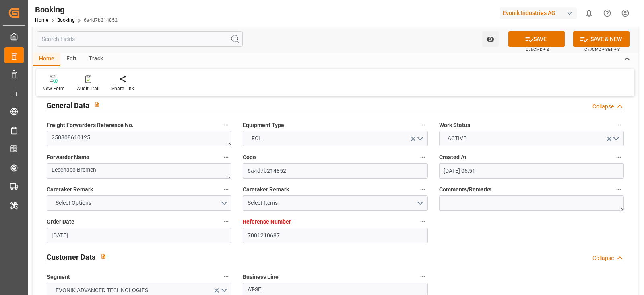
scroll to position [0, 0]
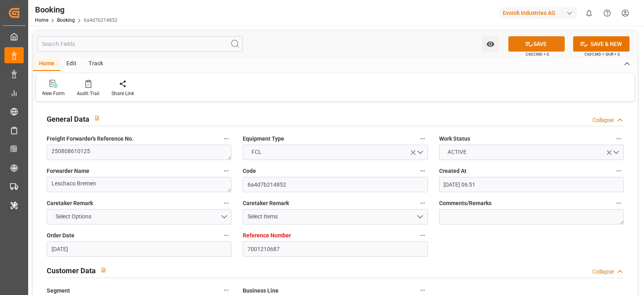
click at [535, 40] on button "SAVE" at bounding box center [537, 43] width 56 height 15
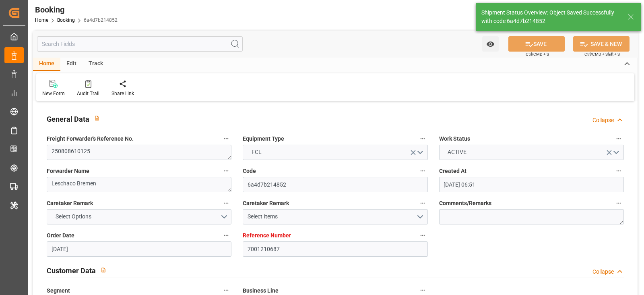
type textarea "[PERSON_NAME]"
type input "[DATE] 11:56"
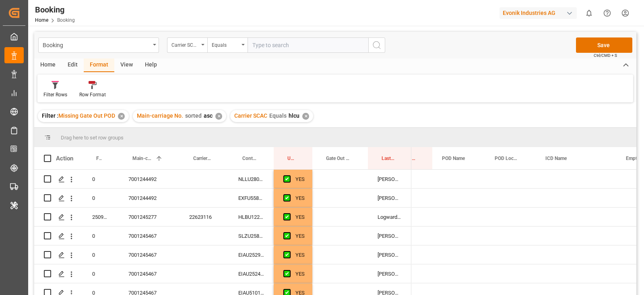
scroll to position [0, 403]
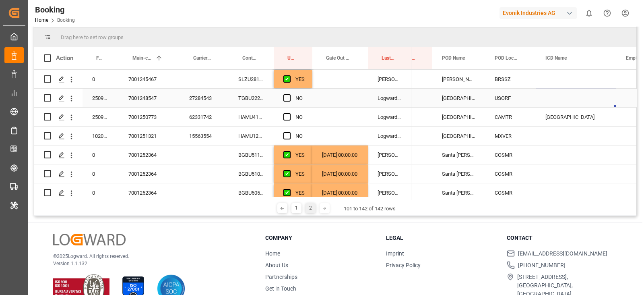
click at [556, 95] on div "Press SPACE to select this row." at bounding box center [576, 98] width 81 height 19
click at [558, 99] on input "Press SPACE to select this row." at bounding box center [576, 102] width 68 height 15
paste input "[GEOGRAPHIC_DATA]"
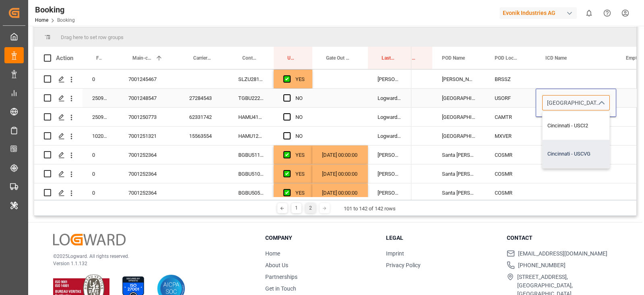
click at [560, 145] on div "Cincinnati - USCVG" at bounding box center [576, 154] width 67 height 28
type input "Cincinnati - USCI2"
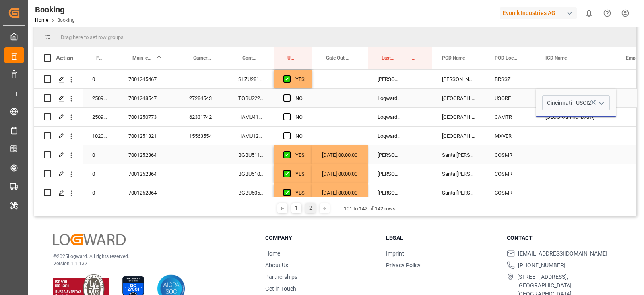
click at [560, 145] on div "Press SPACE to select this row." at bounding box center [576, 154] width 81 height 19
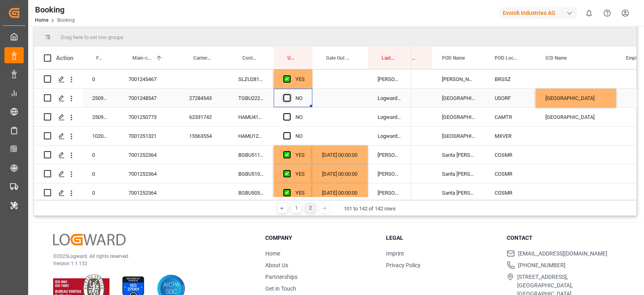
click at [286, 97] on span "Press SPACE to select this row." at bounding box center [286, 97] width 7 height 7
click at [289, 94] on input "Press SPACE to select this row." at bounding box center [289, 94] width 0 height 0
click at [243, 118] on div "HAMU4142836" at bounding box center [251, 117] width 45 height 19
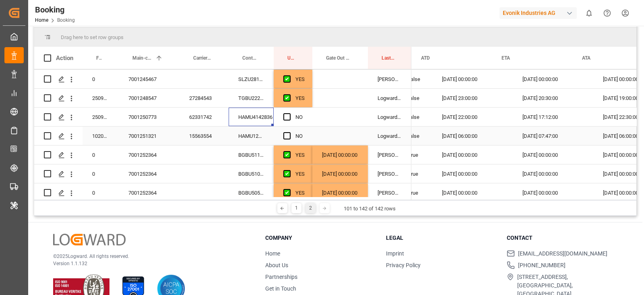
scroll to position [0, 918]
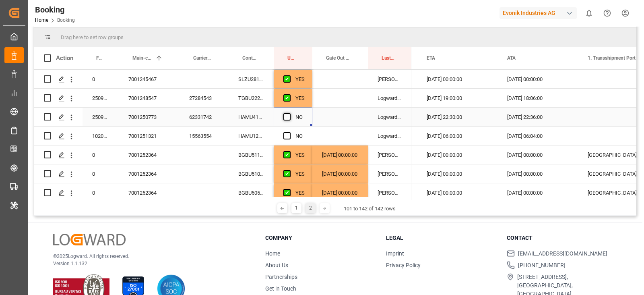
click at [286, 115] on span "Press SPACE to select this row." at bounding box center [286, 116] width 7 height 7
click at [289, 113] on input "Press SPACE to select this row." at bounding box center [289, 113] width 0 height 0
click at [259, 137] on div "HAMU1226445" at bounding box center [251, 135] width 45 height 19
click at [288, 138] on span "Press SPACE to select this row." at bounding box center [286, 135] width 7 height 7
click at [289, 132] on input "Press SPACE to select this row." at bounding box center [289, 132] width 0 height 0
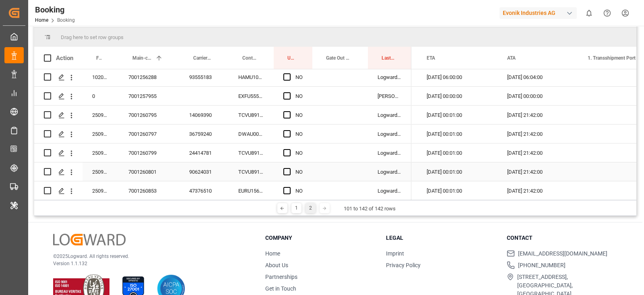
scroll to position [469, 0]
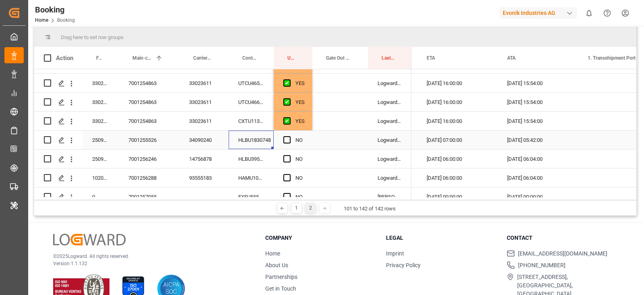
click at [256, 144] on div "HLBU1830748" at bounding box center [251, 139] width 45 height 19
click at [282, 137] on div "NO" at bounding box center [293, 139] width 39 height 19
click at [329, 139] on div "Press SPACE to select this row." at bounding box center [340, 139] width 56 height 19
click at [287, 139] on span "Press SPACE to select this row." at bounding box center [286, 139] width 7 height 7
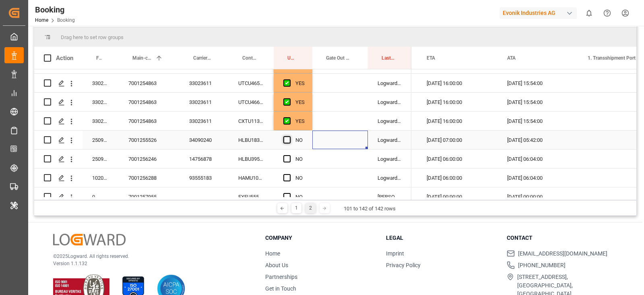
click at [289, 136] on input "Press SPACE to select this row." at bounding box center [289, 136] width 0 height 0
click at [269, 154] on div "HLBU3954331" at bounding box center [251, 158] width 45 height 19
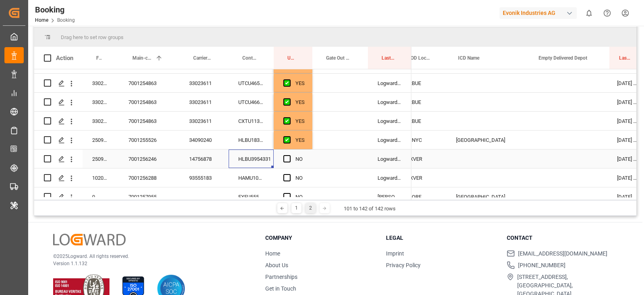
scroll to position [0, 491]
click at [242, 140] on div "HLBU1830748" at bounding box center [251, 139] width 45 height 19
click at [269, 158] on div "HLBU3954331" at bounding box center [251, 158] width 45 height 19
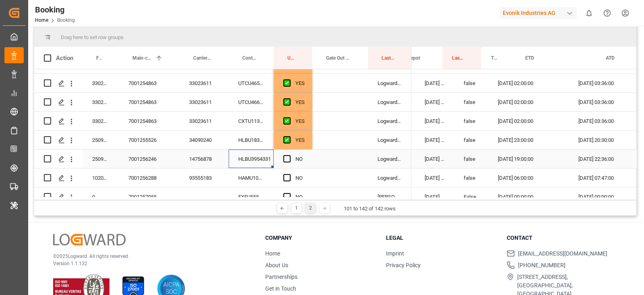
scroll to position [0, 0]
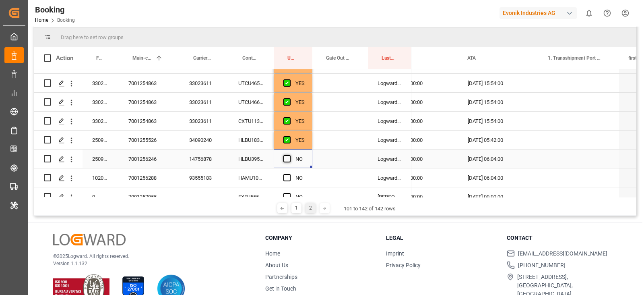
click at [288, 158] on span "Press SPACE to select this row." at bounding box center [286, 158] width 7 height 7
click at [289, 155] on input "Press SPACE to select this row." at bounding box center [289, 155] width 0 height 0
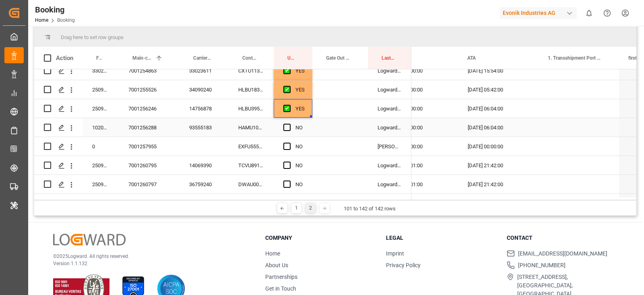
click at [260, 129] on div "HAMU1070286" at bounding box center [251, 127] width 45 height 19
click at [282, 124] on div "NO" at bounding box center [293, 127] width 39 height 19
click at [292, 124] on div "Press SPACE to select this row." at bounding box center [289, 127] width 12 height 19
click at [285, 129] on span "Press SPACE to select this row." at bounding box center [286, 127] width 7 height 7
click at [289, 124] on input "Press SPACE to select this row." at bounding box center [289, 124] width 0 height 0
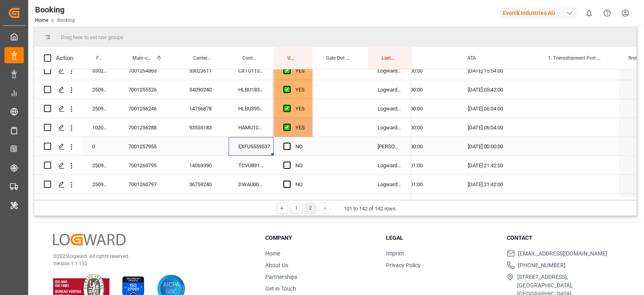
click at [258, 143] on div "EXFU5559537" at bounding box center [251, 146] width 45 height 19
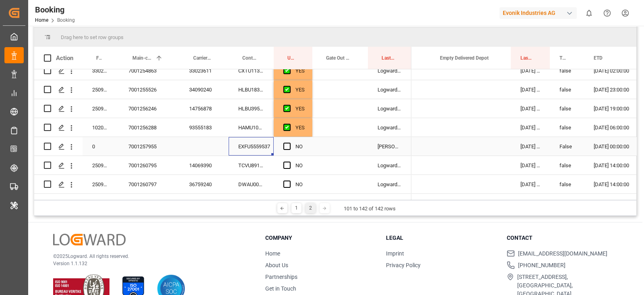
click at [286, 138] on div "Press SPACE to select this row." at bounding box center [289, 146] width 12 height 19
click at [286, 143] on span "Press SPACE to select this row." at bounding box center [286, 146] width 7 height 7
click at [289, 143] on input "Press SPACE to select this row." at bounding box center [289, 143] width 0 height 0
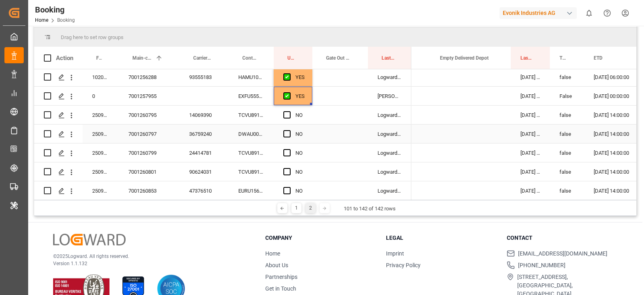
click at [250, 123] on div "TCVU8911573" at bounding box center [251, 114] width 45 height 19
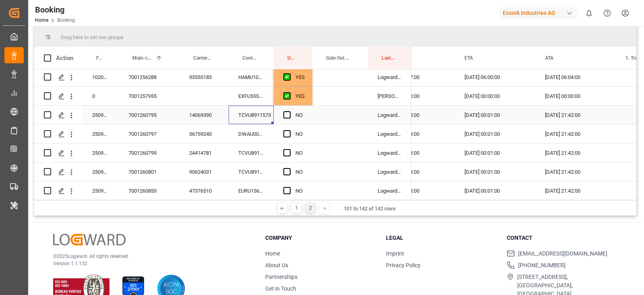
drag, startPoint x: 289, startPoint y: 113, endPoint x: 276, endPoint y: 126, distance: 18.2
click at [289, 113] on span "Press SPACE to select this row." at bounding box center [286, 114] width 7 height 7
click at [289, 111] on input "Press SPACE to select this row." at bounding box center [289, 111] width 0 height 0
click at [265, 134] on div "DWAU0006540" at bounding box center [251, 133] width 45 height 19
click at [288, 132] on span "Press SPACE to select this row." at bounding box center [286, 133] width 7 height 7
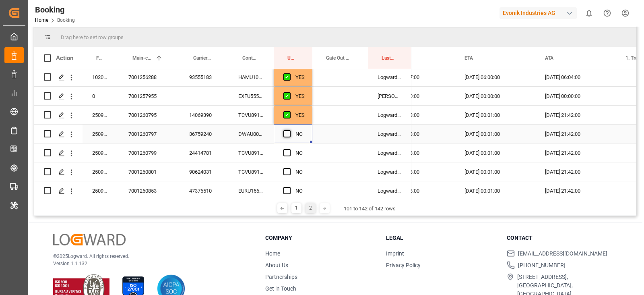
click at [289, 130] on input "Press SPACE to select this row." at bounding box center [289, 130] width 0 height 0
click at [257, 157] on div "TCVU8911634" at bounding box center [251, 152] width 45 height 19
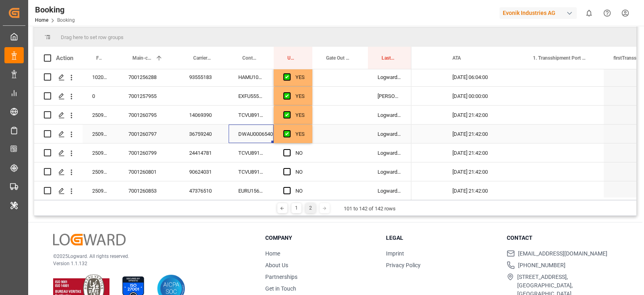
click at [241, 125] on div "DWAU0006540" at bounding box center [251, 133] width 45 height 19
click at [244, 154] on div "TCVU8911634" at bounding box center [251, 152] width 45 height 19
click at [284, 154] on span "Press SPACE to select this row." at bounding box center [286, 152] width 7 height 7
click at [289, 149] on input "Press SPACE to select this row." at bounding box center [289, 149] width 0 height 0
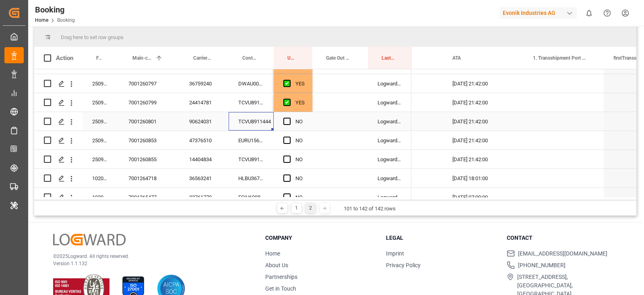
click at [254, 116] on div "TCVU8911444" at bounding box center [251, 121] width 45 height 19
click at [287, 121] on span "Press SPACE to select this row." at bounding box center [286, 121] width 7 height 7
click at [289, 118] on input "Press SPACE to select this row." at bounding box center [289, 118] width 0 height 0
click at [231, 147] on div "EURU1560150" at bounding box center [251, 140] width 45 height 19
click at [285, 139] on span "Press SPACE to select this row." at bounding box center [286, 139] width 7 height 7
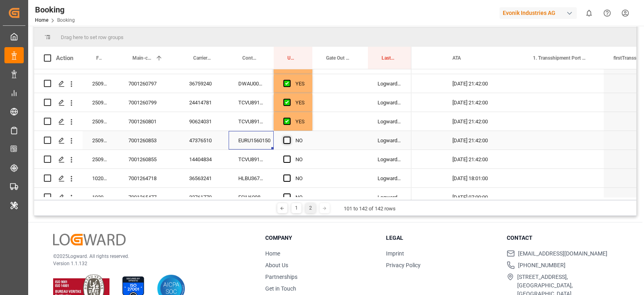
click at [289, 136] on input "Press SPACE to select this row." at bounding box center [289, 136] width 0 height 0
click at [244, 158] on div "TCVU8912590" at bounding box center [251, 159] width 45 height 19
click at [281, 158] on div "NO" at bounding box center [293, 159] width 39 height 19
click at [287, 160] on span "Press SPACE to select this row." at bounding box center [286, 158] width 7 height 7
click at [289, 155] on input "Press SPACE to select this row." at bounding box center [289, 155] width 0 height 0
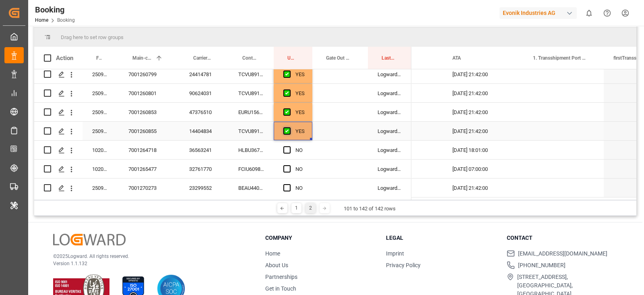
scroll to position [670, 0]
click at [269, 132] on div "HLBU3670103" at bounding box center [251, 130] width 45 height 19
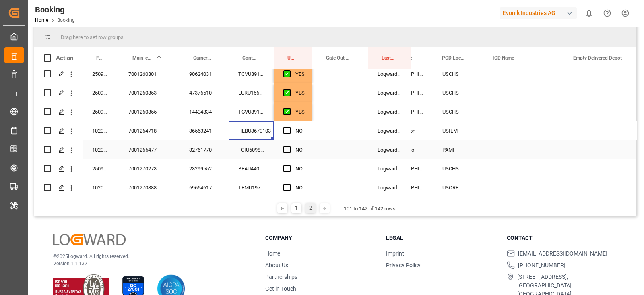
scroll to position [0, 455]
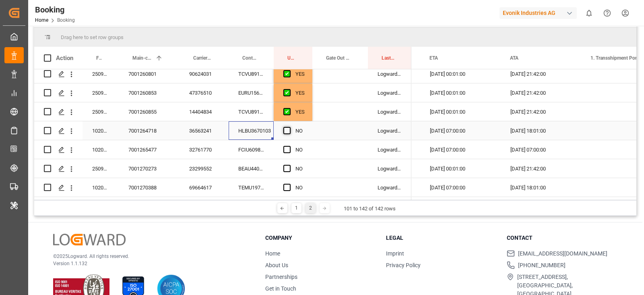
click at [289, 128] on span "Press SPACE to select this row." at bounding box center [286, 130] width 7 height 7
click at [289, 127] on input "Press SPACE to select this row." at bounding box center [289, 127] width 0 height 0
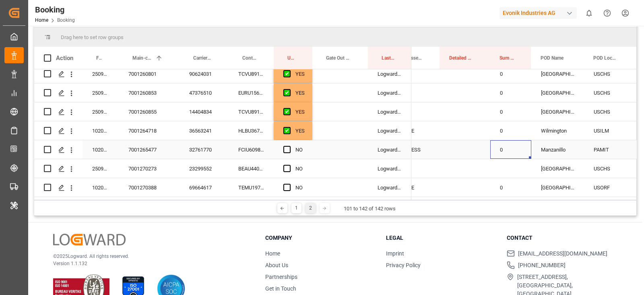
click at [517, 147] on div "0" at bounding box center [510, 149] width 41 height 19
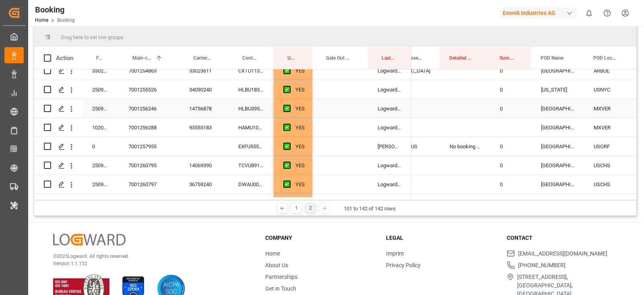
click at [502, 112] on div "0" at bounding box center [510, 108] width 41 height 19
drag, startPoint x: 529, startPoint y: 115, endPoint x: 529, endPoint y: 123, distance: 8.1
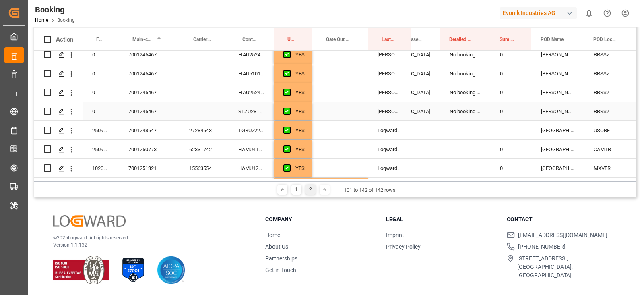
drag, startPoint x: 505, startPoint y: 112, endPoint x: 507, endPoint y: 116, distance: 4.1
click at [505, 112] on div "0" at bounding box center [510, 111] width 41 height 19
drag, startPoint x: 529, startPoint y: 118, endPoint x: 529, endPoint y: 131, distance: 13.7
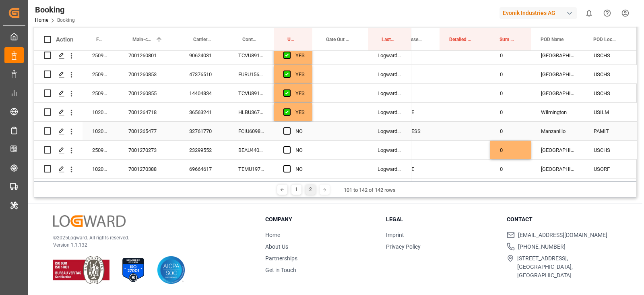
click at [241, 132] on div "FCIU6098152" at bounding box center [251, 131] width 45 height 19
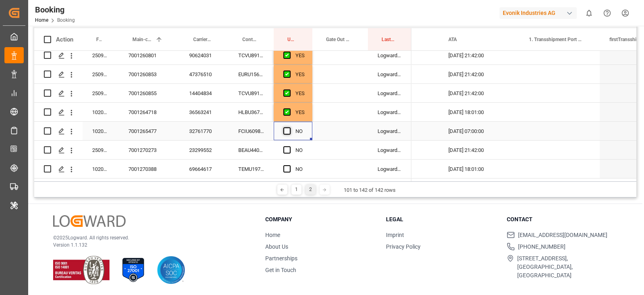
click at [287, 127] on span "Press SPACE to select this row." at bounding box center [286, 130] width 7 height 7
click at [289, 127] on input "Press SPACE to select this row." at bounding box center [289, 127] width 0 height 0
click at [240, 148] on div "BEAU4400698" at bounding box center [251, 150] width 45 height 19
click at [283, 145] on div "NO" at bounding box center [293, 150] width 39 height 19
click at [288, 148] on span "Press SPACE to select this row." at bounding box center [286, 149] width 7 height 7
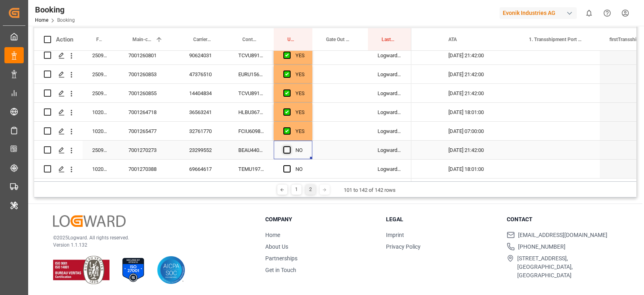
click at [289, 146] on input "Press SPACE to select this row." at bounding box center [289, 146] width 0 height 0
click at [249, 168] on div "TEMU1977200" at bounding box center [251, 168] width 45 height 19
click at [286, 165] on span "Press SPACE to select this row." at bounding box center [286, 168] width 7 height 7
click at [289, 165] on input "Press SPACE to select this row." at bounding box center [289, 165] width 0 height 0
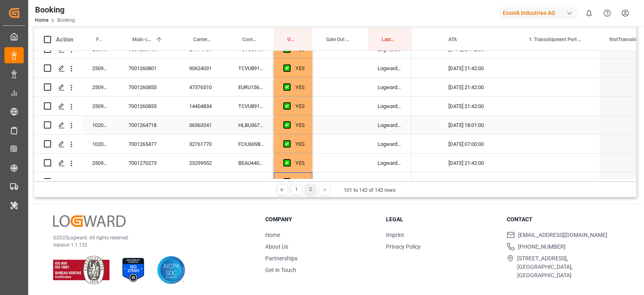
scroll to position [670, 0]
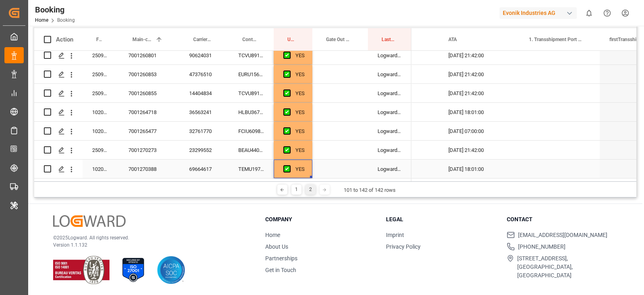
click at [248, 173] on div "TEMU1977200" at bounding box center [251, 168] width 45 height 19
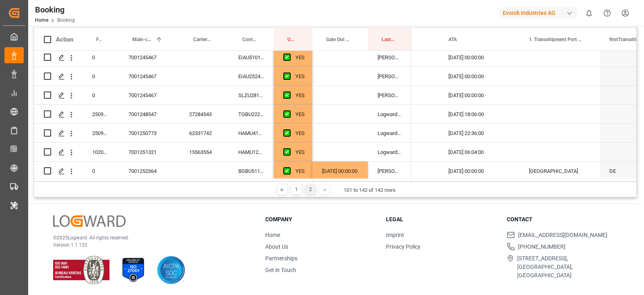
scroll to position [267, 0]
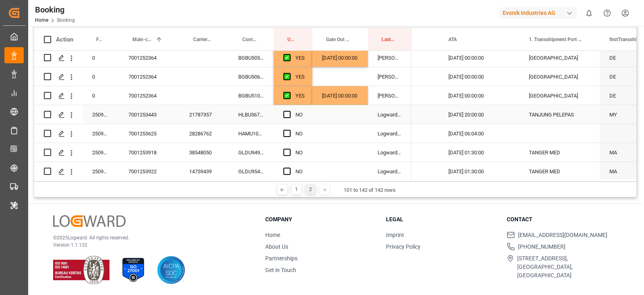
click at [262, 118] on div "HLBU3675907" at bounding box center [251, 114] width 45 height 19
click at [288, 114] on span "Press SPACE to select this row." at bounding box center [286, 114] width 7 height 7
click at [289, 111] on input "Press SPACE to select this row." at bounding box center [289, 111] width 0 height 0
click at [266, 137] on div "HAMU1005341" at bounding box center [251, 133] width 45 height 19
click at [338, 125] on div "Press SPACE to select this row." at bounding box center [340, 133] width 56 height 19
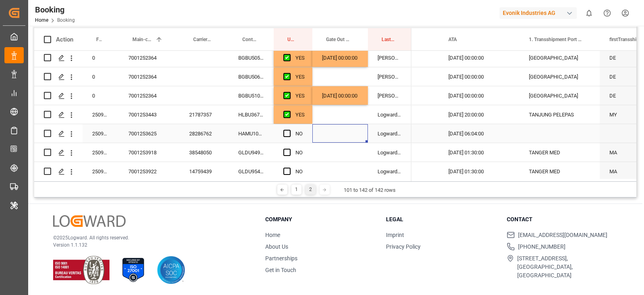
click at [338, 125] on div "Press SPACE to select this row." at bounding box center [340, 133] width 56 height 19
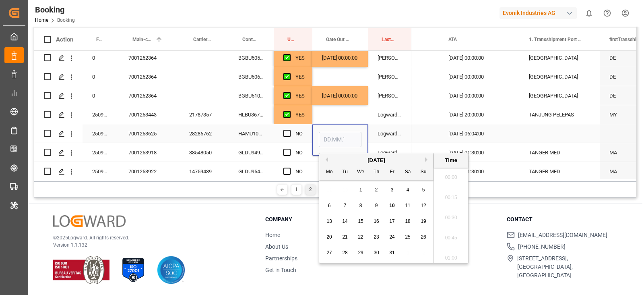
scroll to position [1371, 0]
click at [393, 203] on span "10" at bounding box center [391, 206] width 5 height 6
type input "[DATE] 00:00"
click at [284, 136] on span "Press SPACE to select this row." at bounding box center [286, 133] width 7 height 7
click at [289, 130] on input "Press SPACE to select this row." at bounding box center [289, 130] width 0 height 0
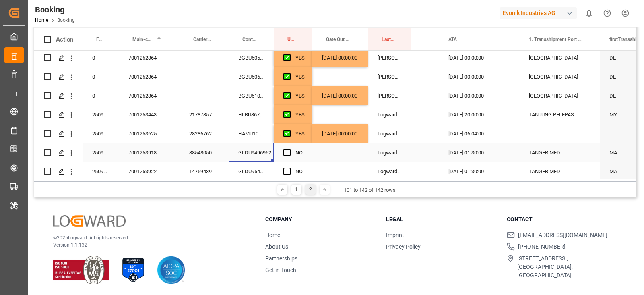
click at [260, 150] on div "GLDU9496952" at bounding box center [251, 152] width 45 height 19
click at [298, 155] on div "NO" at bounding box center [299, 152] width 7 height 19
click at [292, 153] on div "Press SPACE to select this row." at bounding box center [289, 152] width 12 height 19
click at [284, 152] on span "Press SPACE to select this row." at bounding box center [286, 152] width 7 height 7
click at [289, 149] on input "Press SPACE to select this row." at bounding box center [289, 149] width 0 height 0
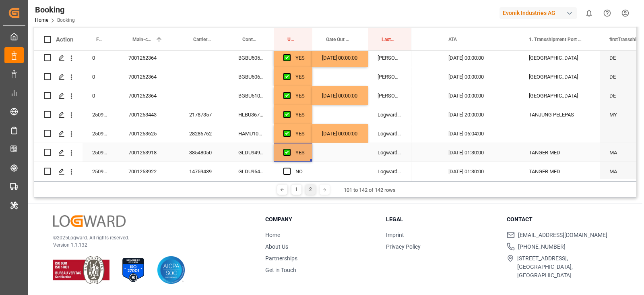
scroll to position [318, 0]
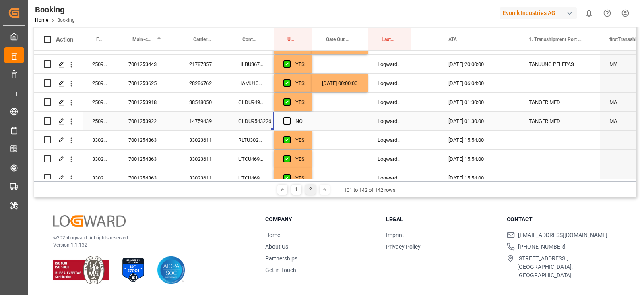
click at [265, 124] on div "GLDU9543226" at bounding box center [251, 121] width 45 height 19
click at [285, 121] on span "Press SPACE to select this row." at bounding box center [286, 120] width 7 height 7
click at [289, 117] on input "Press SPACE to select this row." at bounding box center [289, 117] width 0 height 0
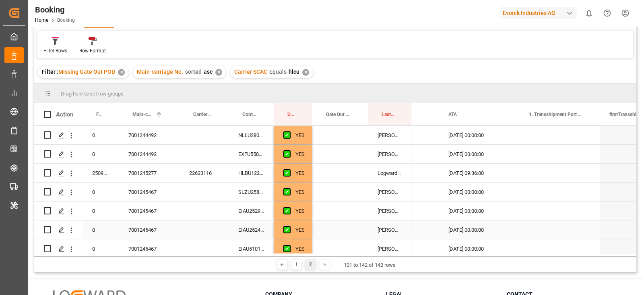
scroll to position [0, 0]
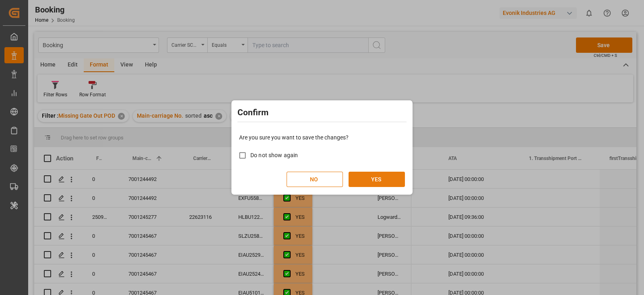
click at [384, 172] on button "YES" at bounding box center [377, 179] width 56 height 15
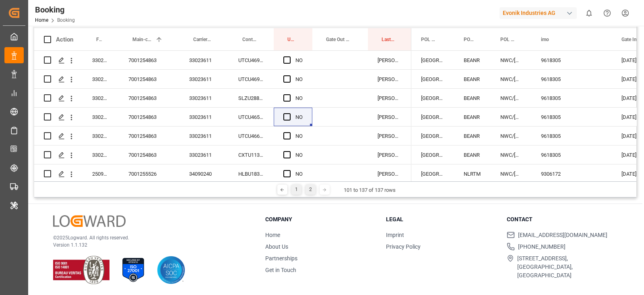
click at [293, 188] on div "1" at bounding box center [297, 189] width 10 height 10
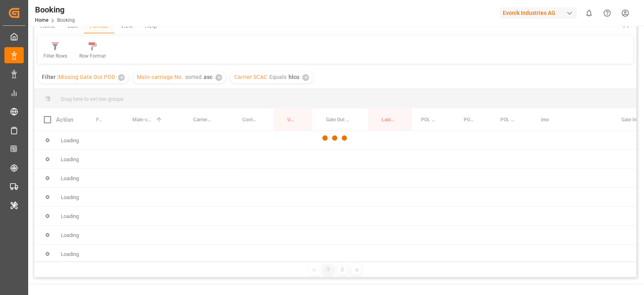
scroll to position [18, 0]
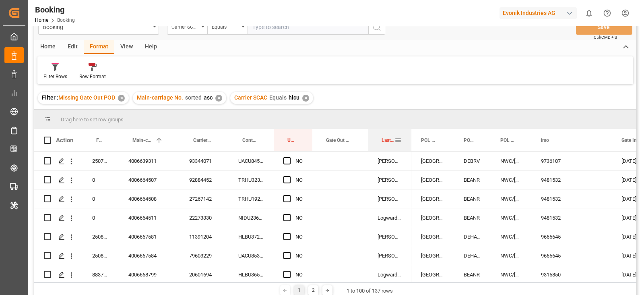
drag, startPoint x: 385, startPoint y: 142, endPoint x: 385, endPoint y: 128, distance: 13.7
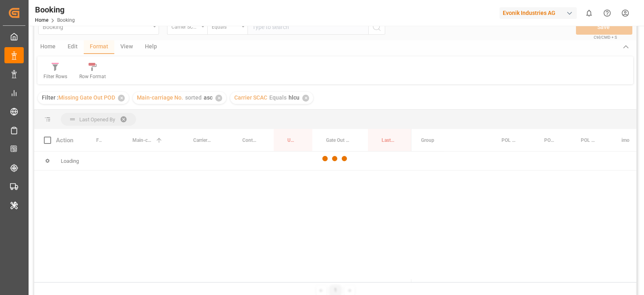
scroll to position [68, 0]
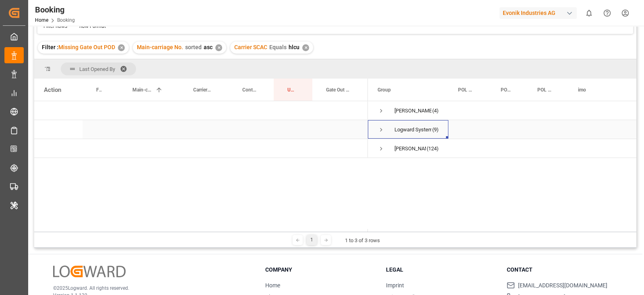
click at [388, 132] on span "Logward System (9)" at bounding box center [408, 129] width 61 height 18
click at [383, 131] on span "Press SPACE to select this row." at bounding box center [381, 129] width 7 height 7
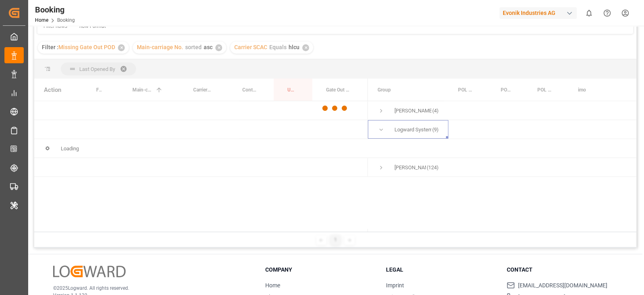
click at [380, 116] on div at bounding box center [335, 108] width 602 height 290
click at [381, 112] on div at bounding box center [335, 108] width 602 height 290
click at [381, 109] on div at bounding box center [335, 108] width 602 height 290
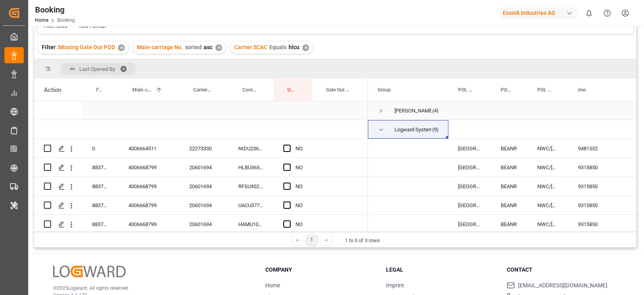
click at [381, 109] on span "Press SPACE to select this row." at bounding box center [381, 110] width 7 height 7
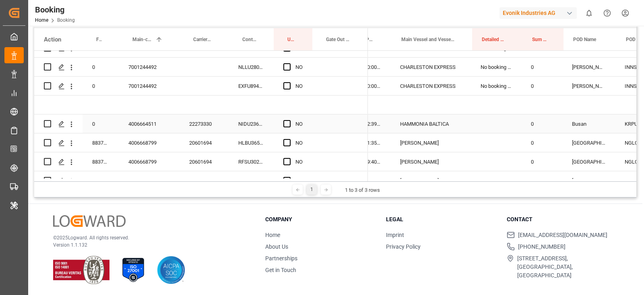
scroll to position [0, 380]
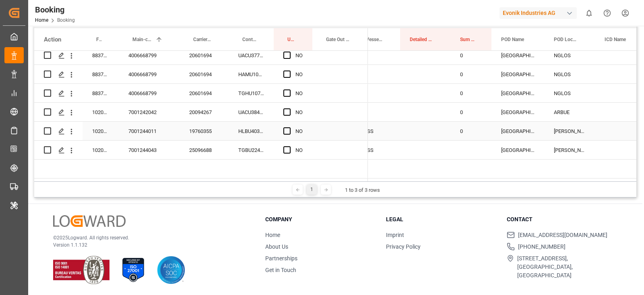
click at [461, 124] on div "0" at bounding box center [471, 131] width 41 height 19
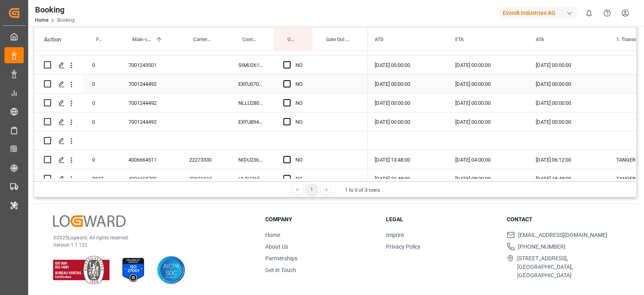
click at [158, 85] on div "7001244492" at bounding box center [149, 83] width 61 height 19
click at [246, 82] on div "EXFU0704798" at bounding box center [251, 83] width 45 height 19
click at [286, 85] on span "Press SPACE to select this row." at bounding box center [286, 83] width 7 height 7
click at [289, 80] on input "Press SPACE to select this row." at bounding box center [289, 80] width 0 height 0
click at [286, 97] on div "Press SPACE to select this row." at bounding box center [289, 103] width 12 height 19
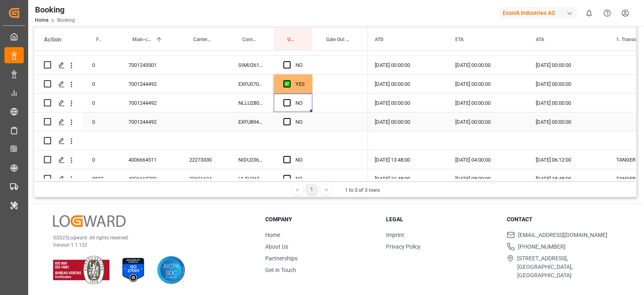
click at [292, 123] on div "Press SPACE to select this row." at bounding box center [289, 122] width 12 height 19
click at [290, 105] on div "Press SPACE to select this row." at bounding box center [289, 103] width 12 height 19
click at [287, 118] on span "Press SPACE to select this row." at bounding box center [286, 121] width 7 height 7
click at [289, 118] on input "Press SPACE to select this row." at bounding box center [289, 118] width 0 height 0
click at [292, 103] on div "Press SPACE to select this row." at bounding box center [289, 103] width 12 height 19
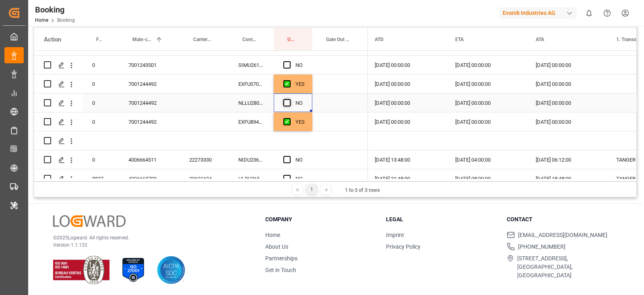
click at [289, 100] on span "Press SPACE to select this row." at bounding box center [286, 102] width 7 height 7
click at [289, 99] on input "Press SPACE to select this row." at bounding box center [289, 99] width 0 height 0
click at [260, 64] on div "SIMU2611905" at bounding box center [251, 65] width 45 height 19
click at [284, 60] on div "Press SPACE to select this row." at bounding box center [289, 65] width 12 height 19
click at [287, 64] on span "Press SPACE to select this row." at bounding box center [286, 64] width 7 height 7
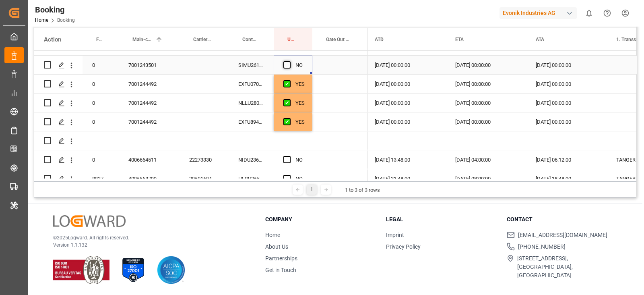
click at [289, 61] on input "Press SPACE to select this row." at bounding box center [289, 61] width 0 height 0
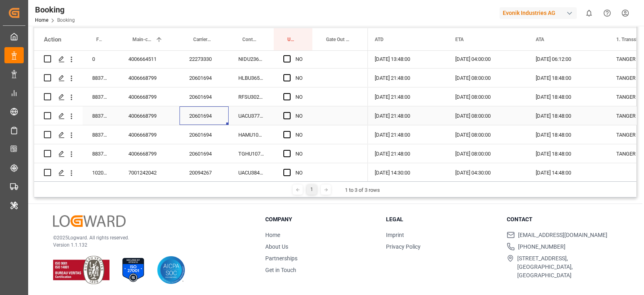
click at [193, 116] on div "20601694" at bounding box center [204, 115] width 49 height 19
click at [286, 77] on span "Press SPACE to select this row." at bounding box center [286, 77] width 7 height 7
click at [289, 74] on input "Press SPACE to select this row." at bounding box center [289, 74] width 0 height 0
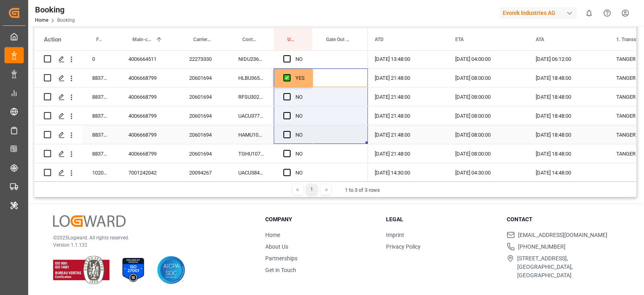
drag, startPoint x: 312, startPoint y: 85, endPoint x: 304, endPoint y: 136, distance: 51.0
click at [304, 136] on div "0 4006664511 22273330 NIDU2362226 NO 883712087621 4006668799 20601694 HLBU36546…" at bounding box center [201, 87] width 334 height 303
click at [300, 74] on div "YES" at bounding box center [300, 78] width 9 height 19
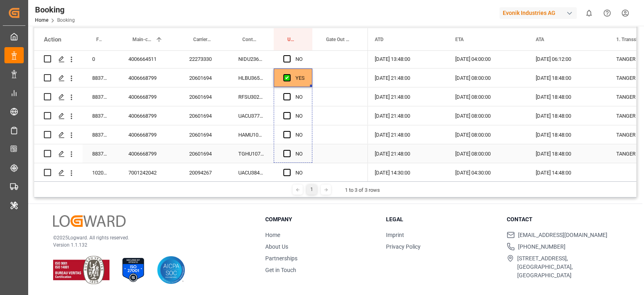
drag, startPoint x: 311, startPoint y: 85, endPoint x: 297, endPoint y: 157, distance: 73.8
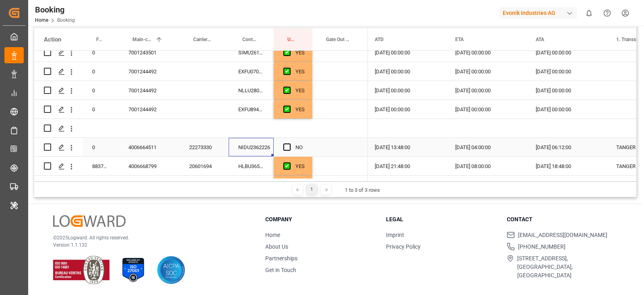
click at [247, 147] on div "NIDU2362226" at bounding box center [251, 147] width 45 height 19
click at [287, 148] on span "Press SPACE to select this row." at bounding box center [286, 146] width 7 height 7
click at [289, 143] on input "Press SPACE to select this row." at bounding box center [289, 143] width 0 height 0
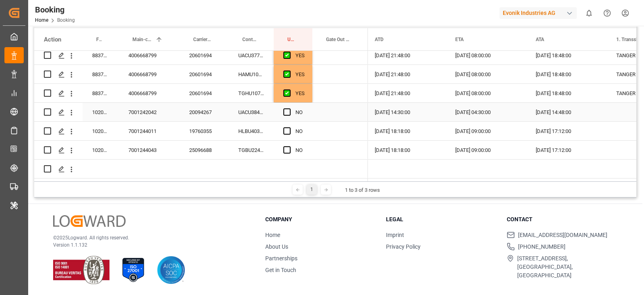
click at [252, 110] on div "UACU3843726" at bounding box center [251, 112] width 45 height 19
click at [286, 109] on span "Press SPACE to select this row." at bounding box center [286, 111] width 7 height 7
click at [289, 108] on input "Press SPACE to select this row." at bounding box center [289, 108] width 0 height 0
click at [246, 130] on div "HLBU4036496" at bounding box center [251, 131] width 45 height 19
click at [336, 130] on div "Press SPACE to select this row." at bounding box center [340, 131] width 56 height 19
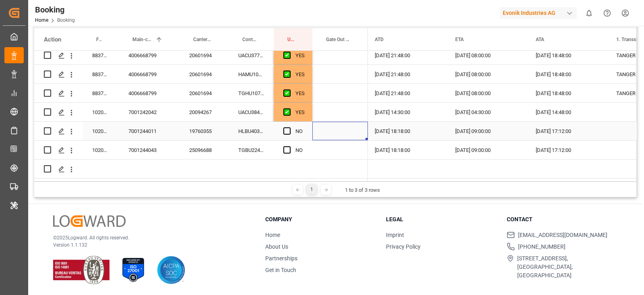
click at [336, 130] on div "Press SPACE to select this row." at bounding box center [340, 131] width 56 height 19
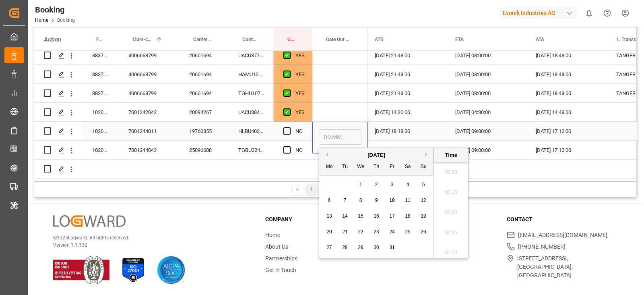
scroll to position [1371, 0]
click at [387, 202] on div "10" at bounding box center [392, 201] width 10 height 10
type input "10.10.2025 00:00"
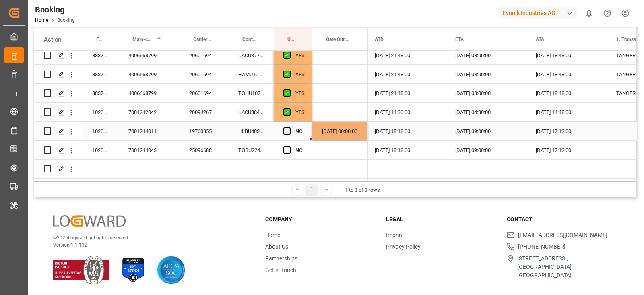
click at [289, 132] on div "Press SPACE to select this row." at bounding box center [289, 131] width 12 height 19
click at [290, 130] on span "Press SPACE to select this row." at bounding box center [286, 130] width 7 height 7
click at [289, 127] on input "Press SPACE to select this row." at bounding box center [289, 127] width 0 height 0
click at [255, 150] on div "TGBU2247037" at bounding box center [251, 150] width 45 height 19
click at [359, 123] on div "10.10.2025 00:00:00" at bounding box center [340, 131] width 56 height 19
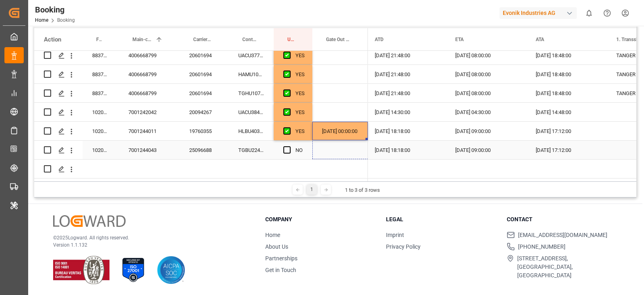
drag, startPoint x: 366, startPoint y: 136, endPoint x: 365, endPoint y: 144, distance: 7.4
click at [282, 143] on div "NO" at bounding box center [293, 150] width 39 height 19
click at [283, 149] on span "Press SPACE to select this row." at bounding box center [286, 149] width 7 height 7
click at [289, 146] on input "Press SPACE to select this row." at bounding box center [289, 146] width 0 height 0
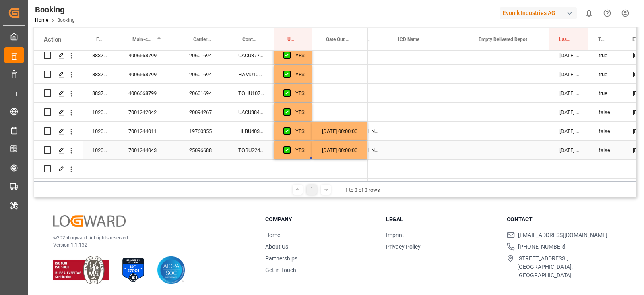
scroll to position [0, 587]
click at [445, 147] on div "Press SPACE to select this row." at bounding box center [429, 150] width 81 height 19
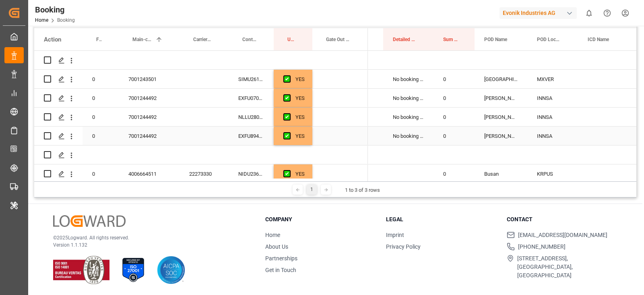
scroll to position [18, 0]
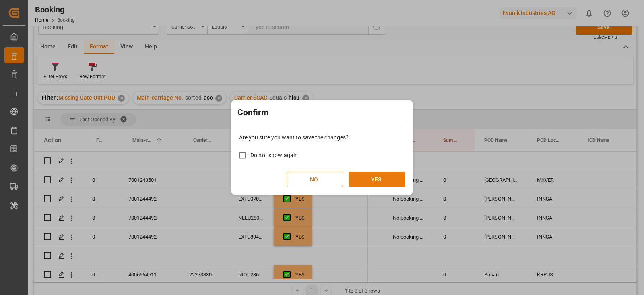
click at [397, 172] on div "NO YES" at bounding box center [322, 179] width 166 height 15
click at [380, 178] on button "YES" at bounding box center [377, 179] width 56 height 15
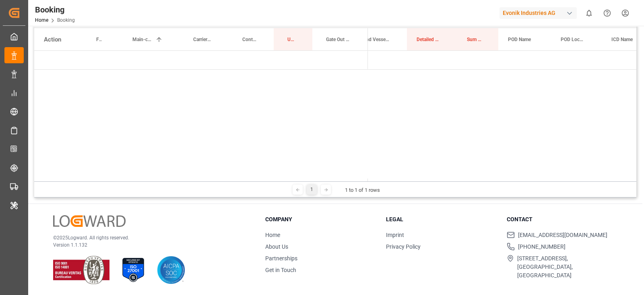
scroll to position [0, 0]
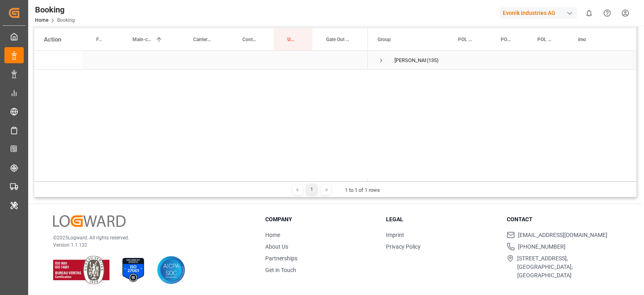
click at [379, 61] on span "Press SPACE to select this row." at bounding box center [381, 60] width 7 height 7
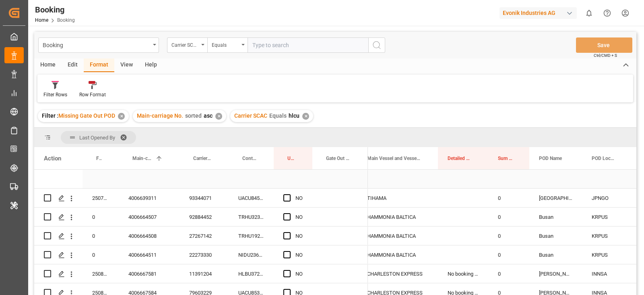
scroll to position [201, 0]
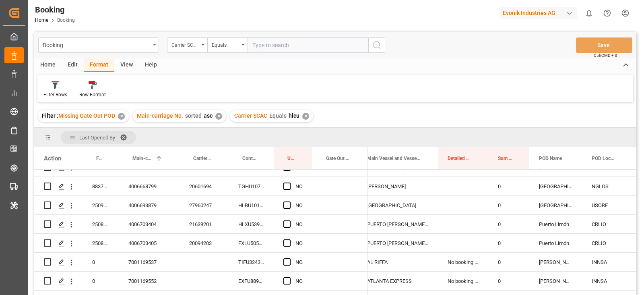
click at [302, 116] on div "✕" at bounding box center [305, 116] width 7 height 7
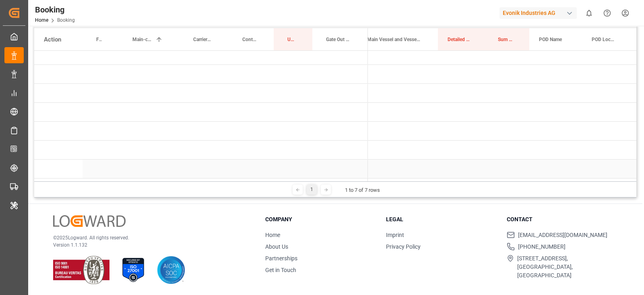
scroll to position [8, 0]
drag, startPoint x: 380, startPoint y: 181, endPoint x: 376, endPoint y: 180, distance: 4.0
click at [376, 181] on div "1 1 to 7 of 7 rows" at bounding box center [335, 189] width 602 height 16
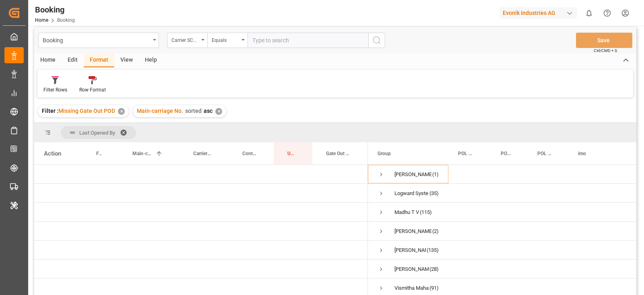
scroll to position [0, 0]
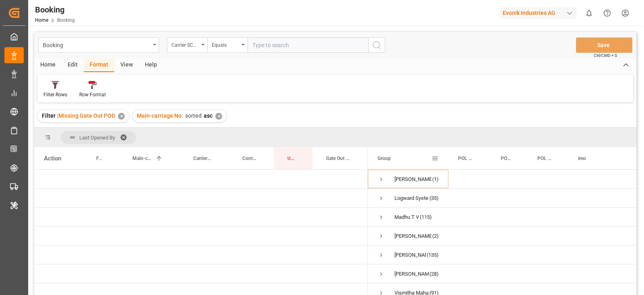
click at [435, 153] on div "Group" at bounding box center [408, 158] width 61 height 22
click at [434, 157] on span at bounding box center [435, 158] width 7 height 7
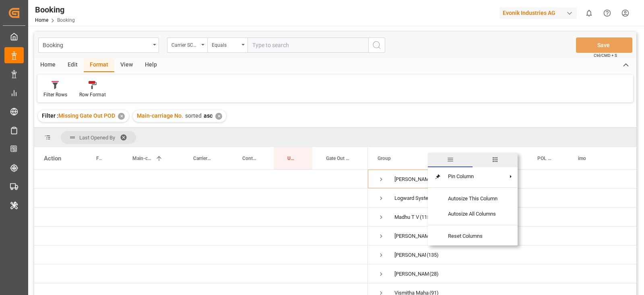
click at [501, 153] on span "columns" at bounding box center [495, 160] width 45 height 14
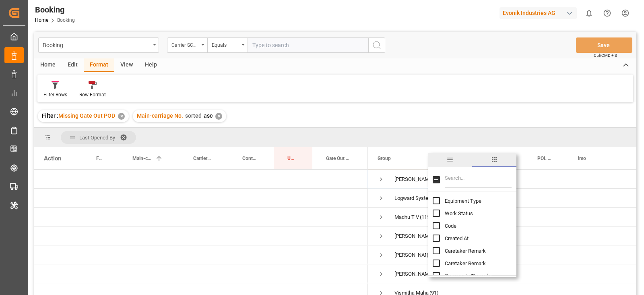
click at [483, 178] on input "Filter Columns Input" at bounding box center [478, 180] width 67 height 16
type input "[PERSON_NAME]"
click at [436, 226] on input "Carrier SCAC column toggle visibility (hidden)" at bounding box center [436, 225] width 7 height 7
checkbox input "true"
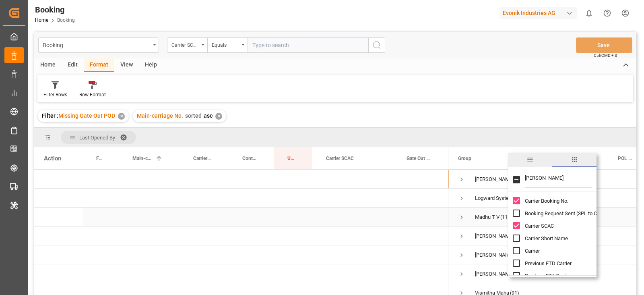
click at [354, 211] on div "Press SPACE to select this row." at bounding box center [352, 216] width 81 height 19
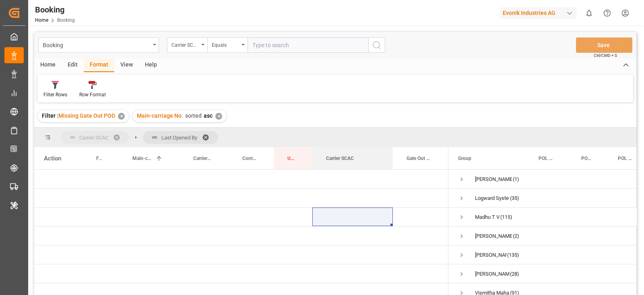
drag, startPoint x: 344, startPoint y: 157, endPoint x: 119, endPoint y: 146, distance: 225.3
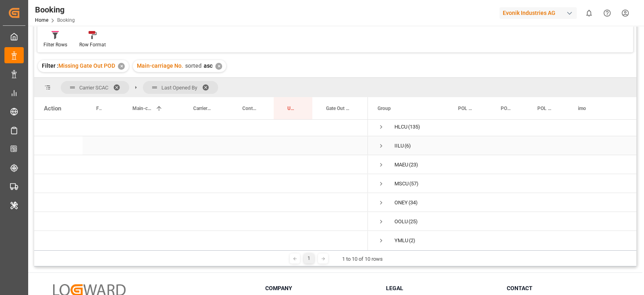
scroll to position [64, 0]
click at [384, 215] on span "Press SPACE to select this row." at bounding box center [381, 218] width 7 height 7
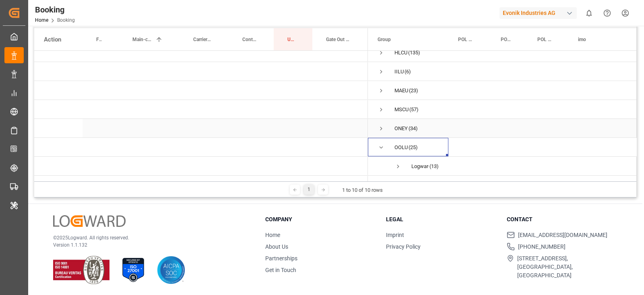
scroll to position [115, 0]
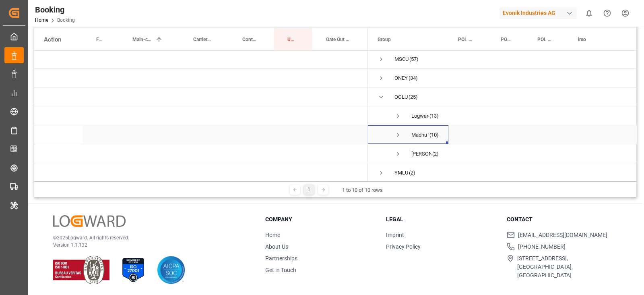
click at [395, 132] on span "Press SPACE to select this row." at bounding box center [398, 134] width 7 height 7
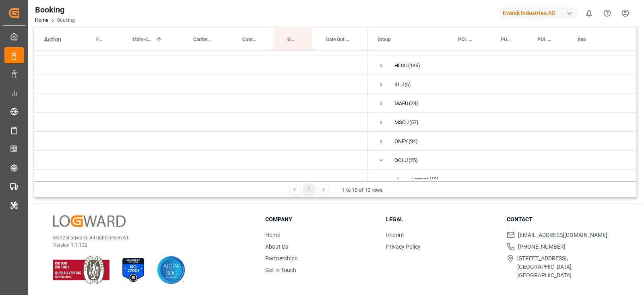
scroll to position [0, 0]
